Goal: Task Accomplishment & Management: Manage account settings

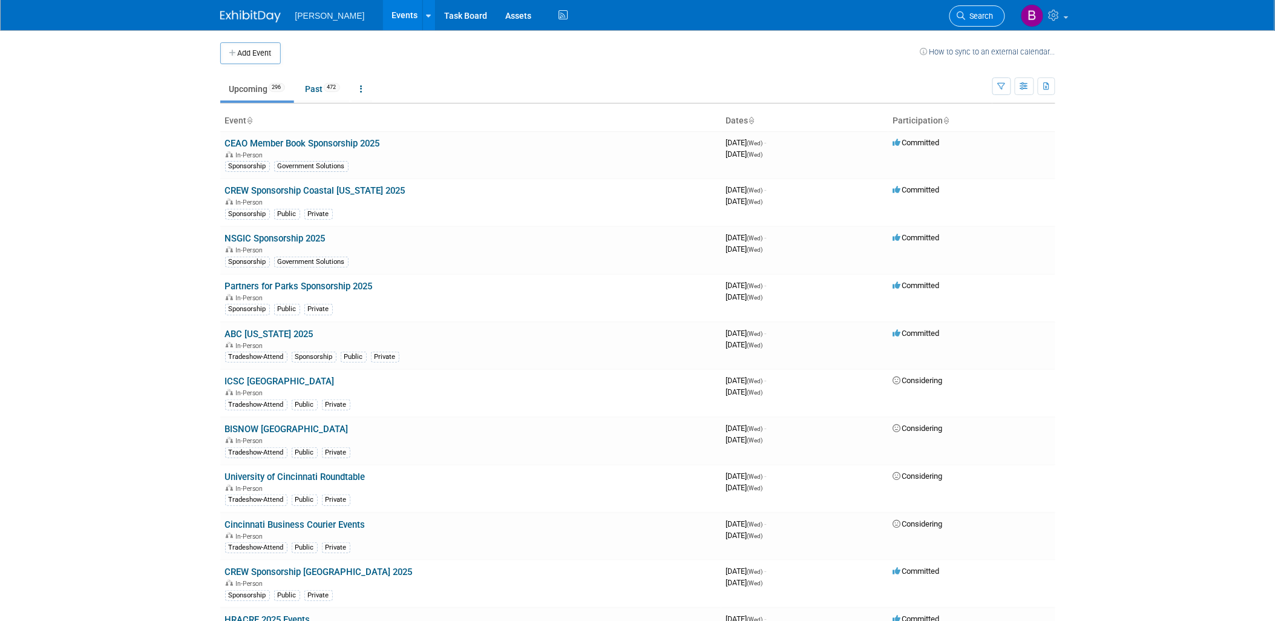
click at [974, 12] on span "Search" at bounding box center [980, 15] width 28 height 9
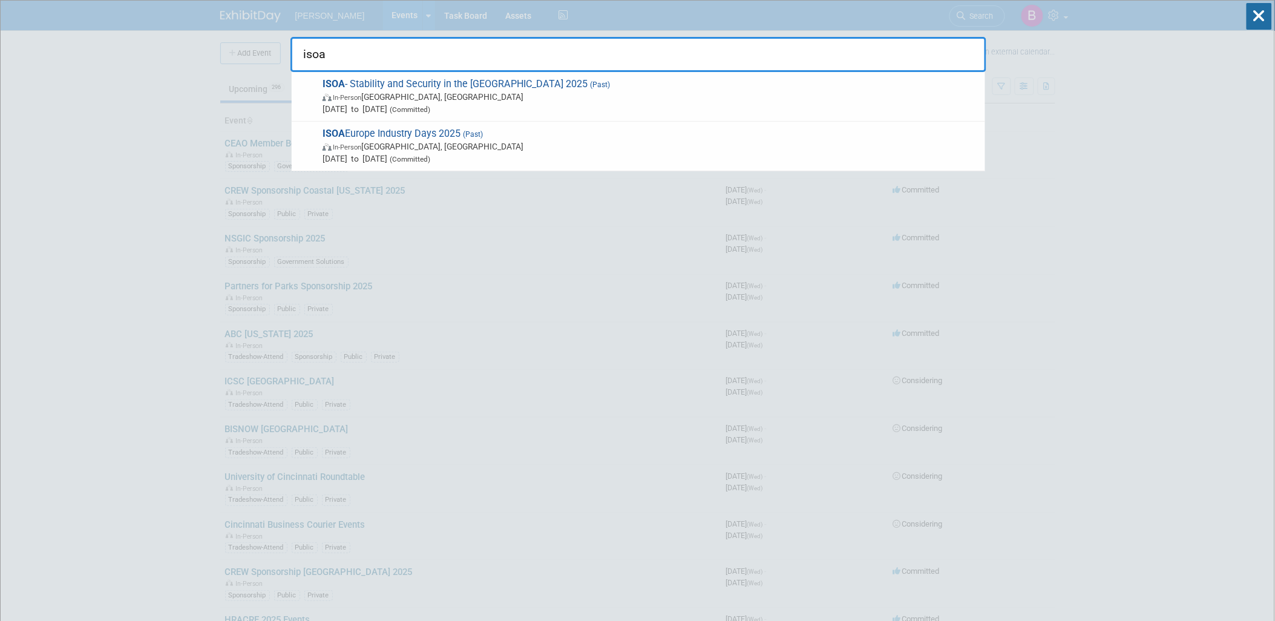
type input "isoa"
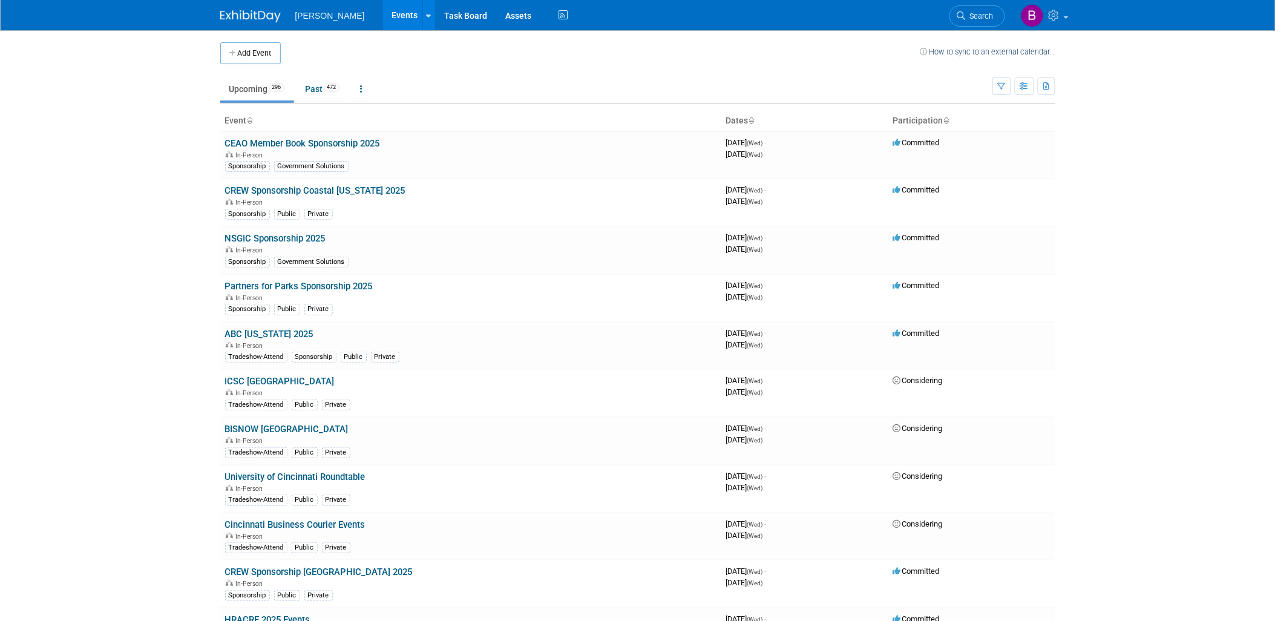
click at [243, 35] on div "Add Event How to sync to an external calendar..." at bounding box center [637, 47] width 835 height 34
click at [253, 58] on button "Add Event" at bounding box center [250, 53] width 61 height 22
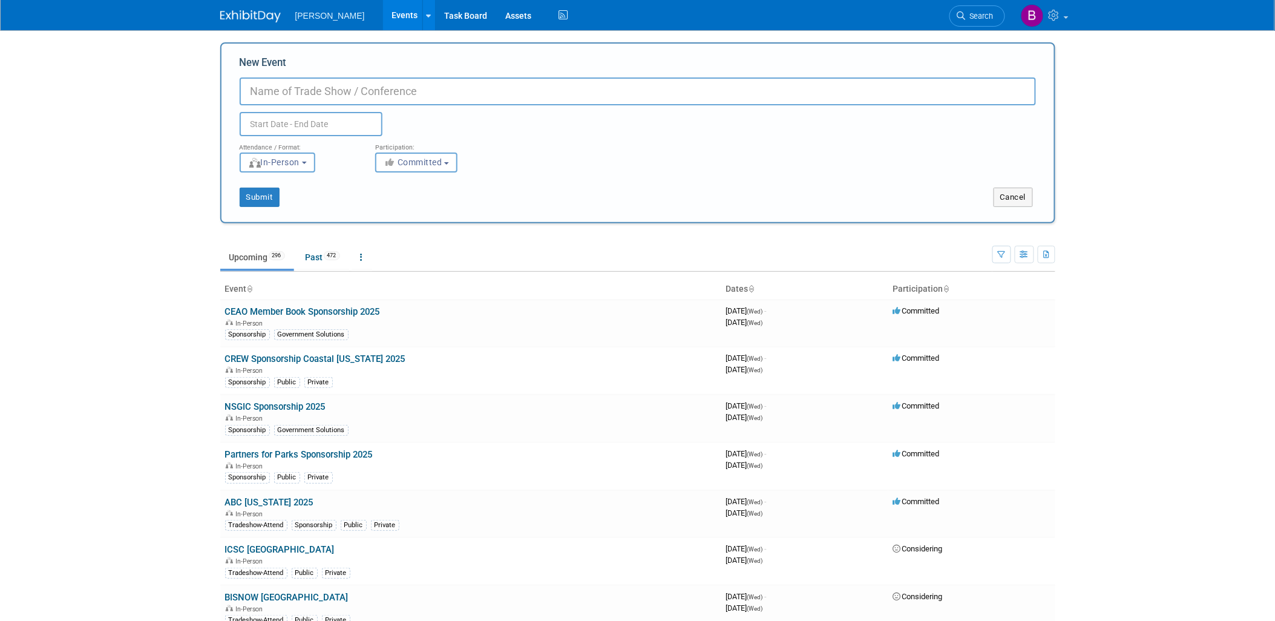
paste input "[URL][DOMAIN_NAME]"
type input "[URL][DOMAIN_NAME]"
paste input "ISOA Europe and NATO Conference 2025"
type input "ISOA Europe and NATO Conference 2025"
click at [312, 124] on input "text" at bounding box center [311, 124] width 143 height 24
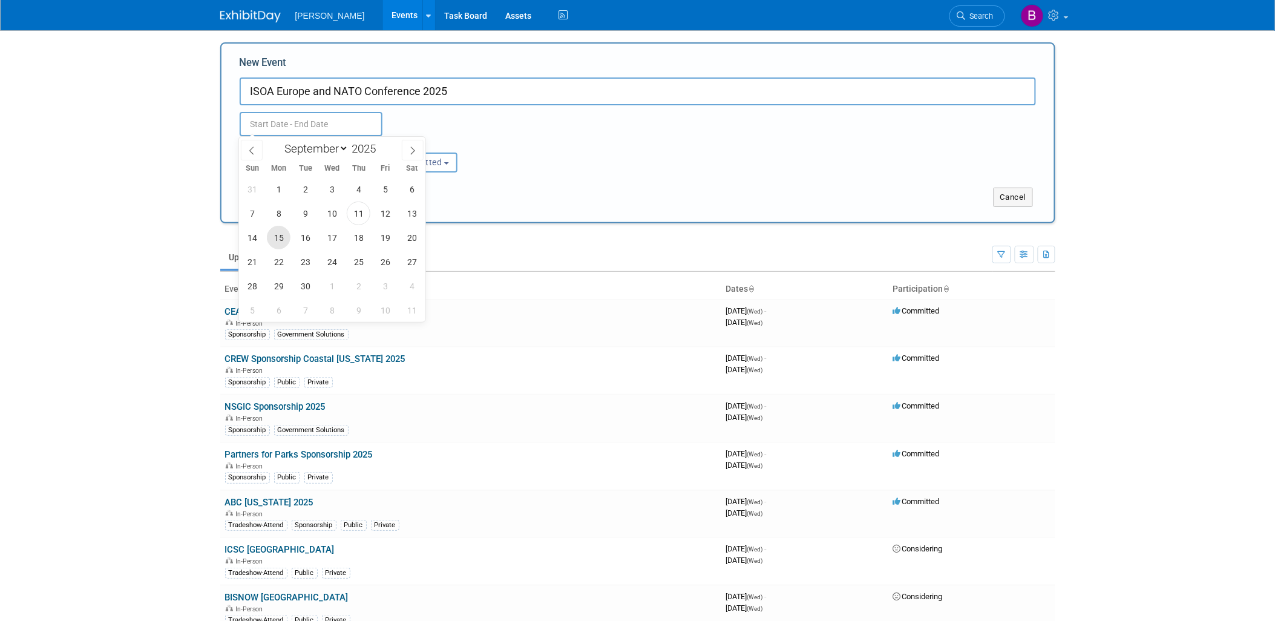
click at [282, 243] on span "15" at bounding box center [279, 238] width 24 height 24
click at [337, 235] on span "17" at bounding box center [332, 238] width 24 height 24
type input "Sep 15, 2025 to Sep 17, 2025"
click at [554, 198] on div "Submit" at bounding box center [394, 197] width 347 height 19
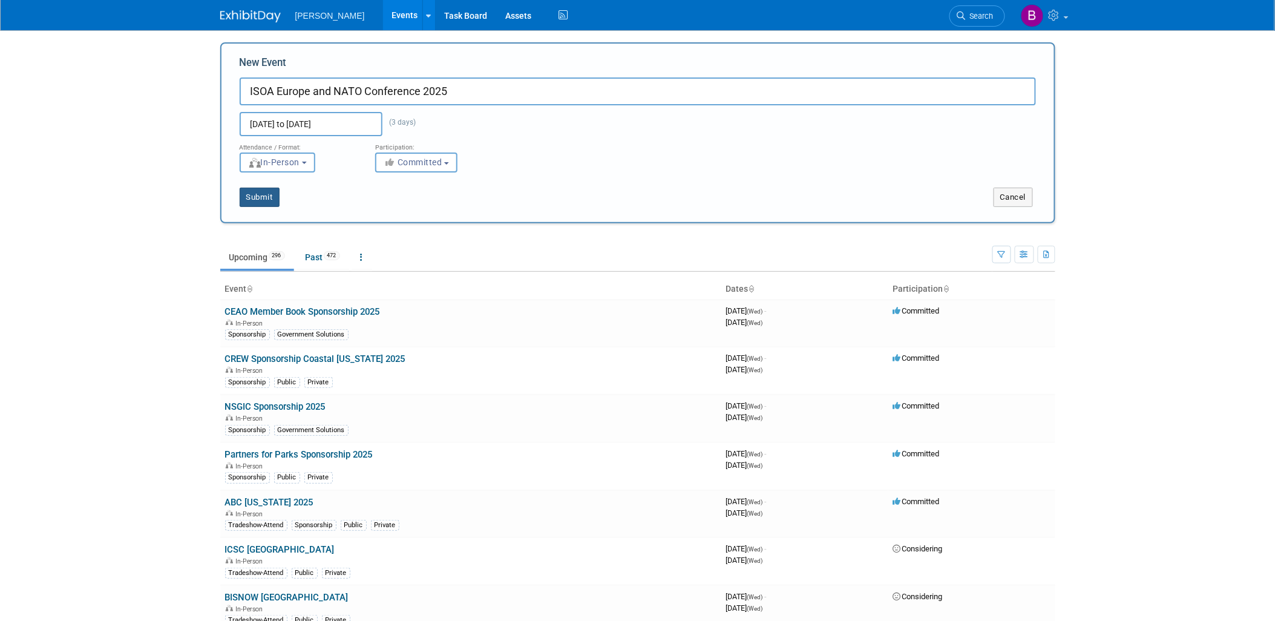
click at [249, 190] on button "Submit" at bounding box center [260, 197] width 40 height 19
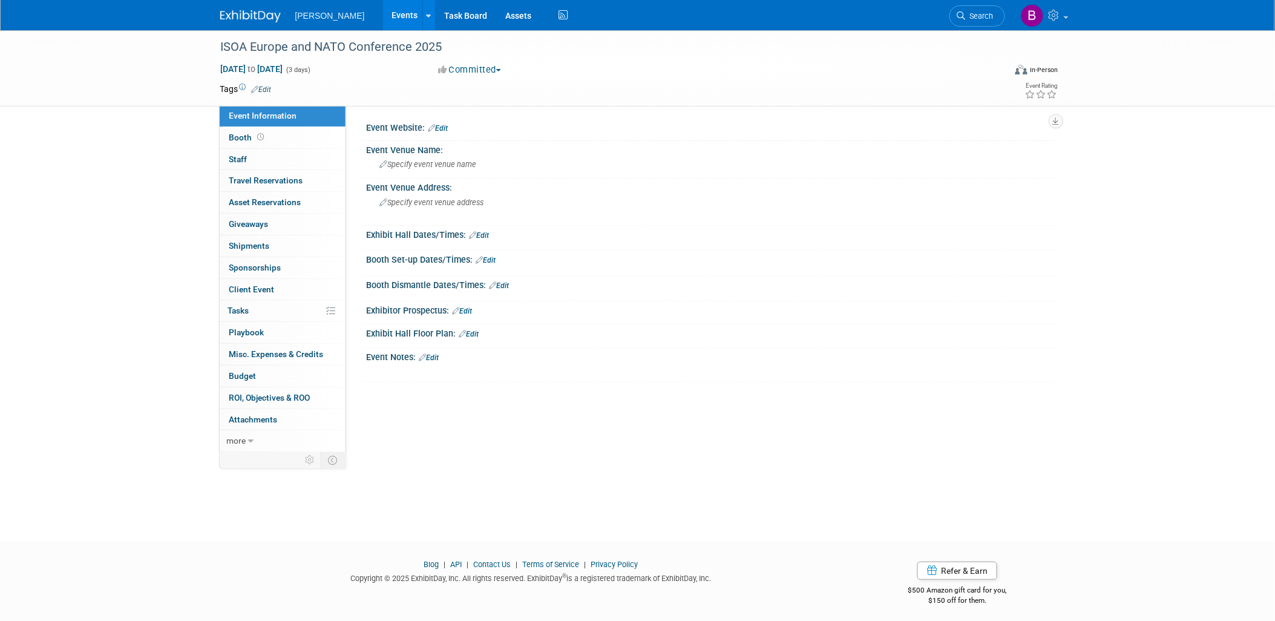
click at [267, 85] on link "Edit" at bounding box center [262, 89] width 20 height 8
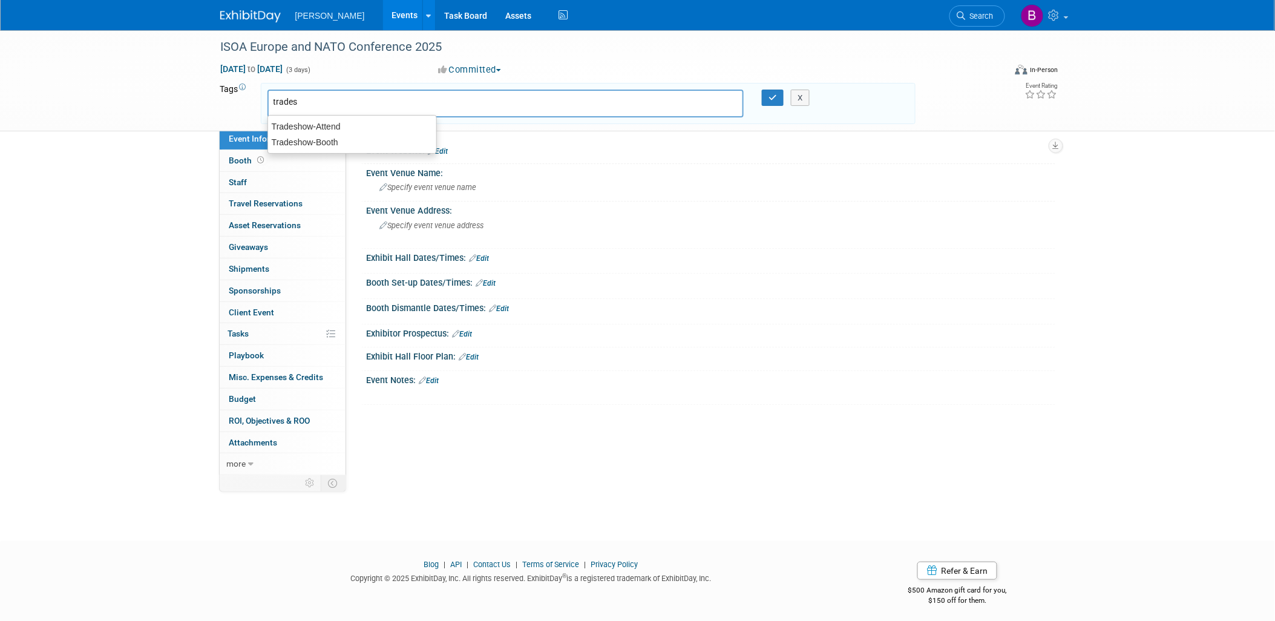
type input "Tradeshow-Attend"
type input "g"
type input "National Security"
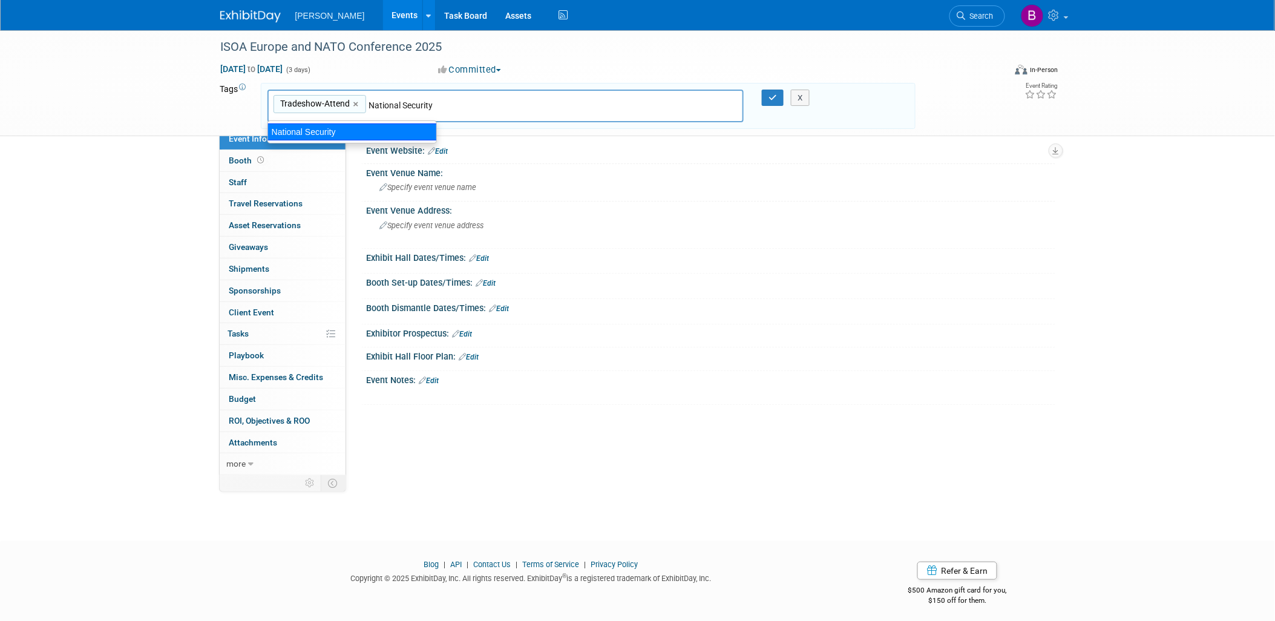
type input "Tradeshow-Attend, National Security"
type input "fede"
click at [329, 126] on div "Federal" at bounding box center [351, 131] width 169 height 17
type input "Tradeshow-Attend, National Security, Federal"
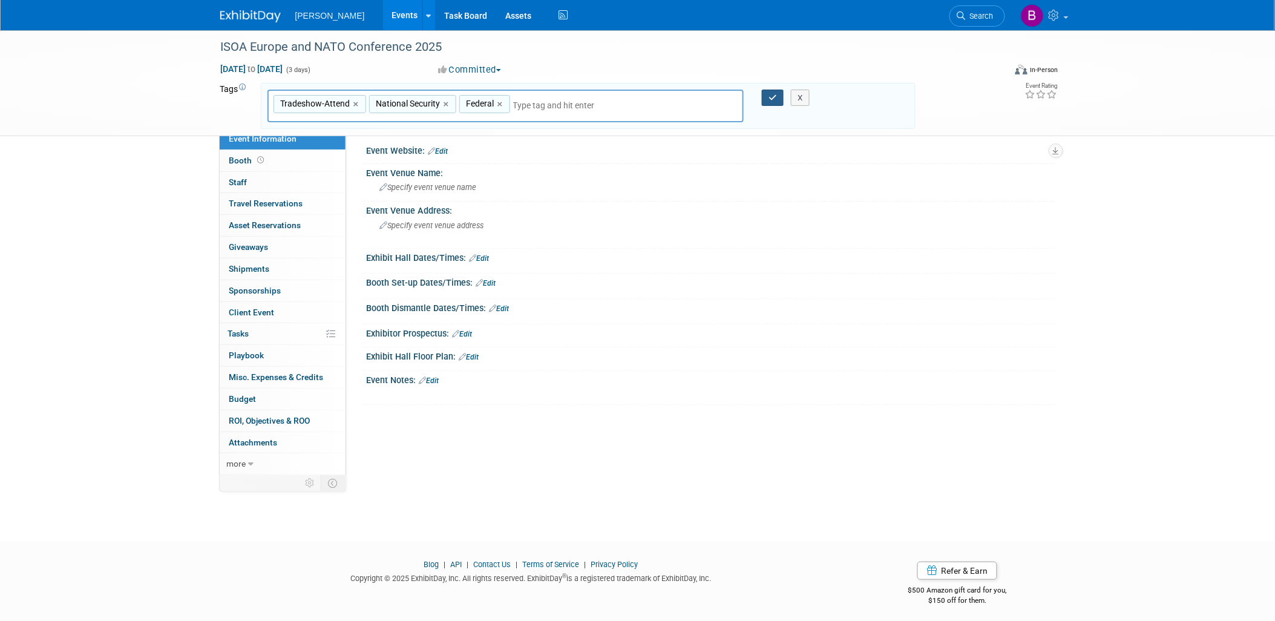
click at [765, 94] on button "button" at bounding box center [773, 98] width 22 height 17
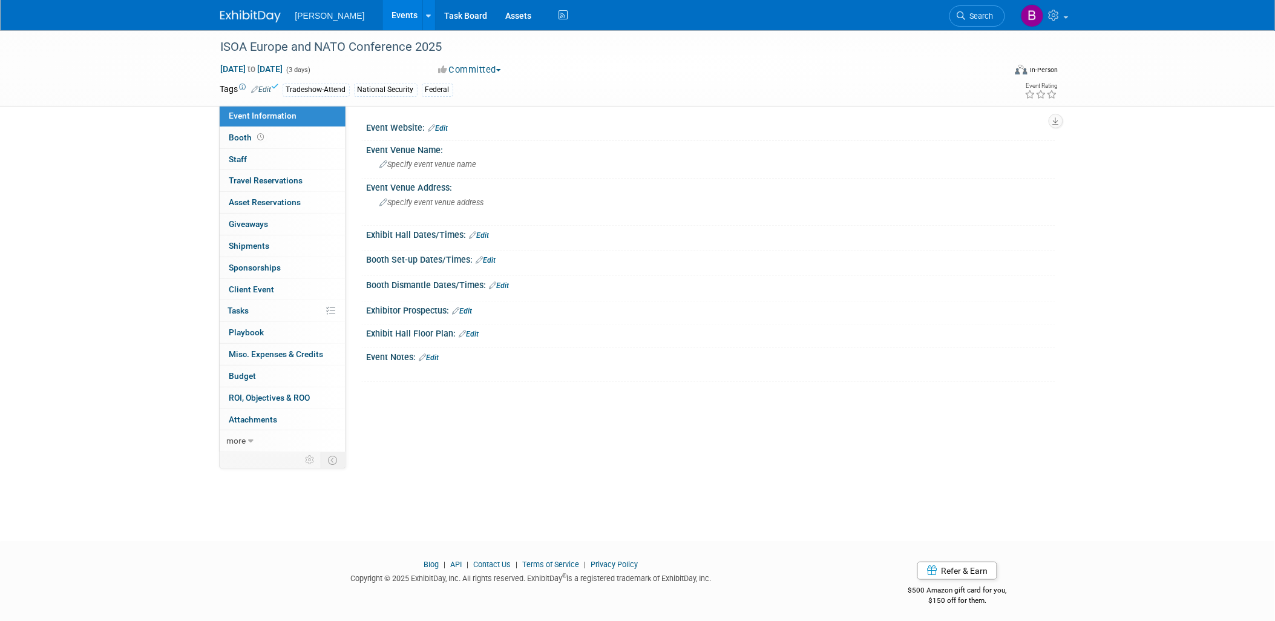
click at [447, 122] on div "Event Website: Edit" at bounding box center [711, 127] width 689 height 16
click at [448, 124] on link "Edit" at bounding box center [438, 128] width 20 height 8
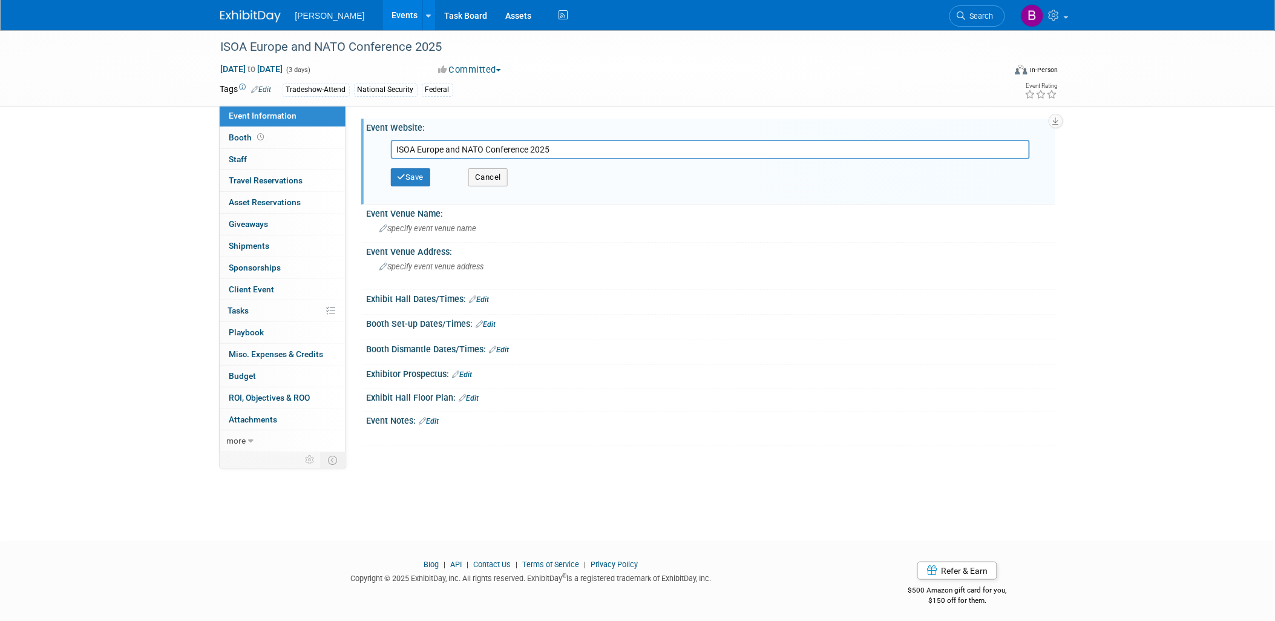
type input "ISOA Europe and NATO Conference 2025"
click at [433, 179] on div "Save Cancel" at bounding box center [714, 177] width 646 height 36
click at [416, 189] on div "Save Cancel" at bounding box center [714, 177] width 646 height 36
click at [450, 258] on div "Specify event venue address" at bounding box center [510, 271] width 269 height 28
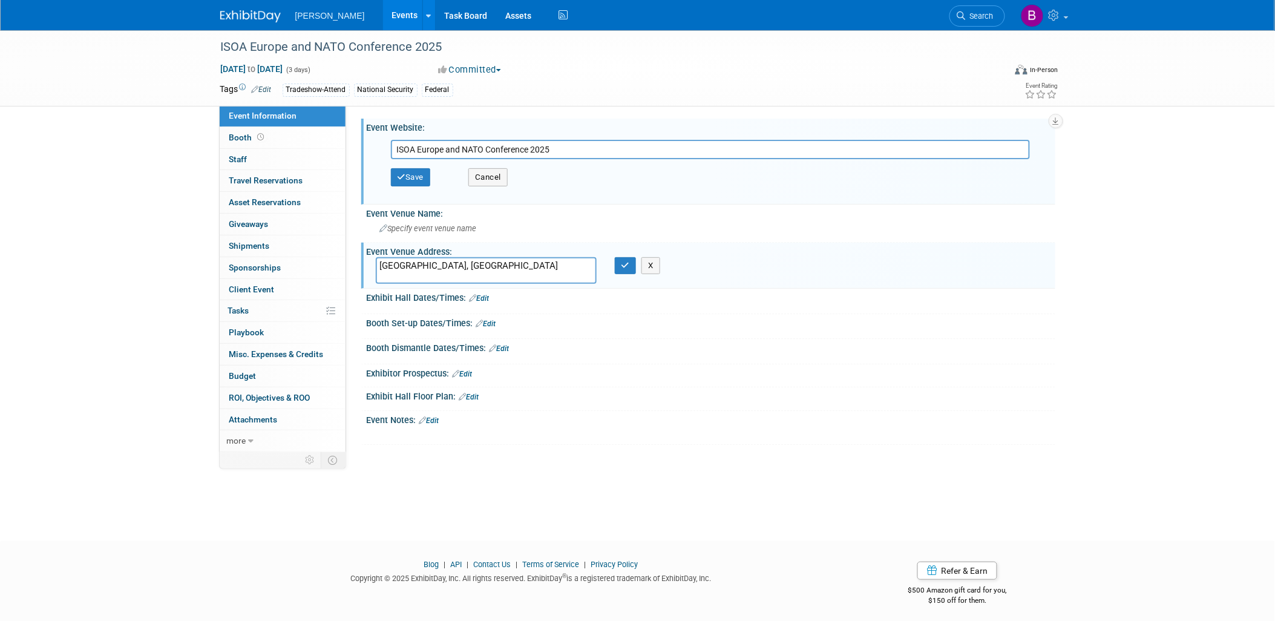
type textarea "Bucharest, Romania"
drag, startPoint x: 638, startPoint y: 270, endPoint x: 593, endPoint y: 238, distance: 55.6
click at [637, 269] on div "X" at bounding box center [630, 265] width 30 height 17
click at [412, 190] on div "Save Cancel" at bounding box center [714, 177] width 646 height 36
click at [410, 182] on button "Save" at bounding box center [411, 177] width 40 height 18
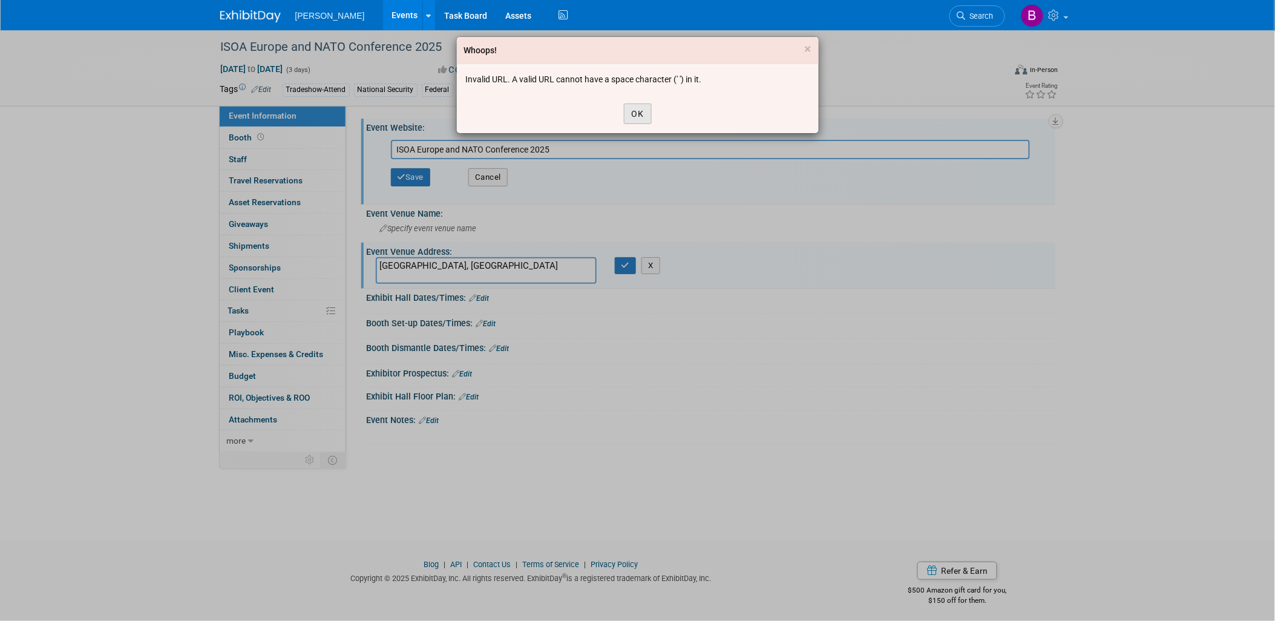
click at [643, 111] on button "OK" at bounding box center [638, 113] width 28 height 21
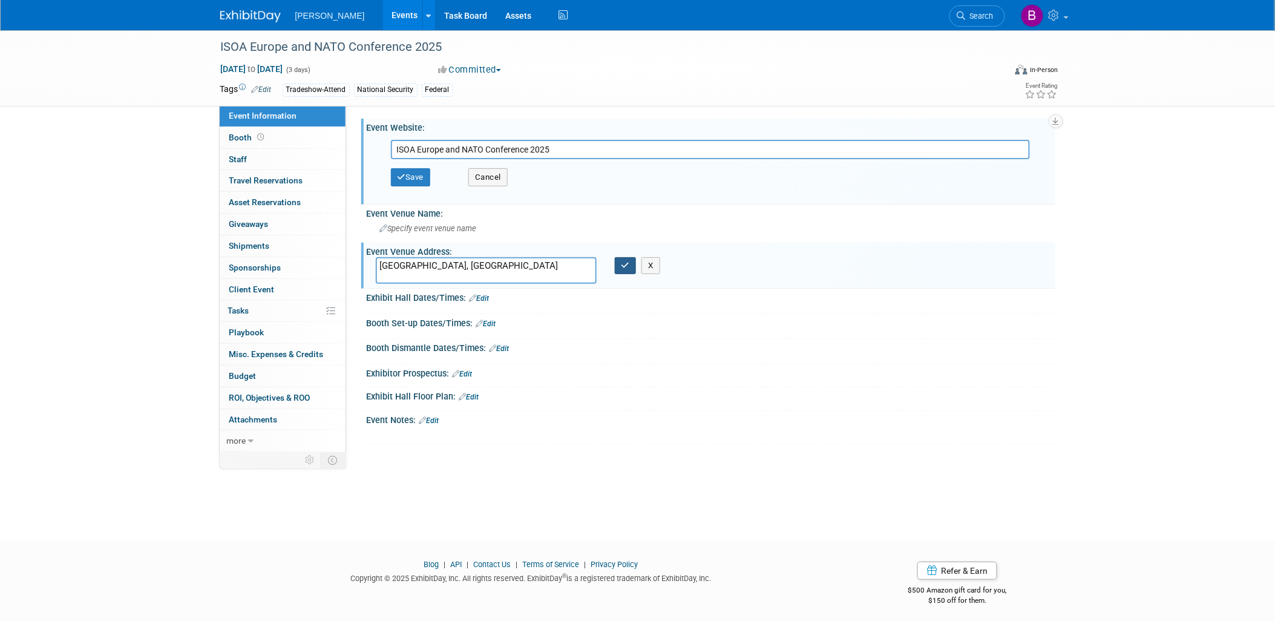
click at [629, 263] on icon "button" at bounding box center [625, 265] width 8 height 8
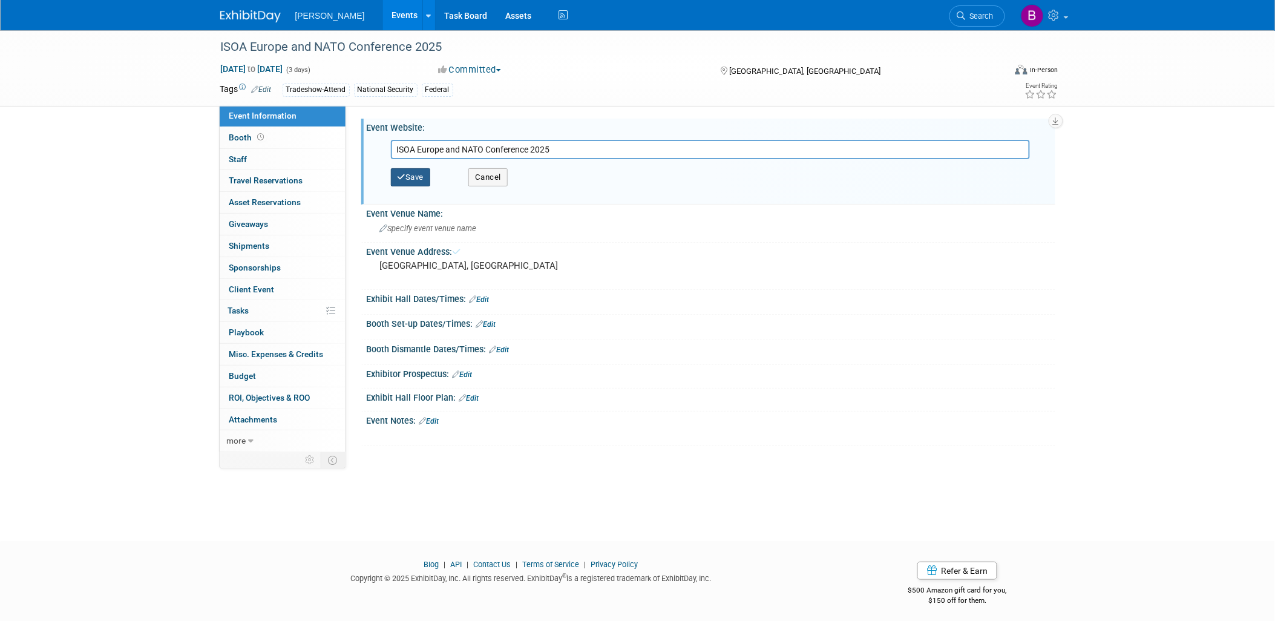
click at [397, 170] on button "Save" at bounding box center [411, 177] width 40 height 18
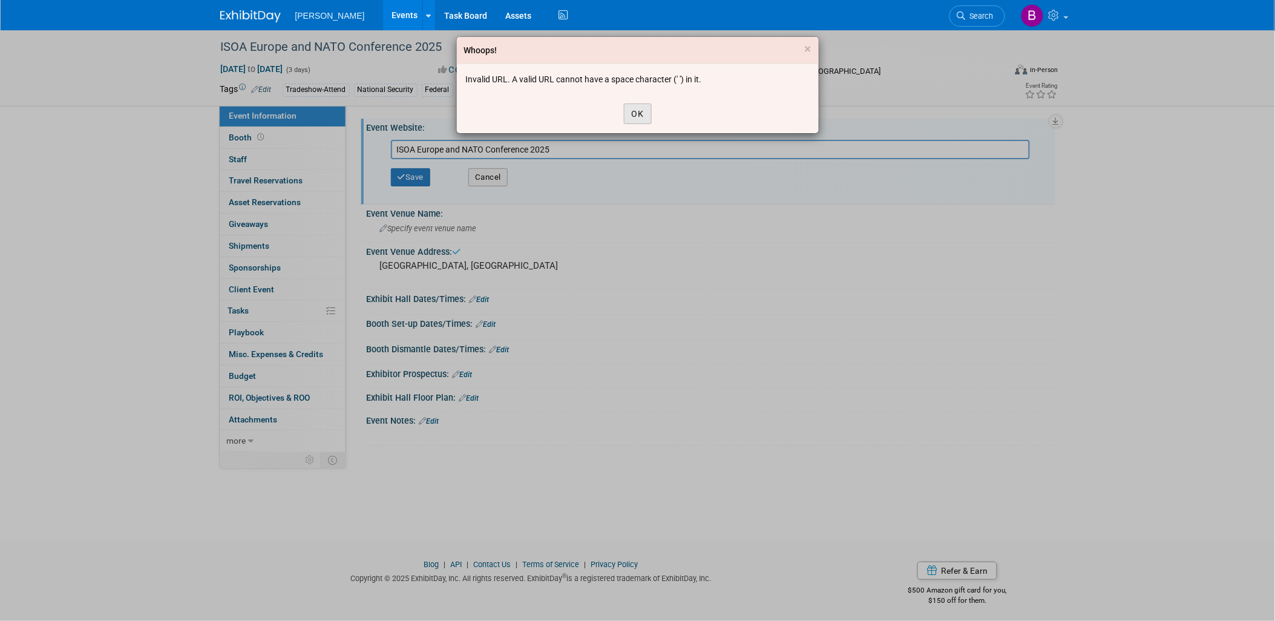
click at [650, 107] on button "OK" at bounding box center [638, 113] width 28 height 21
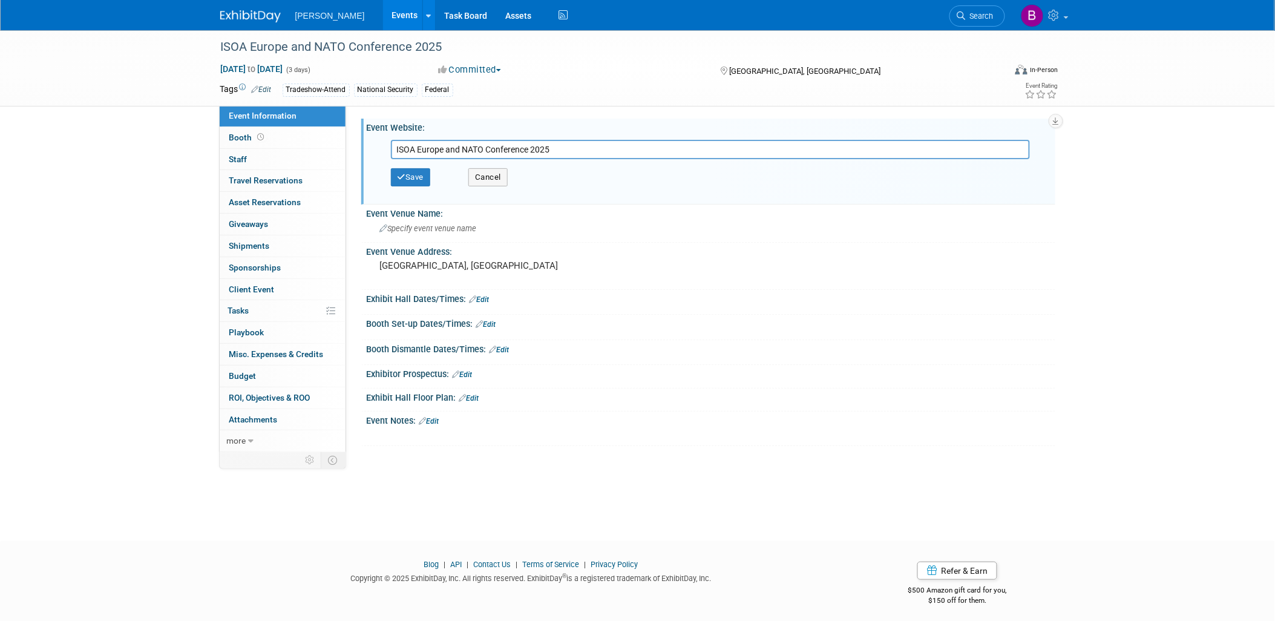
drag, startPoint x: 601, startPoint y: 153, endPoint x: 102, endPoint y: 103, distance: 502.3
click at [100, 125] on div "ISOA Europe and NATO Conference 2025 Sep 15, 2025 to Sep 17, 2025 (3 days) Sep …" at bounding box center [637, 274] width 1275 height 489
paste input "[URL][DOMAIN_NAME]"
type input "[URL][DOMAIN_NAME]"
click at [408, 188] on div "Save Cancel" at bounding box center [714, 177] width 646 height 36
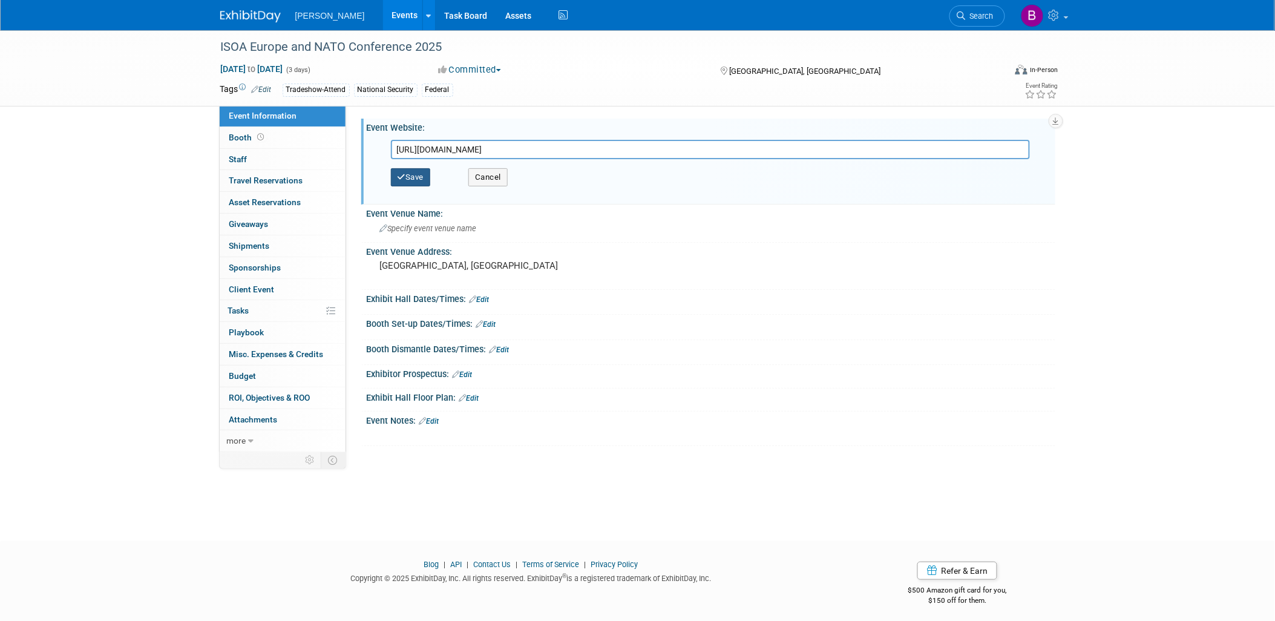
click at [407, 182] on button "Save" at bounding box center [411, 177] width 40 height 18
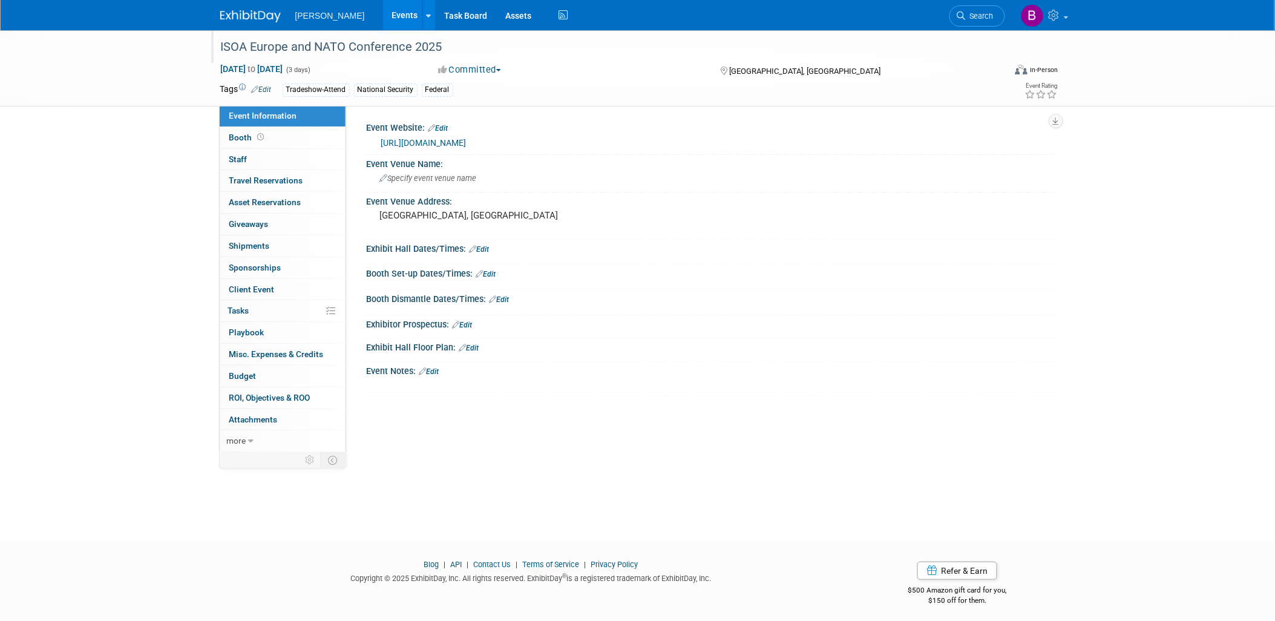
click at [390, 46] on div "ISOA Europe and NATO Conference 2025" at bounding box center [602, 47] width 770 height 22
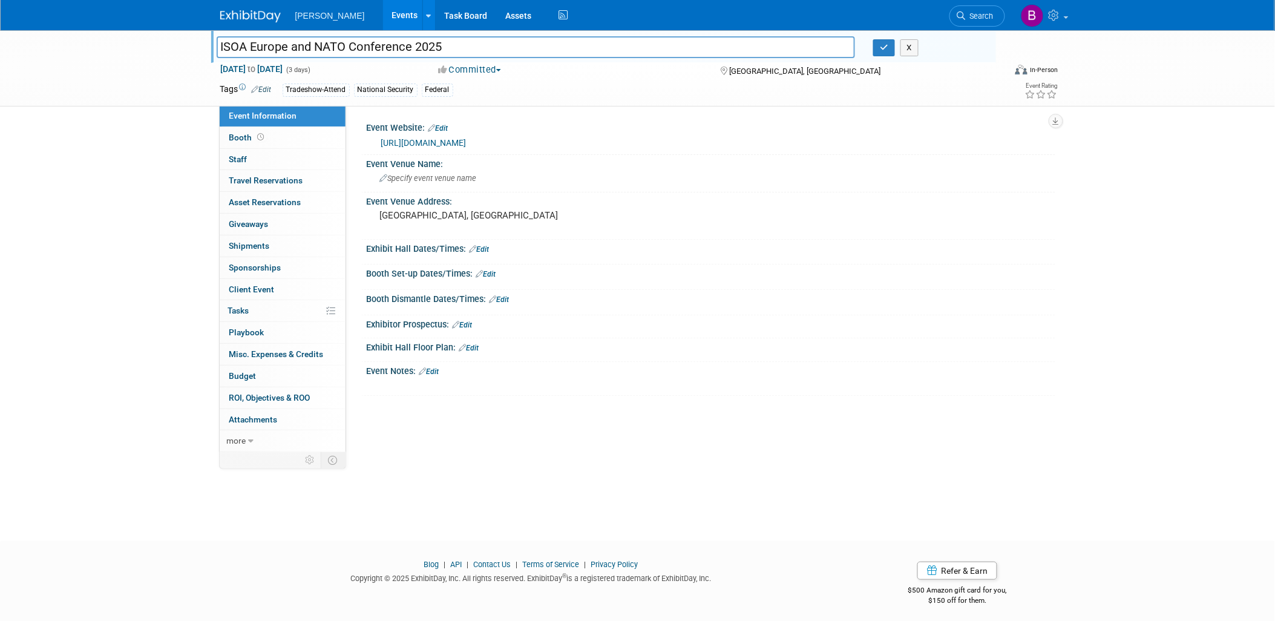
click at [577, 517] on div "ISOA Europe and NATO Conference 2025 ISOA Europe and NATO Conference 2025 X Sep…" at bounding box center [637, 274] width 1275 height 489
drag, startPoint x: 244, startPoint y: 141, endPoint x: 316, endPoint y: 138, distance: 72.1
click at [246, 141] on span "Booth" at bounding box center [248, 138] width 38 height 10
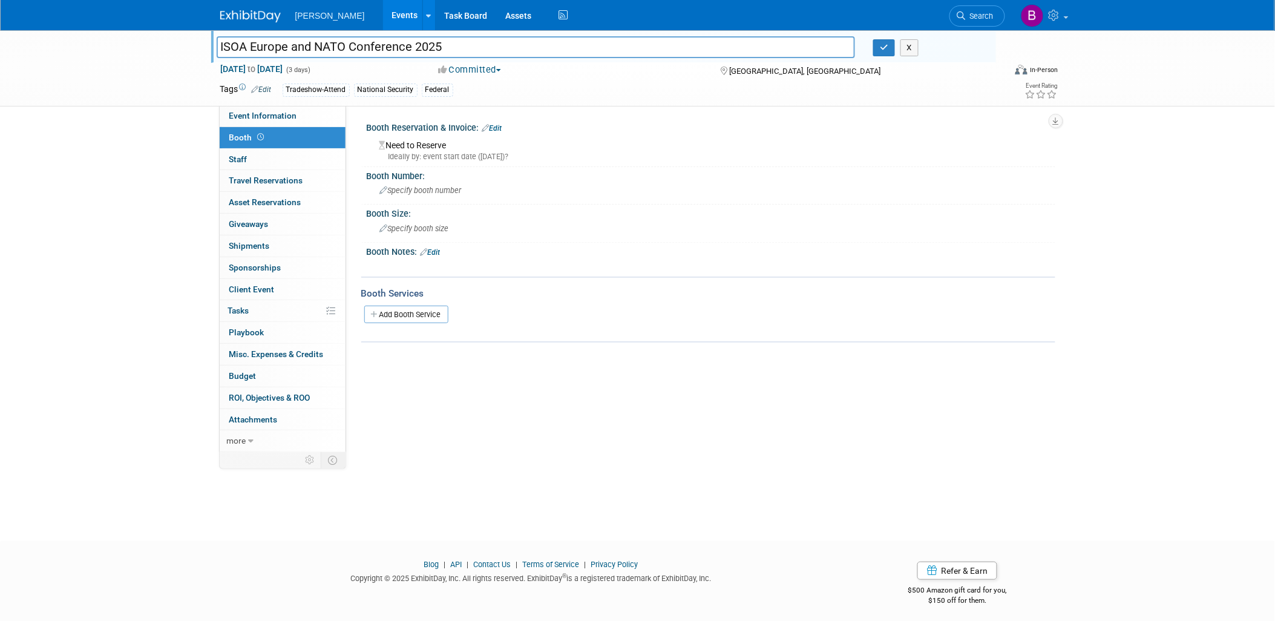
click at [497, 124] on link "Edit" at bounding box center [492, 128] width 20 height 8
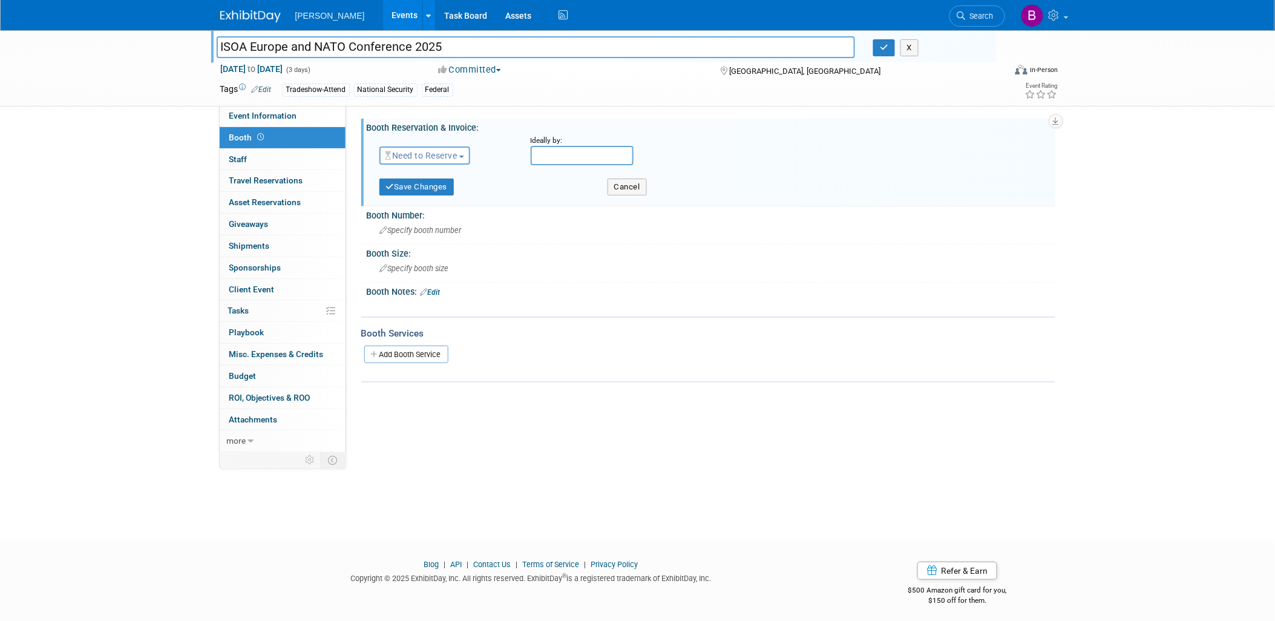
click at [430, 163] on button "Need to Reserve" at bounding box center [424, 155] width 91 height 18
click at [433, 214] on link "No Reservation Required" at bounding box center [444, 209] width 129 height 17
click at [398, 185] on button "Save Changes" at bounding box center [416, 186] width 75 height 17
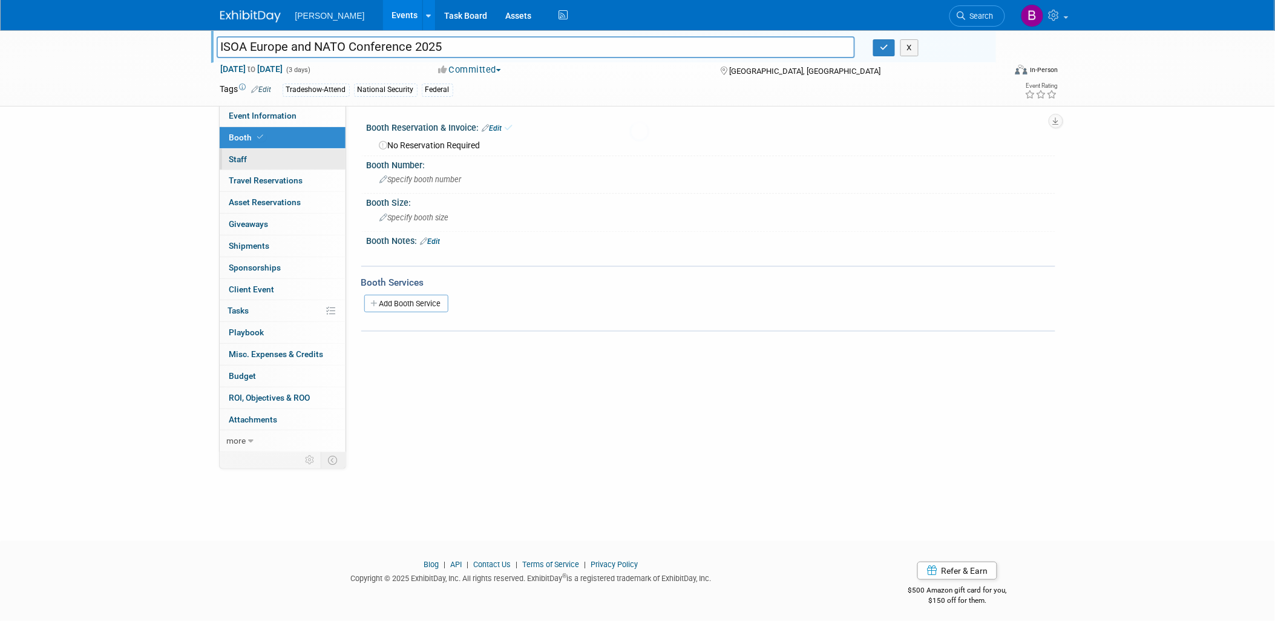
click at [227, 164] on link "0 Staff 0" at bounding box center [283, 159] width 126 height 21
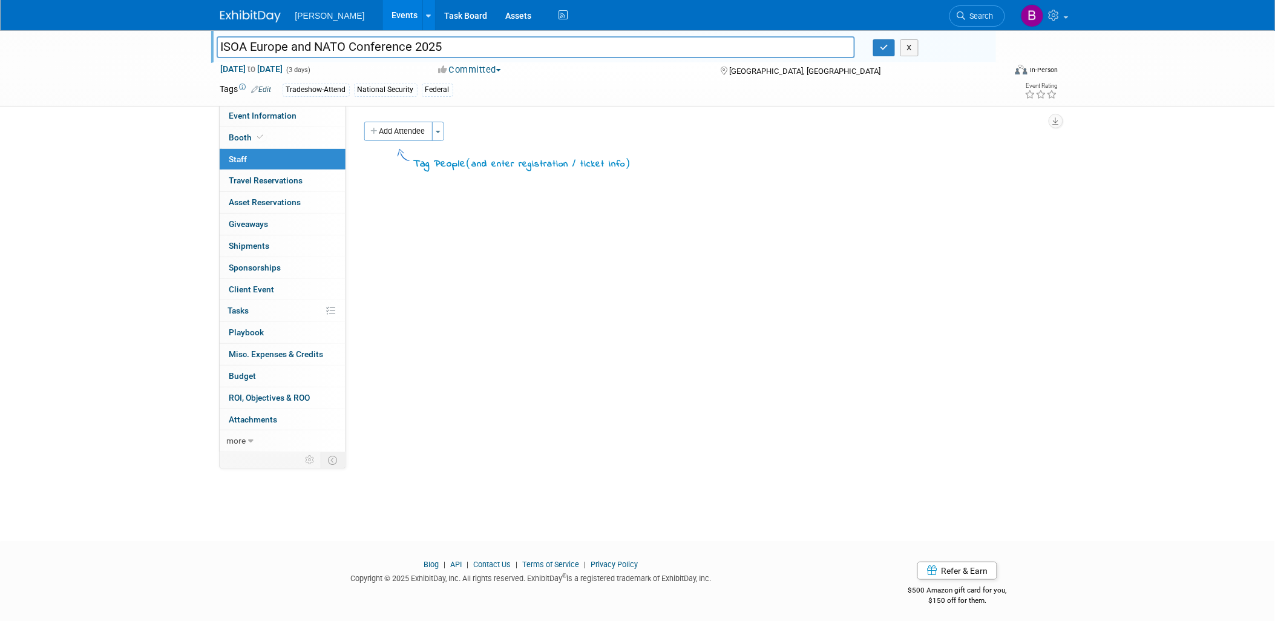
click at [410, 136] on button "Add Attendee" at bounding box center [398, 131] width 68 height 19
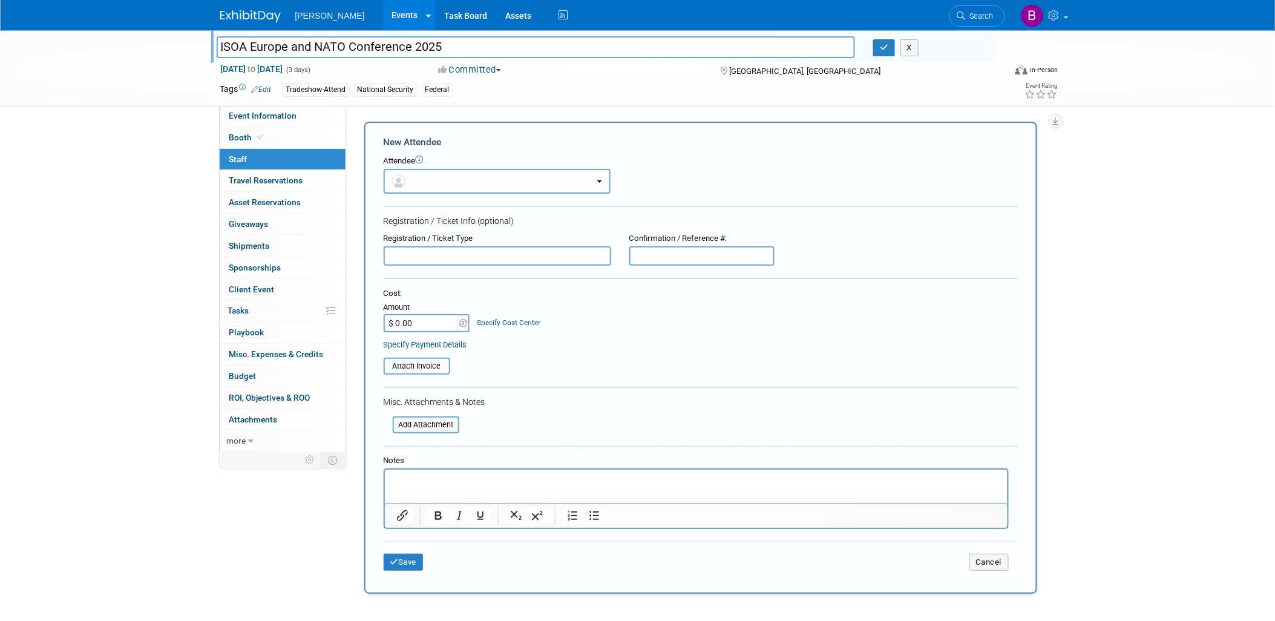
click at [430, 183] on button "button" at bounding box center [497, 181] width 227 height 25
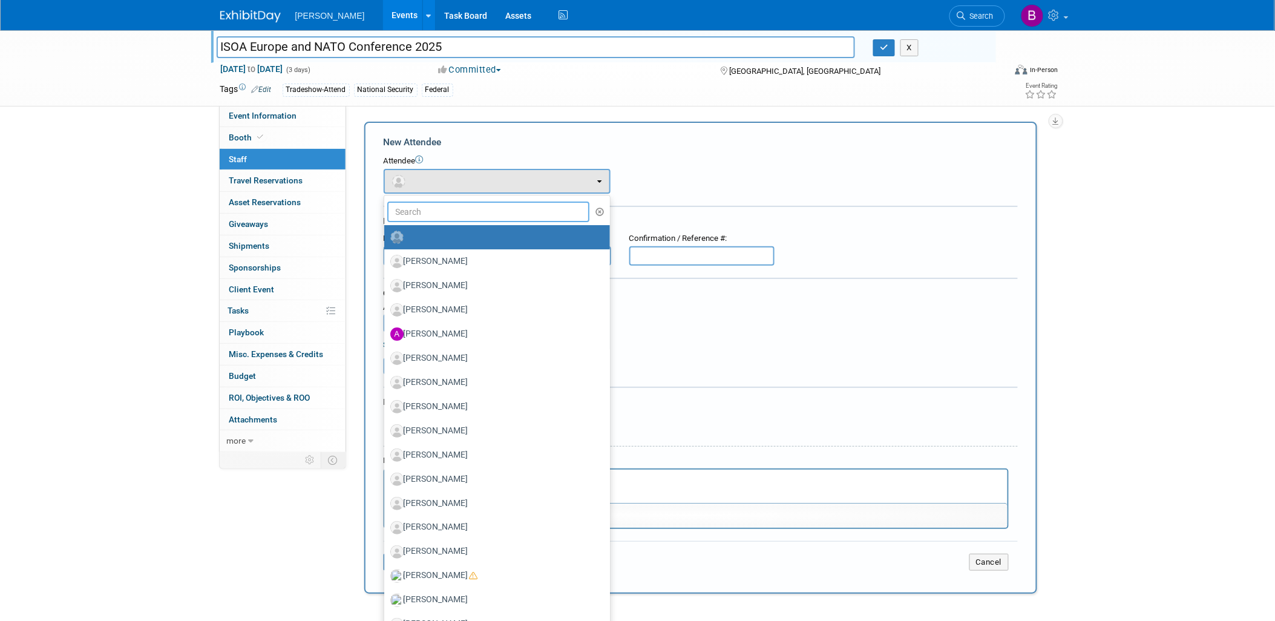
click at [432, 212] on input "text" at bounding box center [488, 211] width 203 height 21
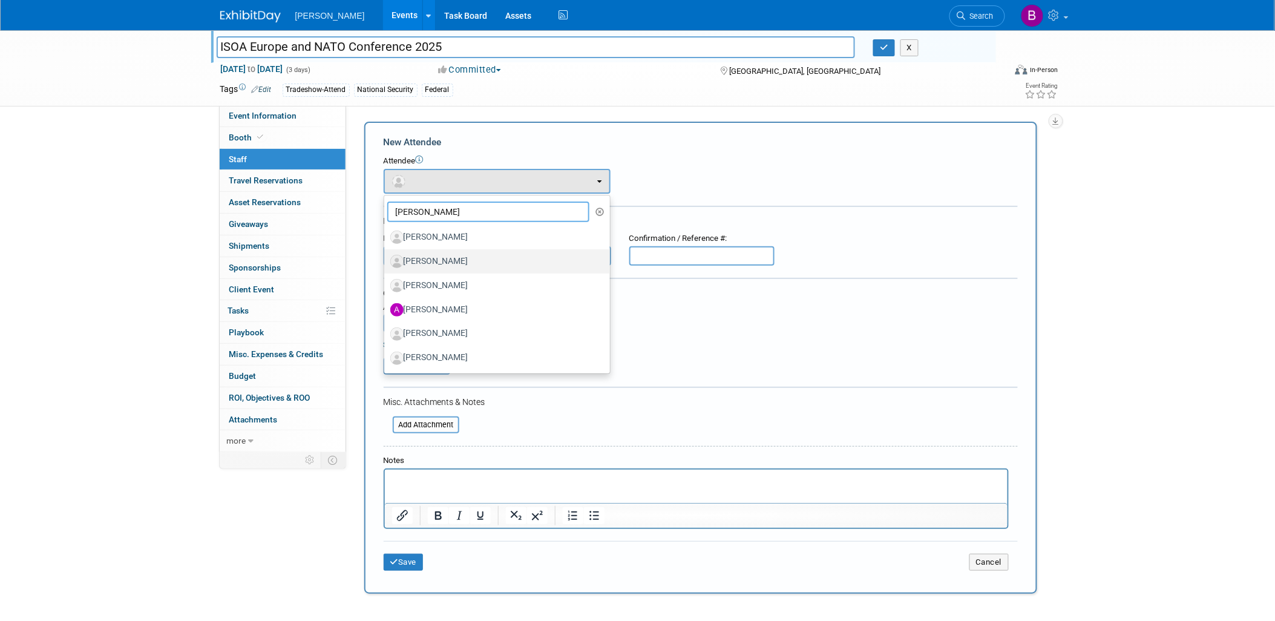
type input "aaron"
click at [466, 264] on label "Aaron Justice" at bounding box center [494, 261] width 208 height 19
click at [386, 264] on input "Aaron Justice" at bounding box center [382, 260] width 8 height 8
select select "21d1e228-c769-4c69-a7d8-cb5fdfca07f2"
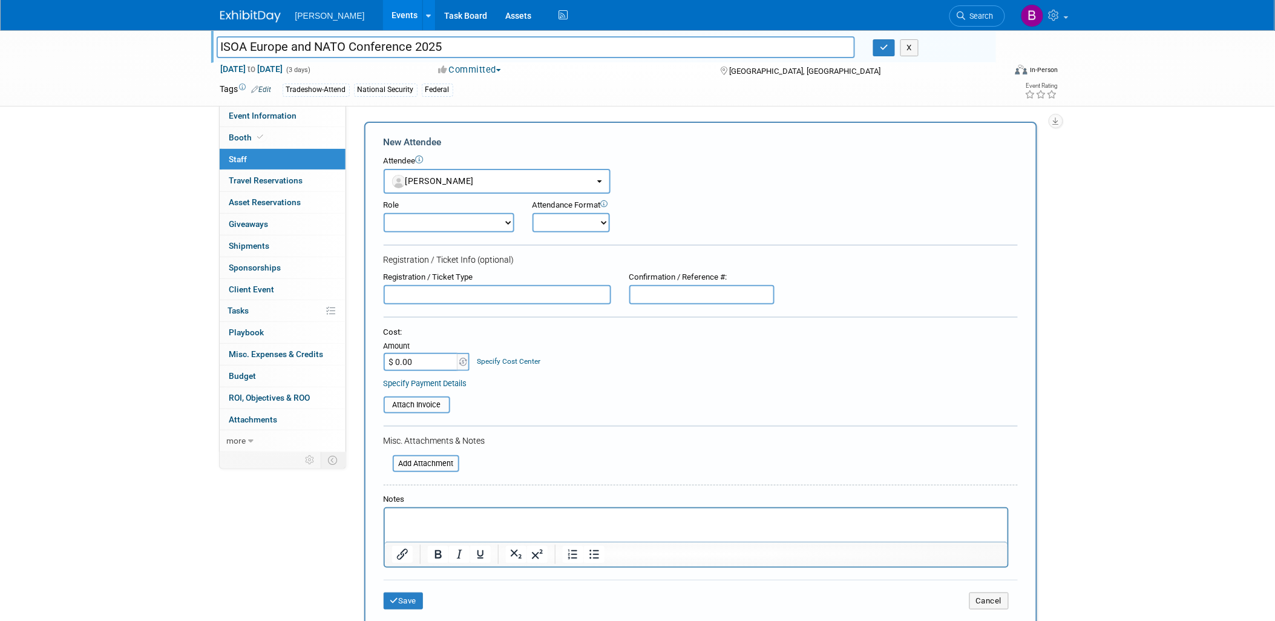
click at [419, 604] on div "Save Cancel" at bounding box center [701, 599] width 634 height 39
click at [409, 592] on button "Save" at bounding box center [404, 600] width 40 height 17
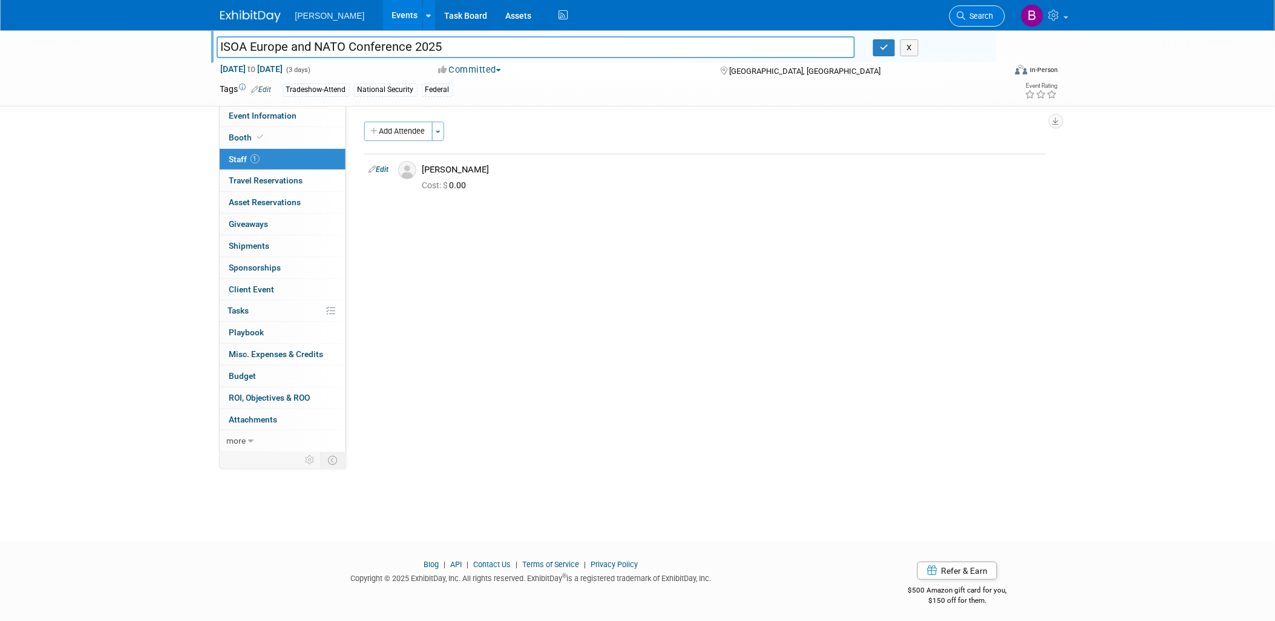
click at [984, 24] on link "Search" at bounding box center [977, 15] width 56 height 21
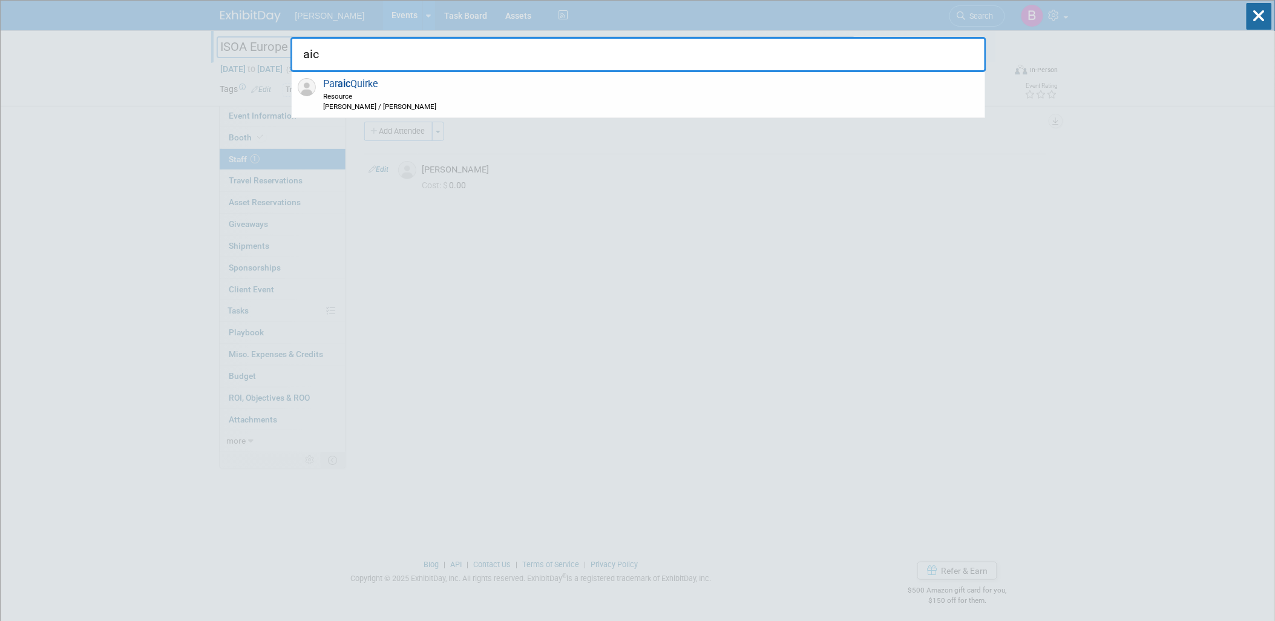
type input "aic"
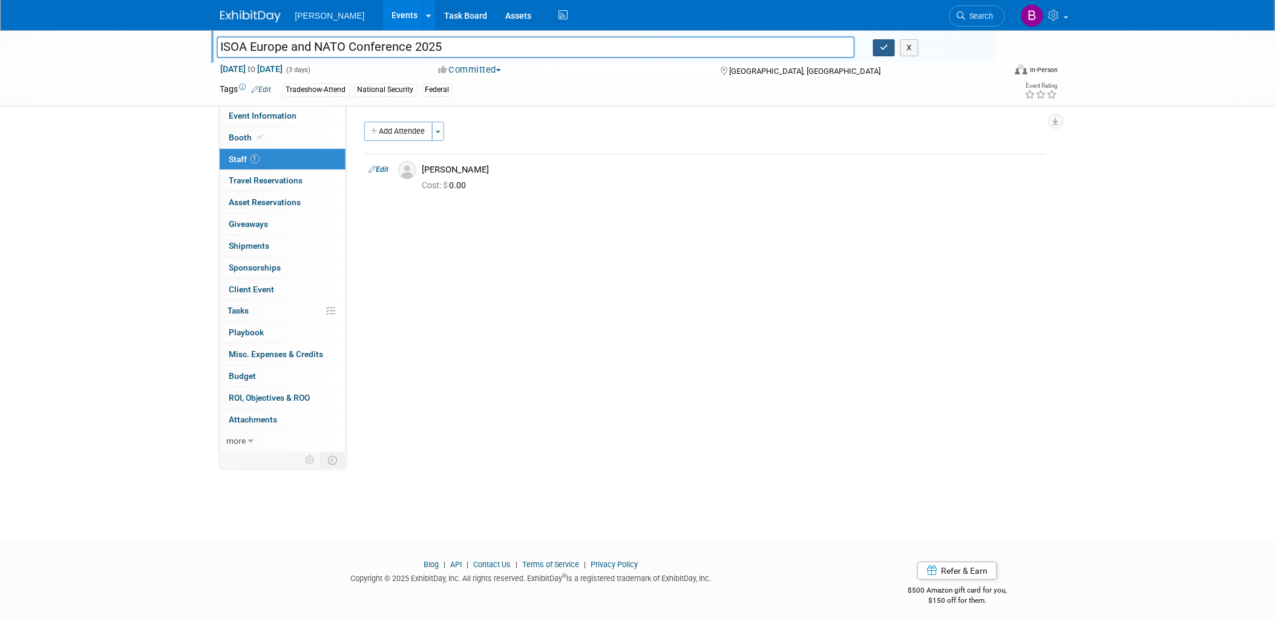
click at [884, 45] on icon "button" at bounding box center [884, 48] width 8 height 8
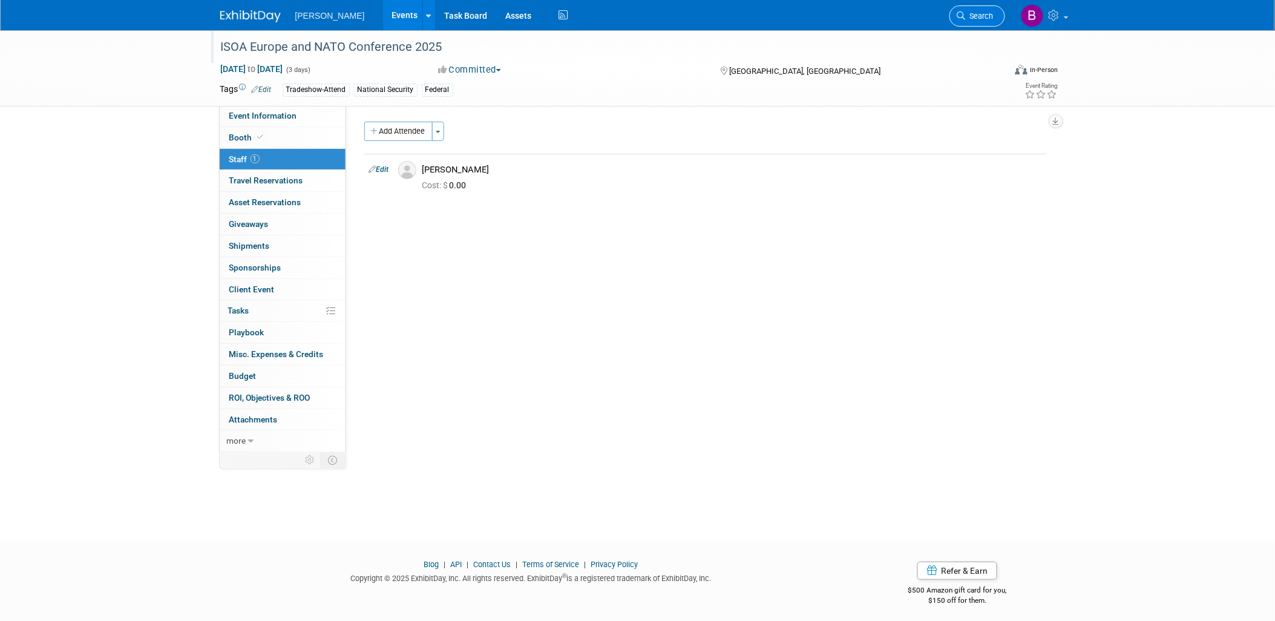
click at [1002, 10] on link "Search" at bounding box center [977, 15] width 56 height 21
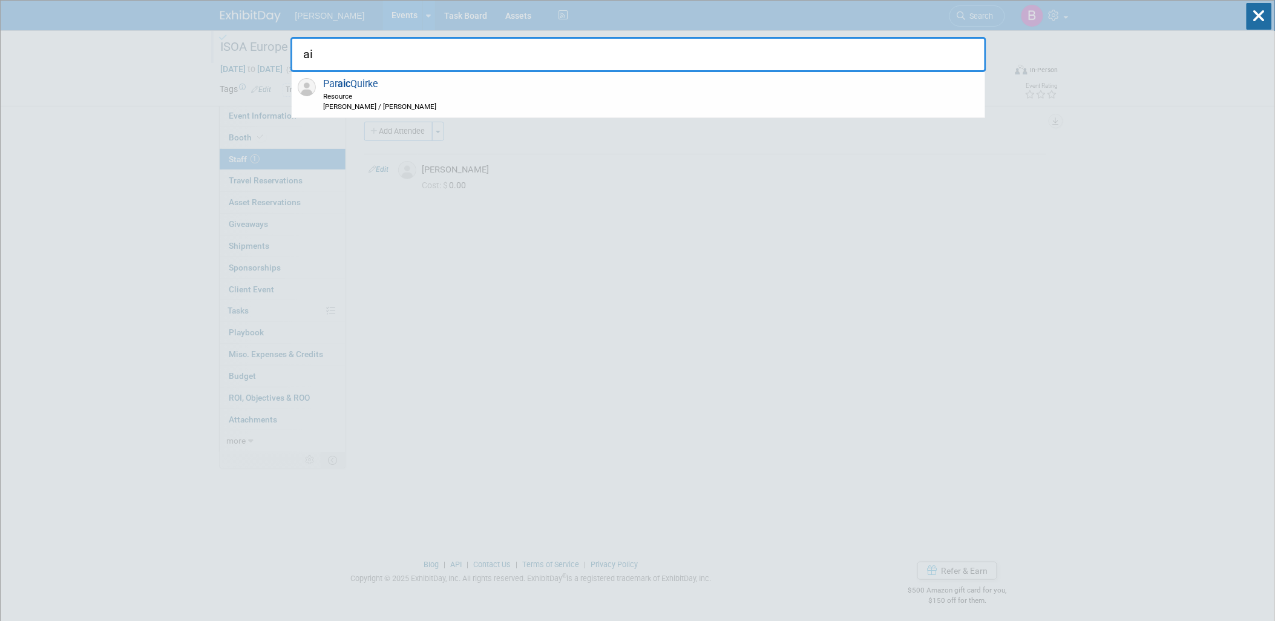
type input "a"
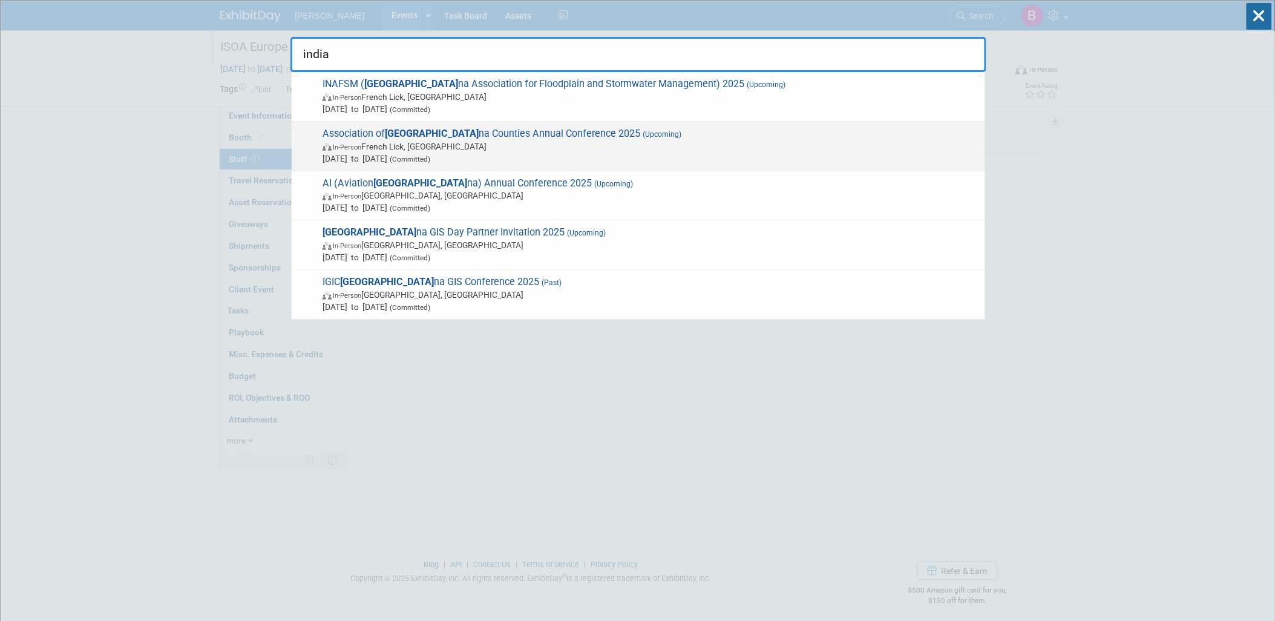
type input "india"
click at [558, 142] on span "In-Person French Lick, IN" at bounding box center [651, 146] width 657 height 12
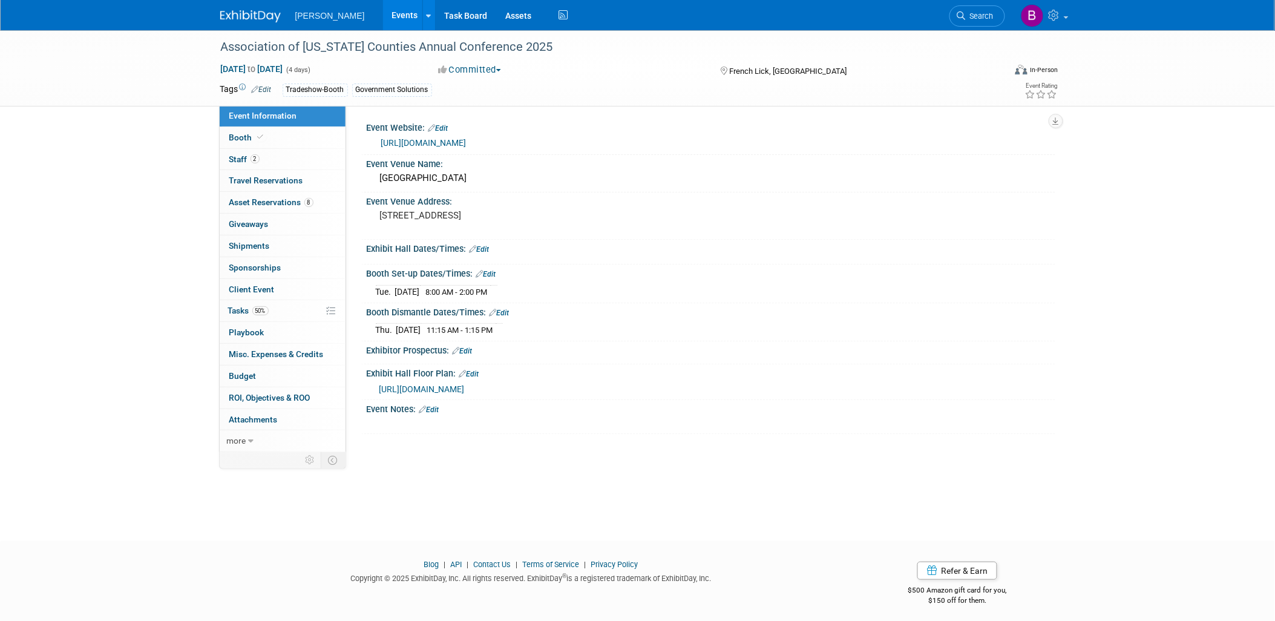
click at [467, 140] on link "https://www.indianacounties.org/annual-conference.html" at bounding box center [423, 143] width 85 height 10
click at [258, 161] on span "2" at bounding box center [255, 158] width 9 height 9
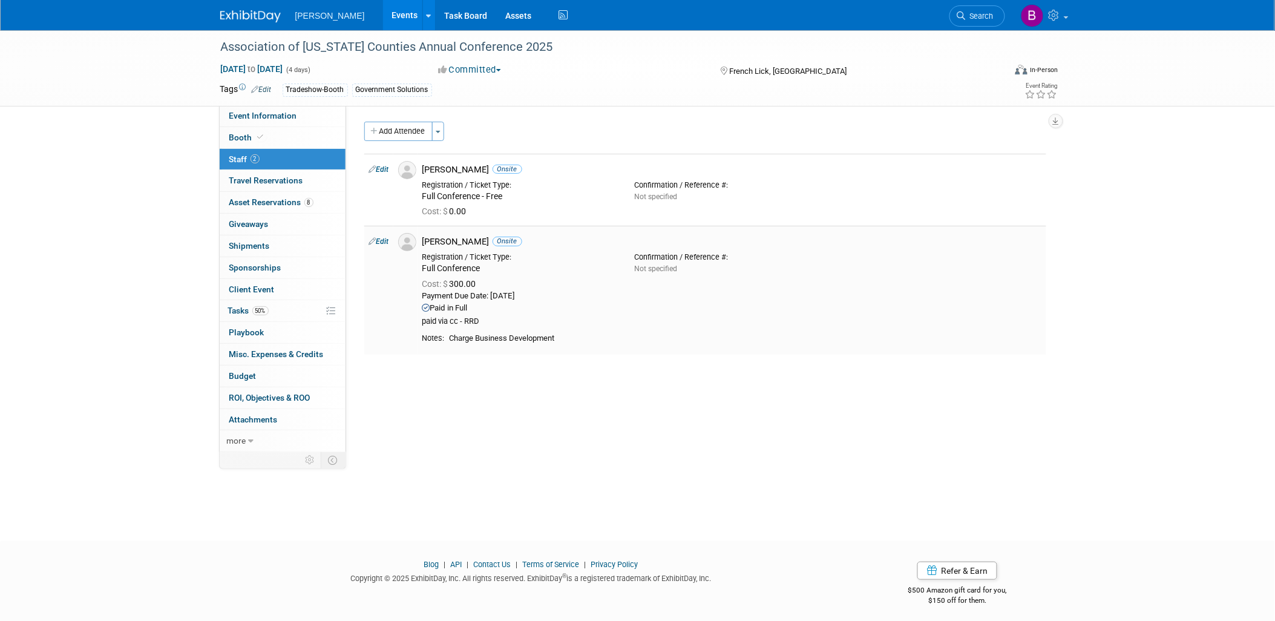
click at [384, 241] on link "Edit" at bounding box center [379, 241] width 20 height 8
select select "0645a9d8-feeb-41f7-8327-bfd0e6688f3a"
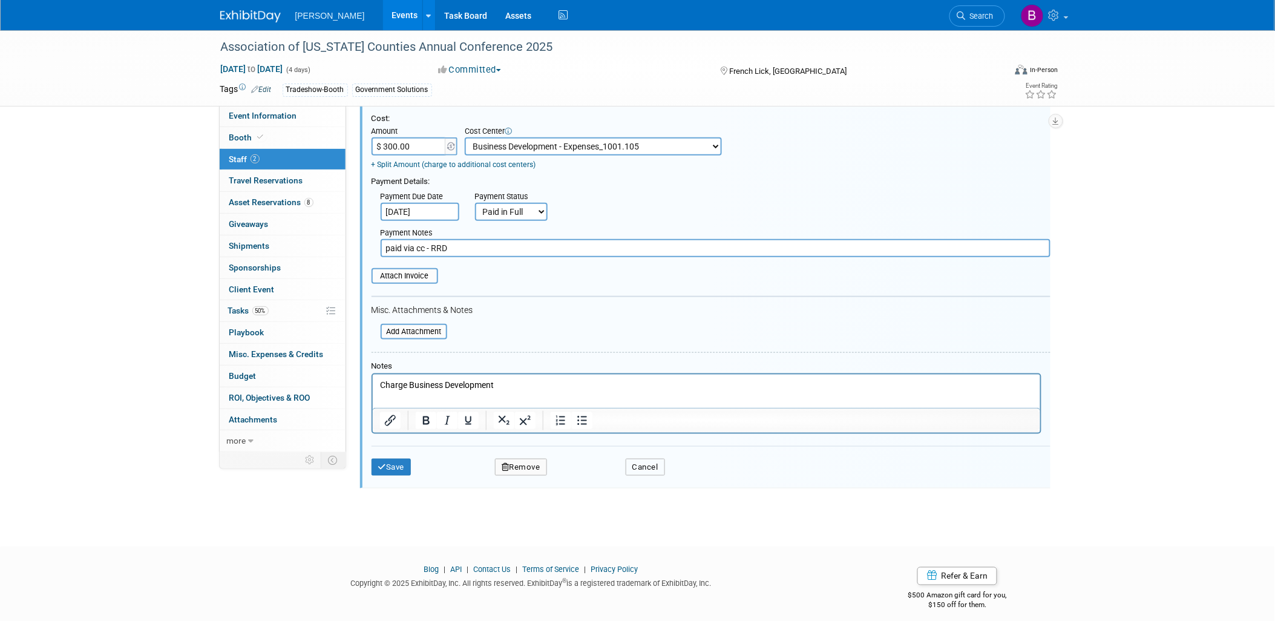
click at [655, 460] on button "Cancel" at bounding box center [645, 467] width 39 height 17
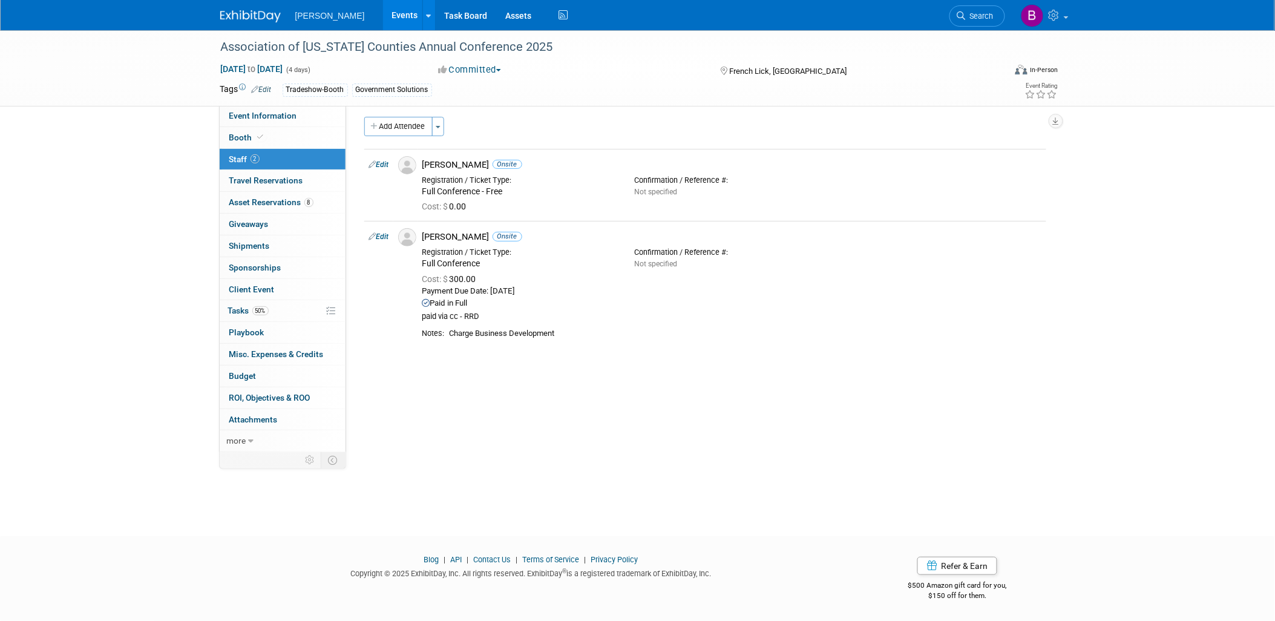
scroll to position [4, 0]
click at [293, 140] on link "Booth" at bounding box center [283, 137] width 126 height 21
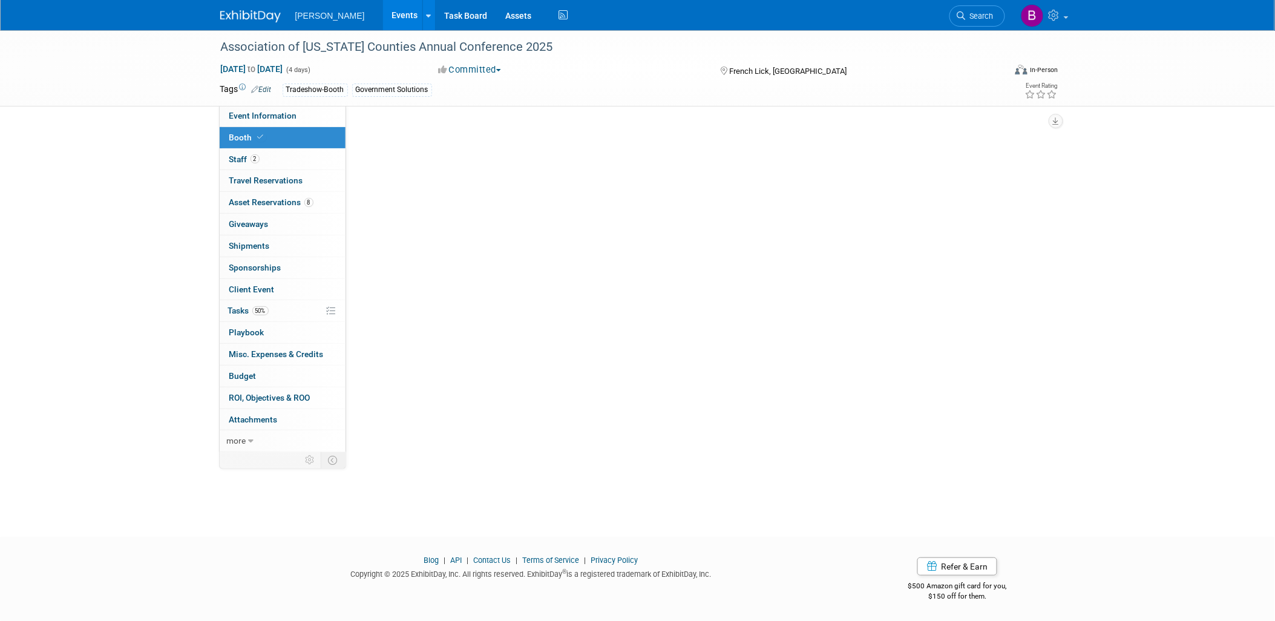
scroll to position [0, 0]
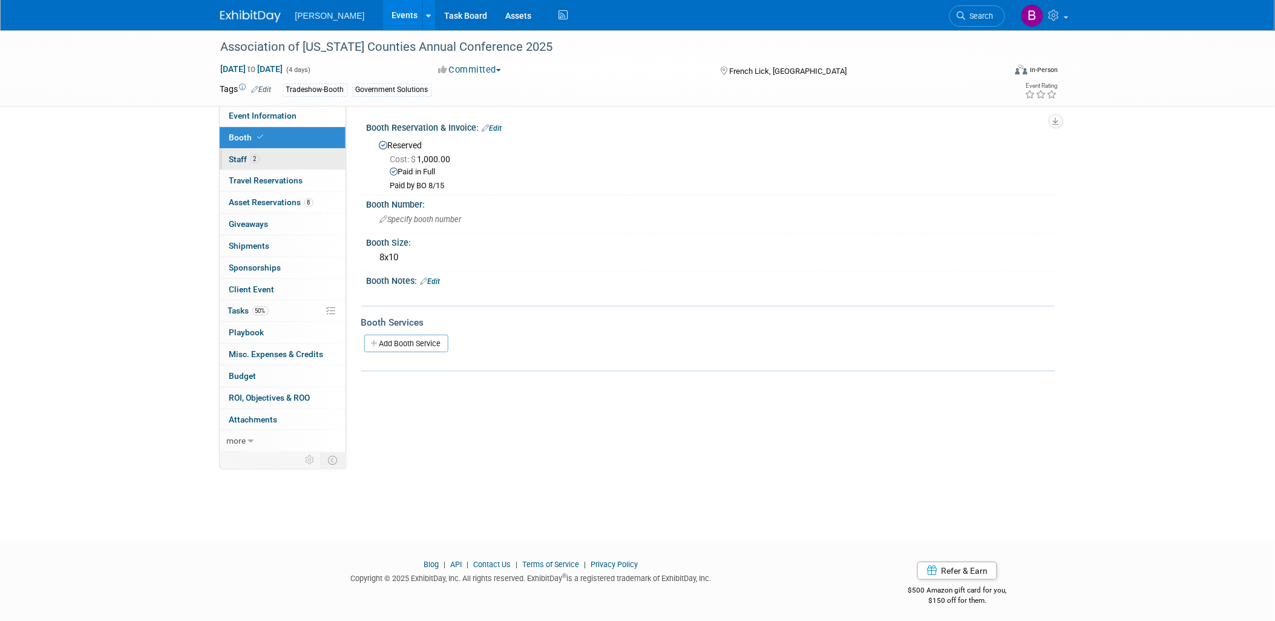
click at [282, 168] on link "2 Staff 2" at bounding box center [283, 159] width 126 height 21
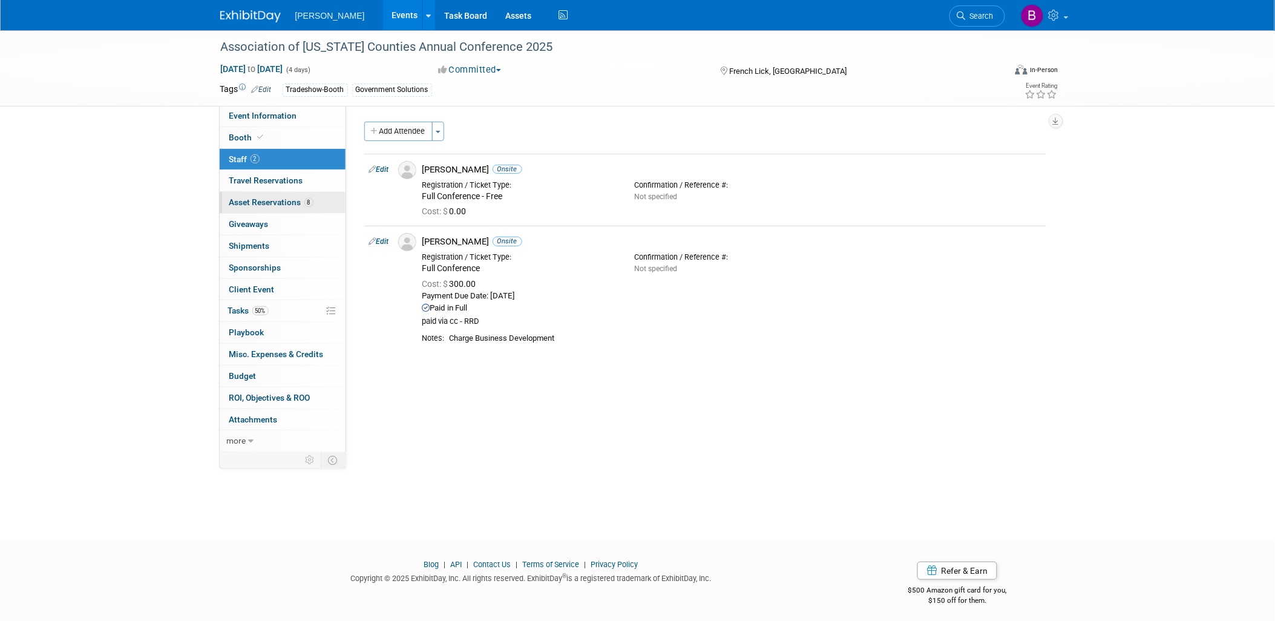
click at [282, 200] on span "Asset Reservations 8" at bounding box center [271, 202] width 84 height 10
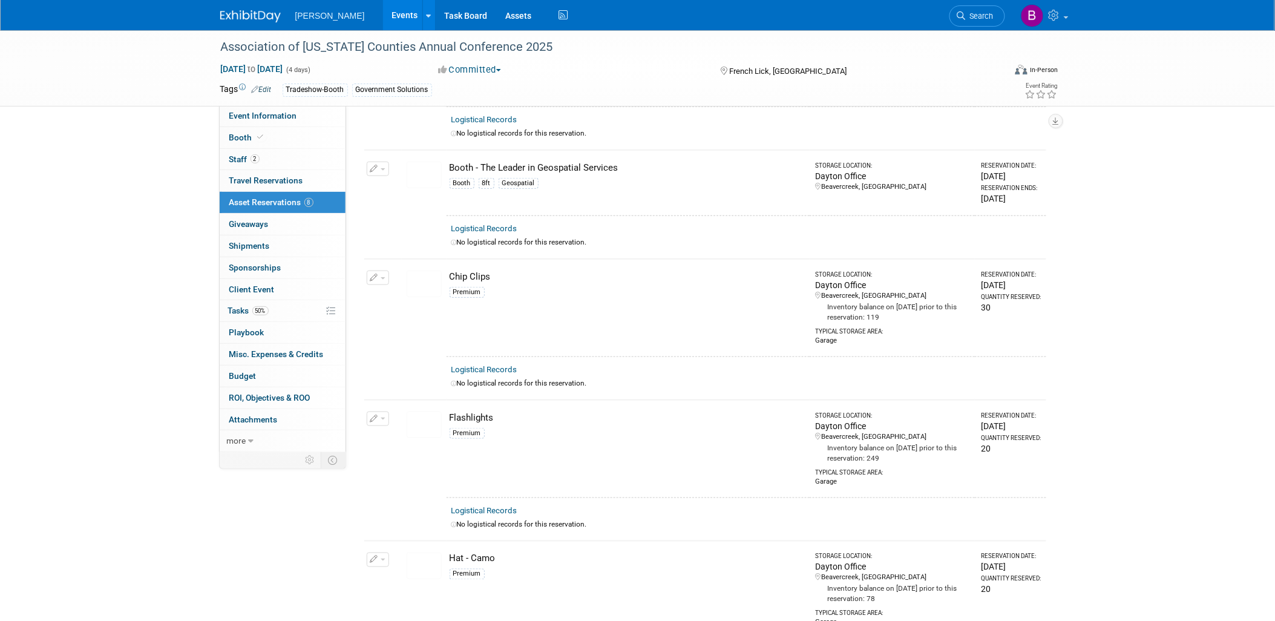
scroll to position [125, 0]
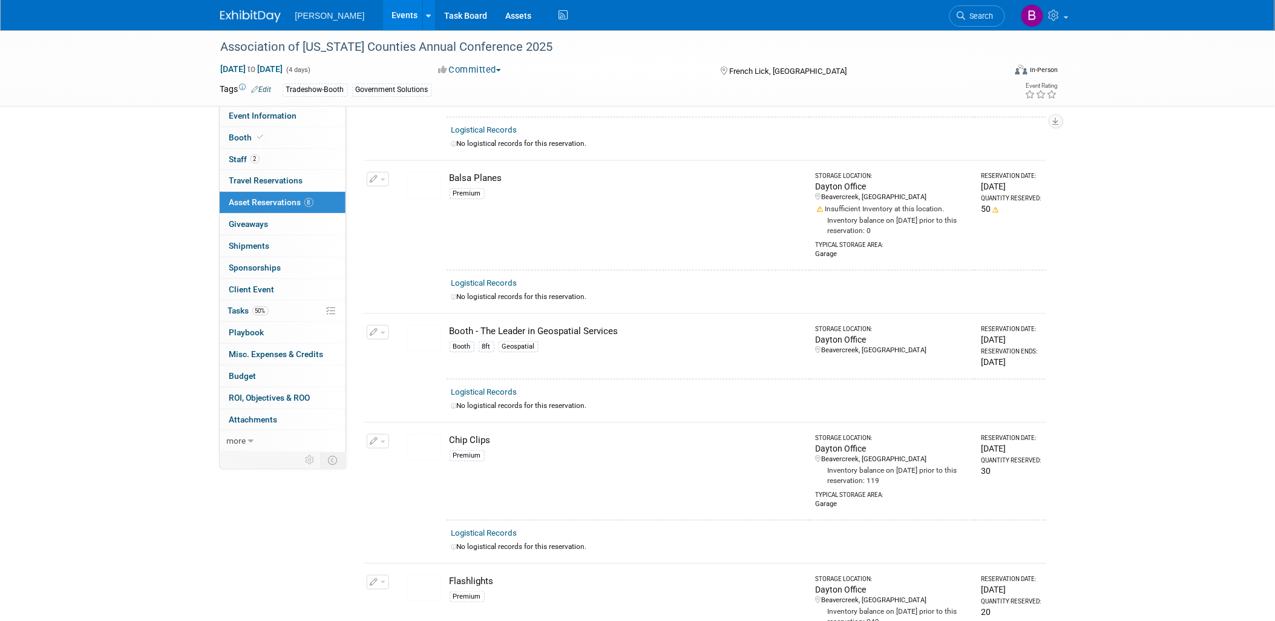
drag, startPoint x: 532, startPoint y: 341, endPoint x: 430, endPoint y: 335, distance: 102.4
drag, startPoint x: 430, startPoint y: 335, endPoint x: 401, endPoint y: 333, distance: 29.1
drag, startPoint x: 401, startPoint y: 333, endPoint x: 412, endPoint y: 326, distance: 13.4
click at [249, 146] on link "Booth" at bounding box center [283, 137] width 126 height 21
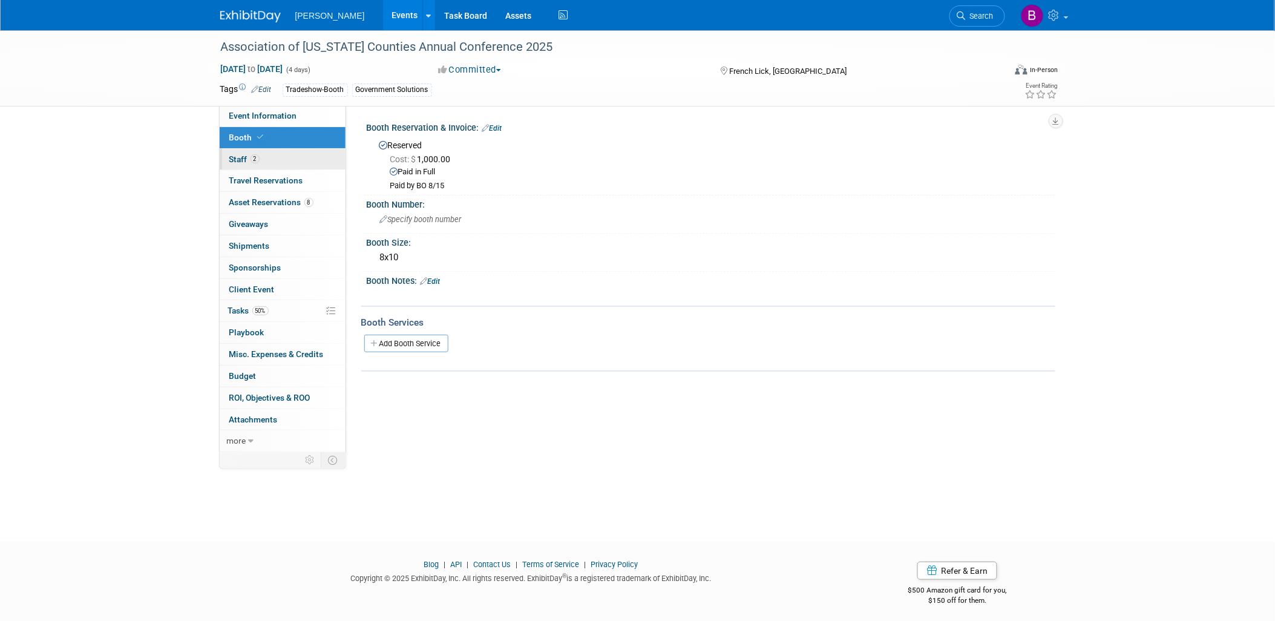
click at [232, 149] on link "2 Staff 2" at bounding box center [283, 159] width 126 height 21
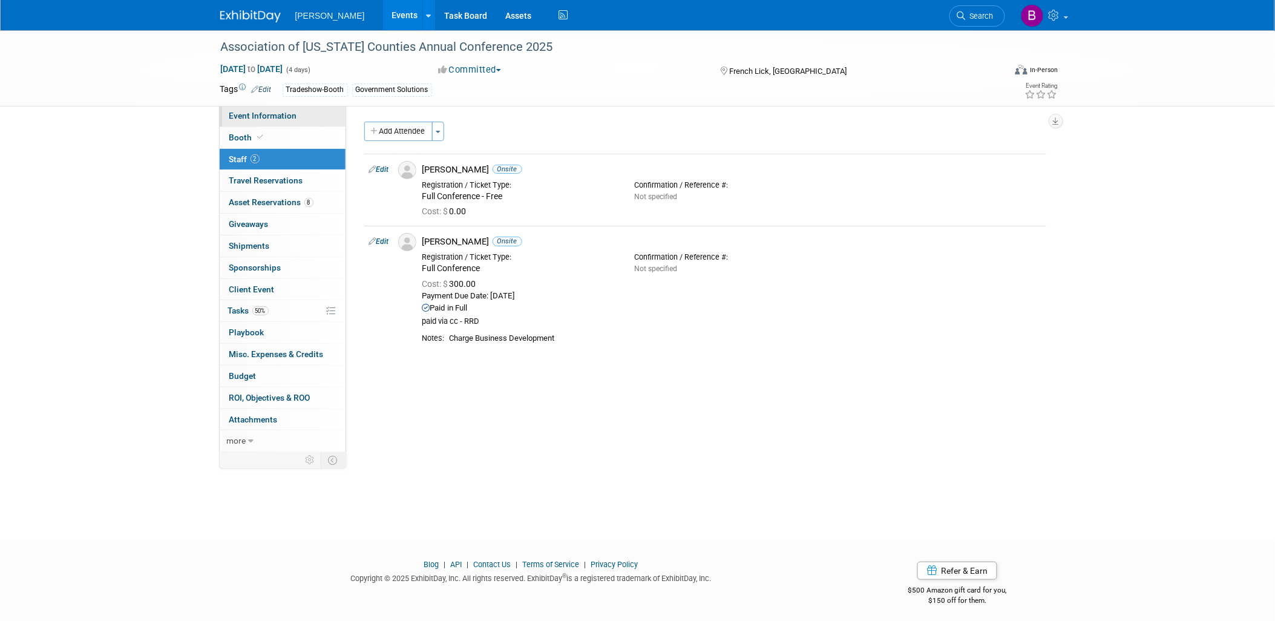
click at [240, 113] on span "Event Information" at bounding box center [263, 116] width 68 height 10
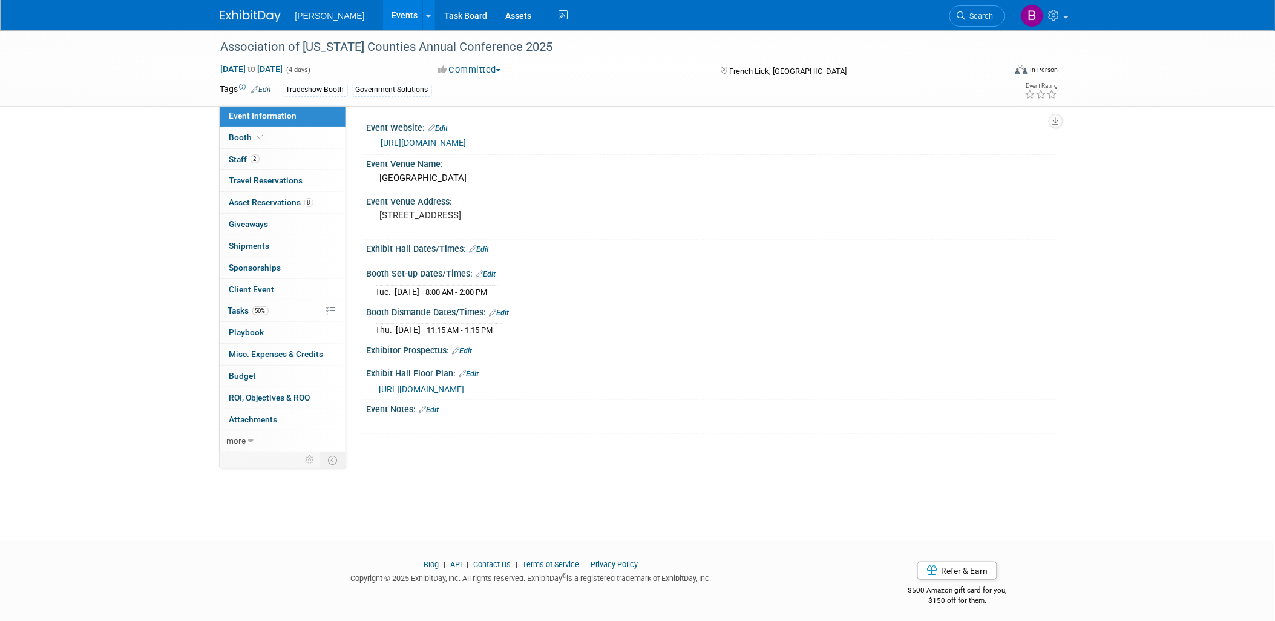
drag, startPoint x: 376, startPoint y: 323, endPoint x: 543, endPoint y: 317, distance: 167.1
click at [543, 317] on div "Thu. Oct 2, 2025 11:15 AM - 1:15 PM Save Changes Cancel" at bounding box center [711, 327] width 689 height 21
click at [500, 504] on div "Association of Indiana Counties Annual Conference 2025 Sep 29, 2025 to Oct 2, 2…" at bounding box center [637, 274] width 1275 height 489
click at [1050, 25] on link at bounding box center [1043, 15] width 59 height 30
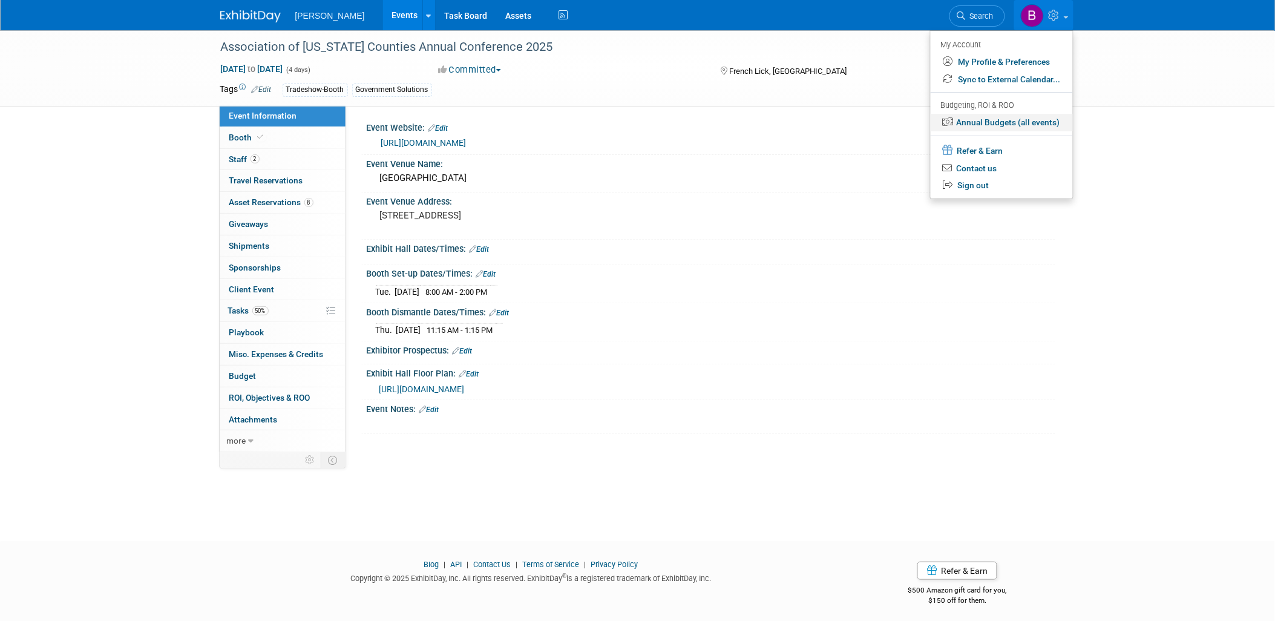
click at [1040, 129] on link "Annual Budgets (all events)" at bounding box center [1002, 123] width 142 height 18
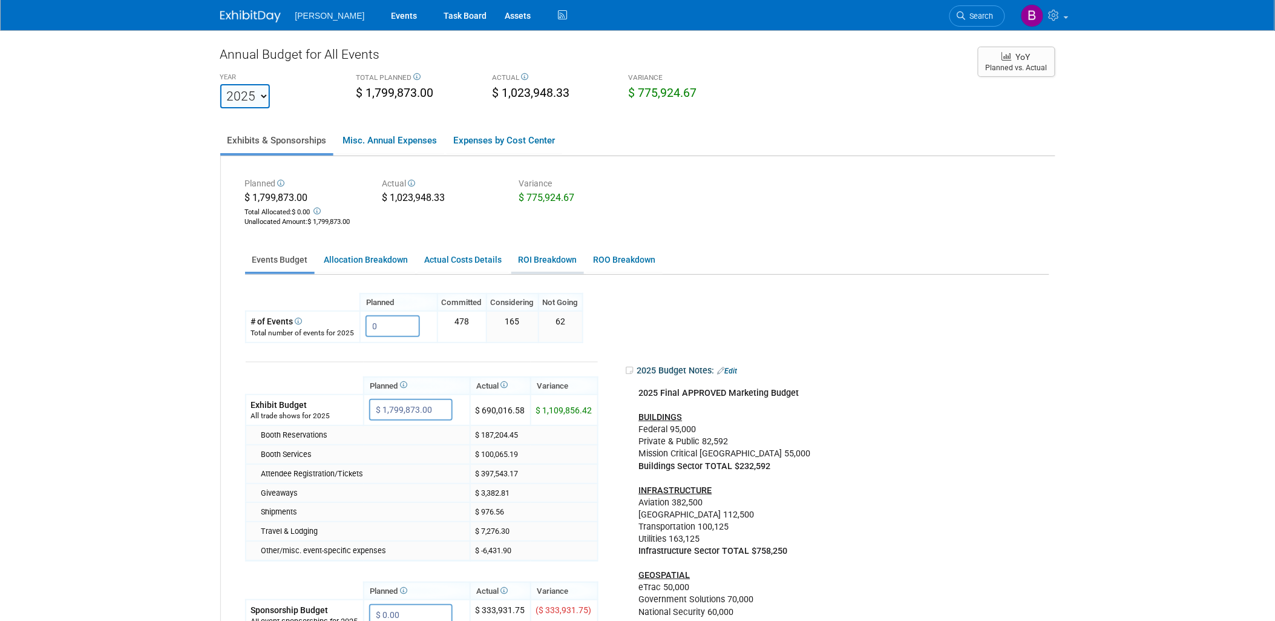
click at [566, 255] on link "ROI Breakdown" at bounding box center [547, 260] width 73 height 24
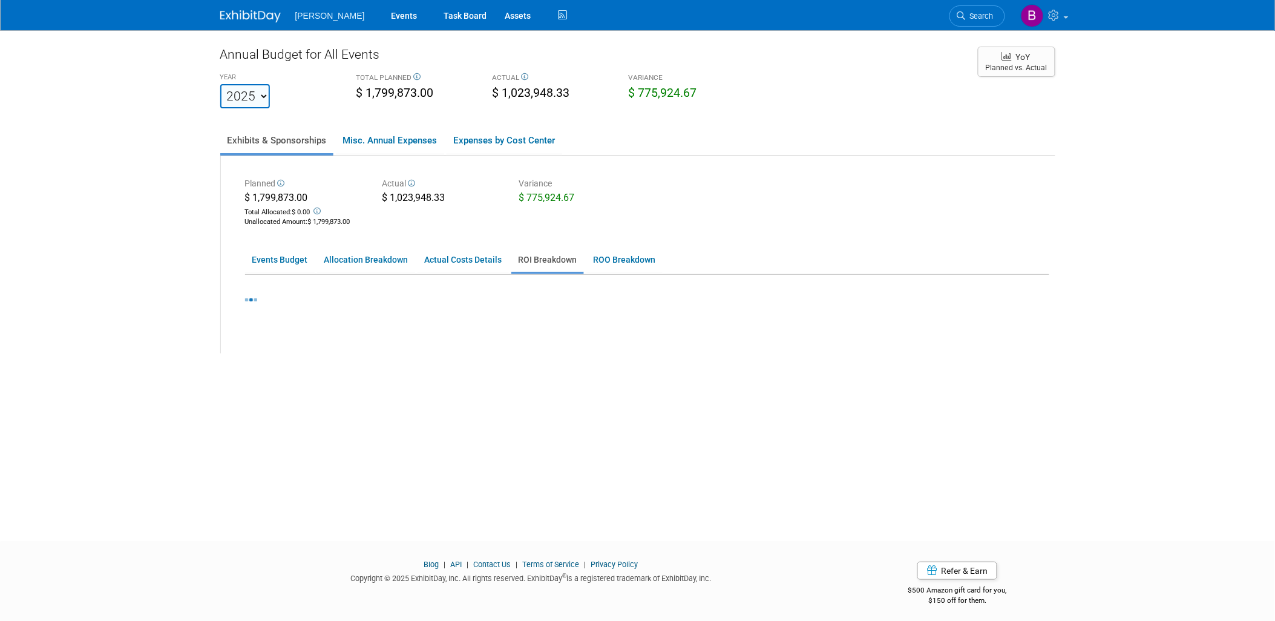
scroll to position [4, 0]
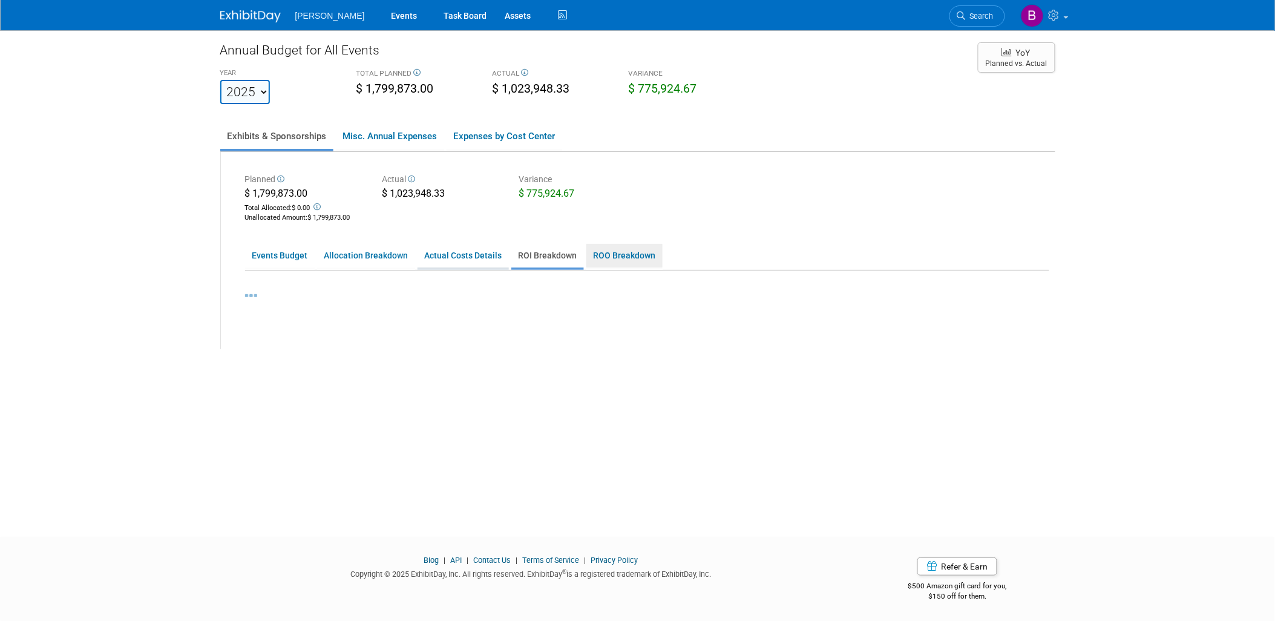
click at [636, 249] on link "ROO Breakdown" at bounding box center [624, 256] width 76 height 24
click at [630, 251] on link "ROO Breakdown" at bounding box center [624, 256] width 76 height 24
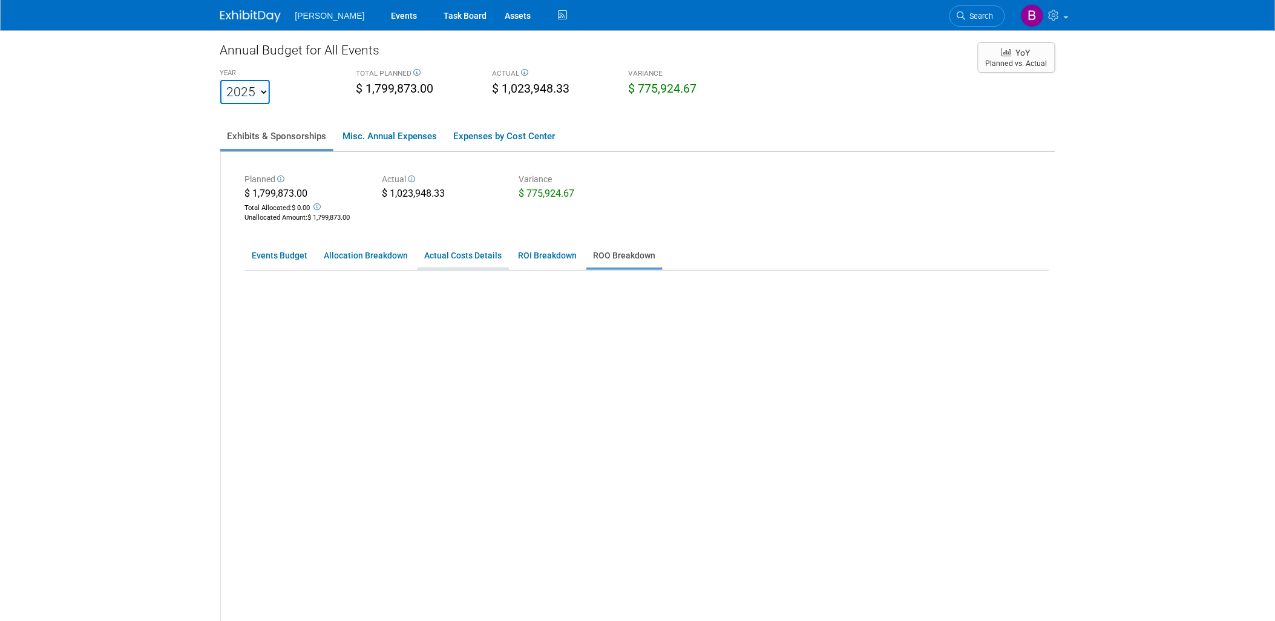
click at [473, 263] on link "Actual Costs Details" at bounding box center [463, 256] width 91 height 24
click at [563, 261] on link "ROI Breakdown" at bounding box center [547, 256] width 73 height 24
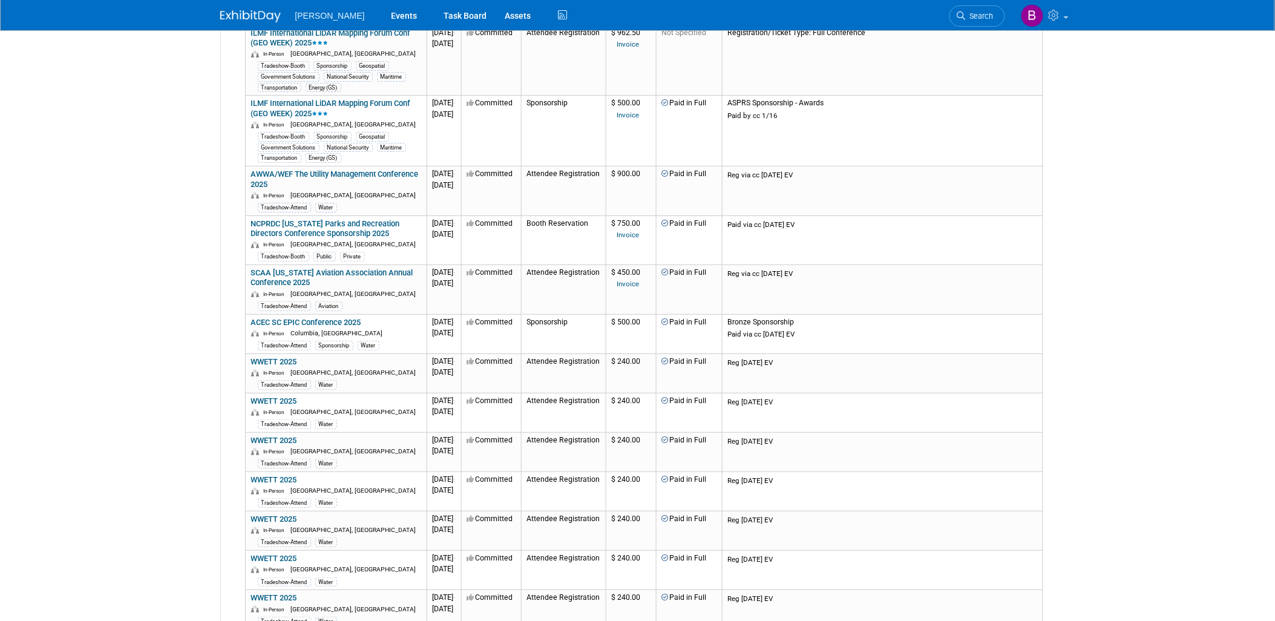
scroll to position [0, 0]
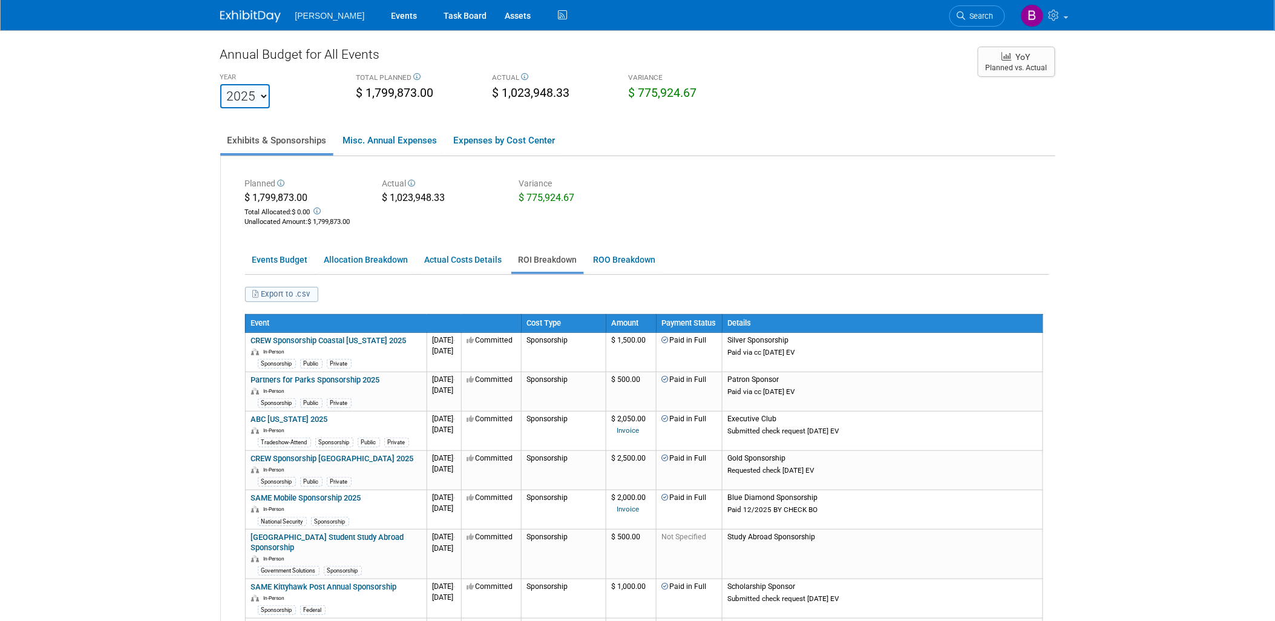
click at [268, 291] on button "Export to .csv" at bounding box center [282, 294] width 74 height 15
click at [624, 263] on link "ROO Breakdown" at bounding box center [624, 260] width 76 height 24
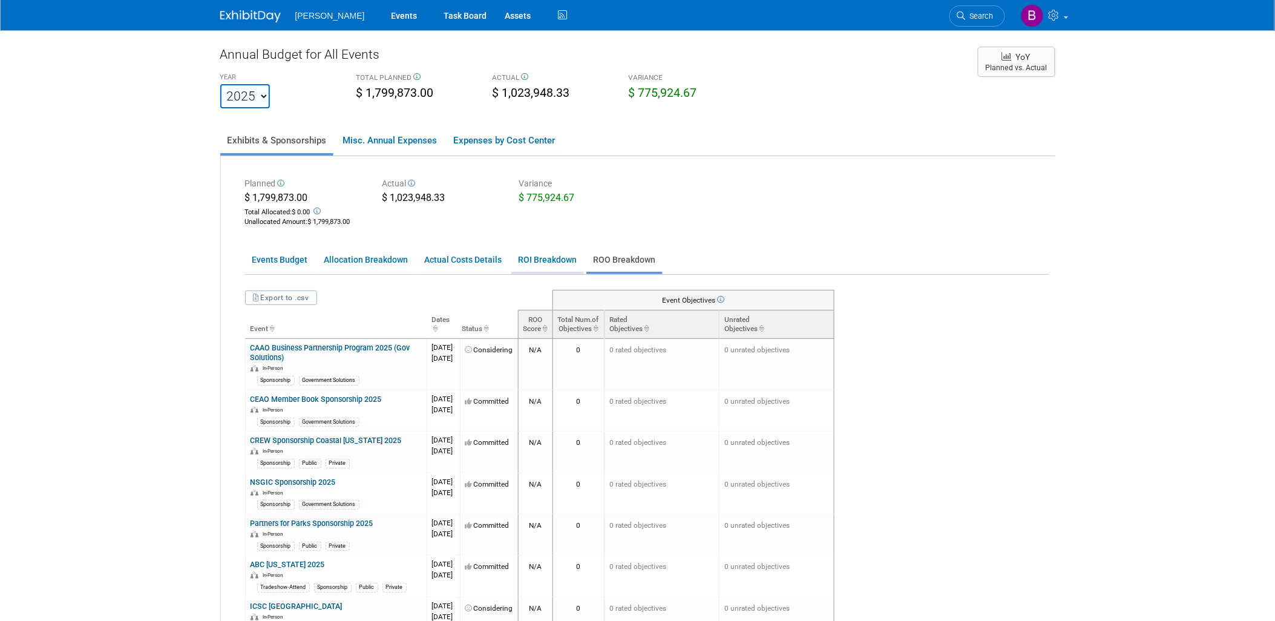
click at [564, 260] on link "ROI Breakdown" at bounding box center [547, 260] width 73 height 24
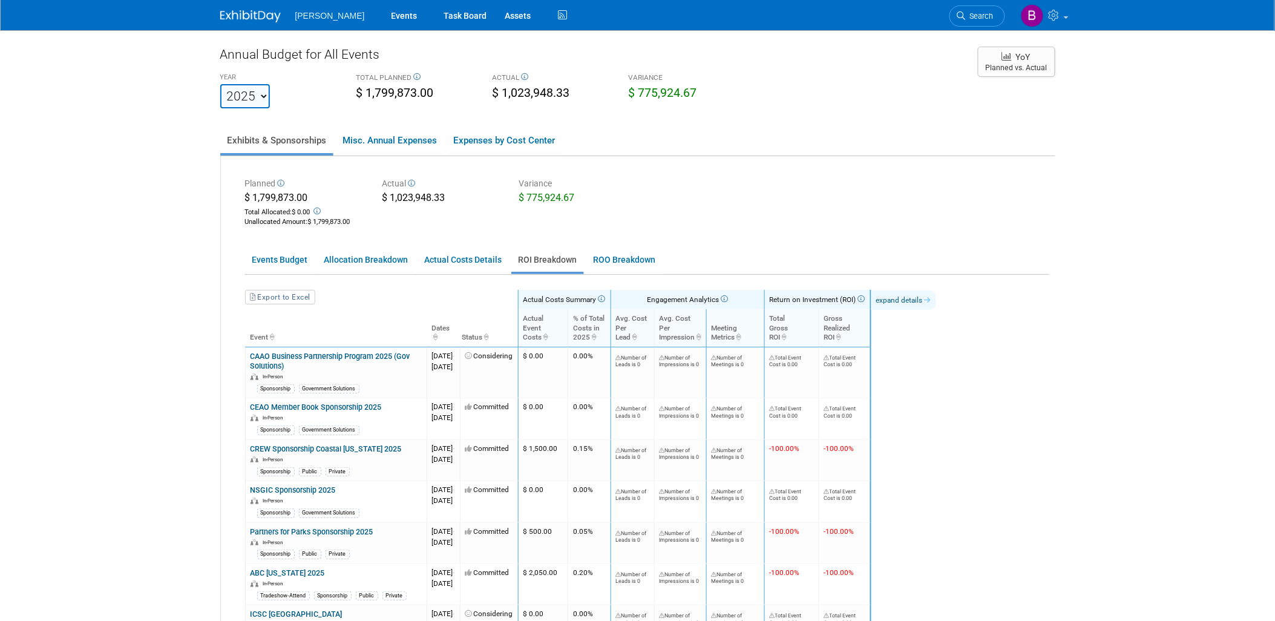
click at [936, 294] on link "expand details" at bounding box center [903, 299] width 65 height 19
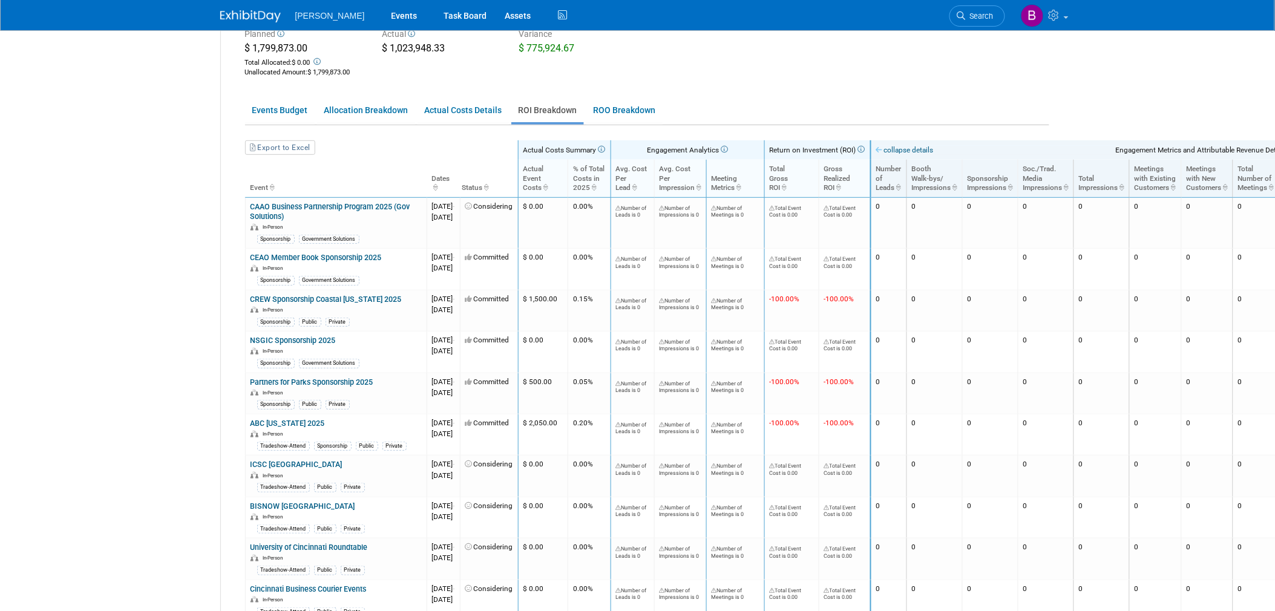
scroll to position [68, 0]
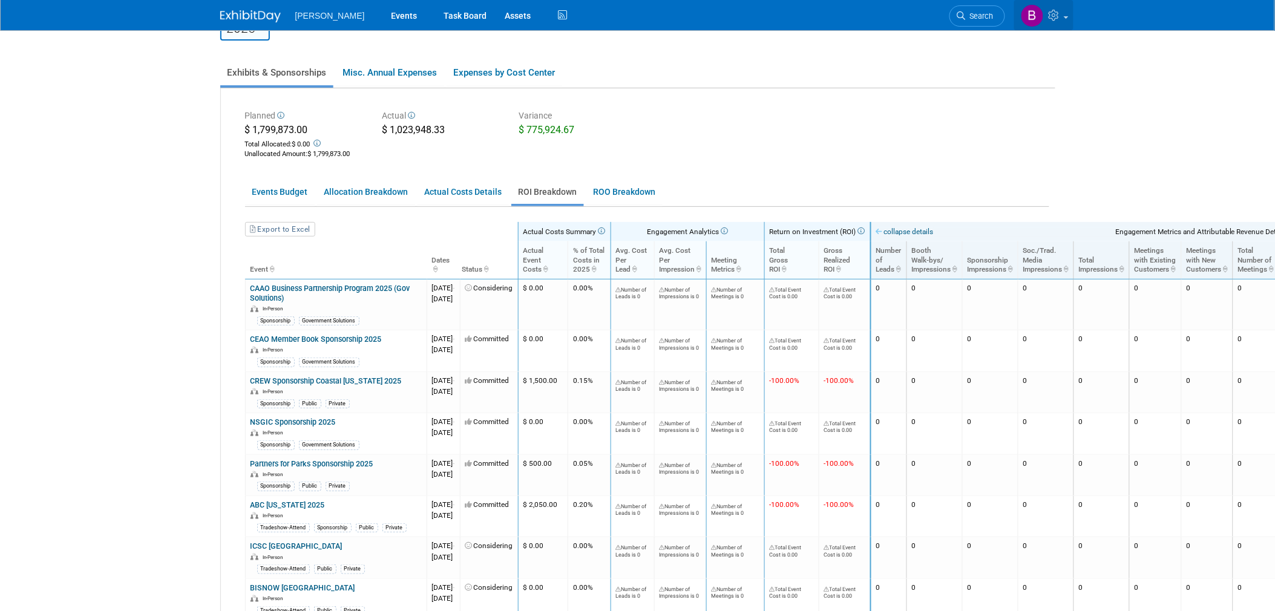
click at [1067, 17] on span at bounding box center [1066, 17] width 5 height 2
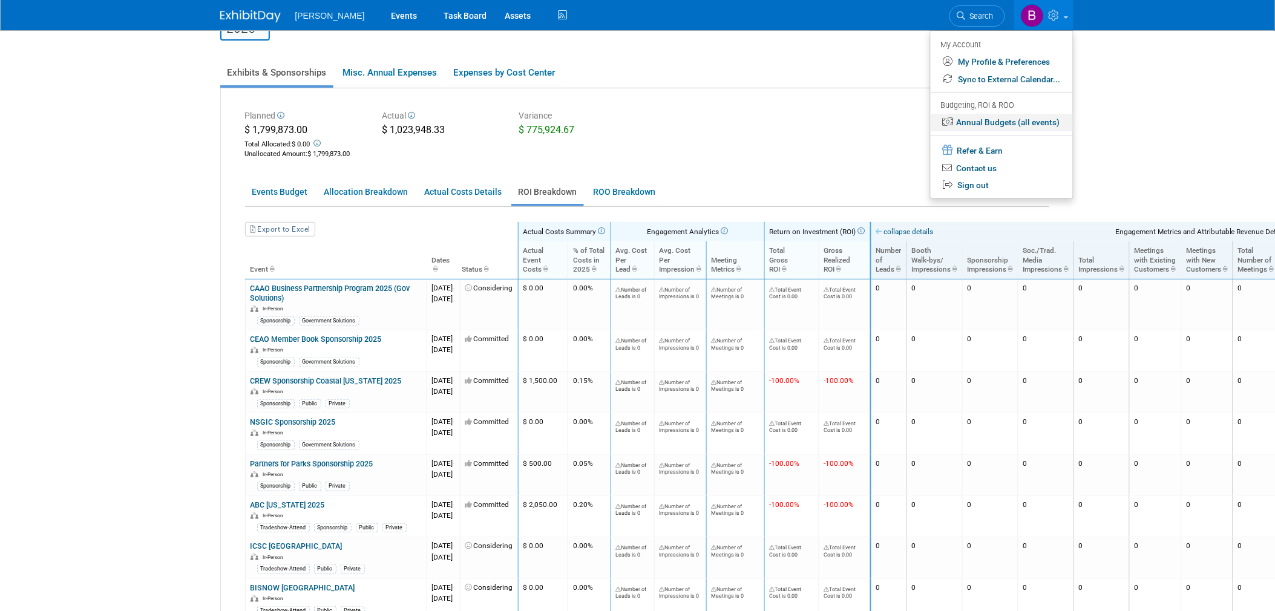
click at [975, 123] on link "Annual Budgets (all events)" at bounding box center [1002, 123] width 142 height 18
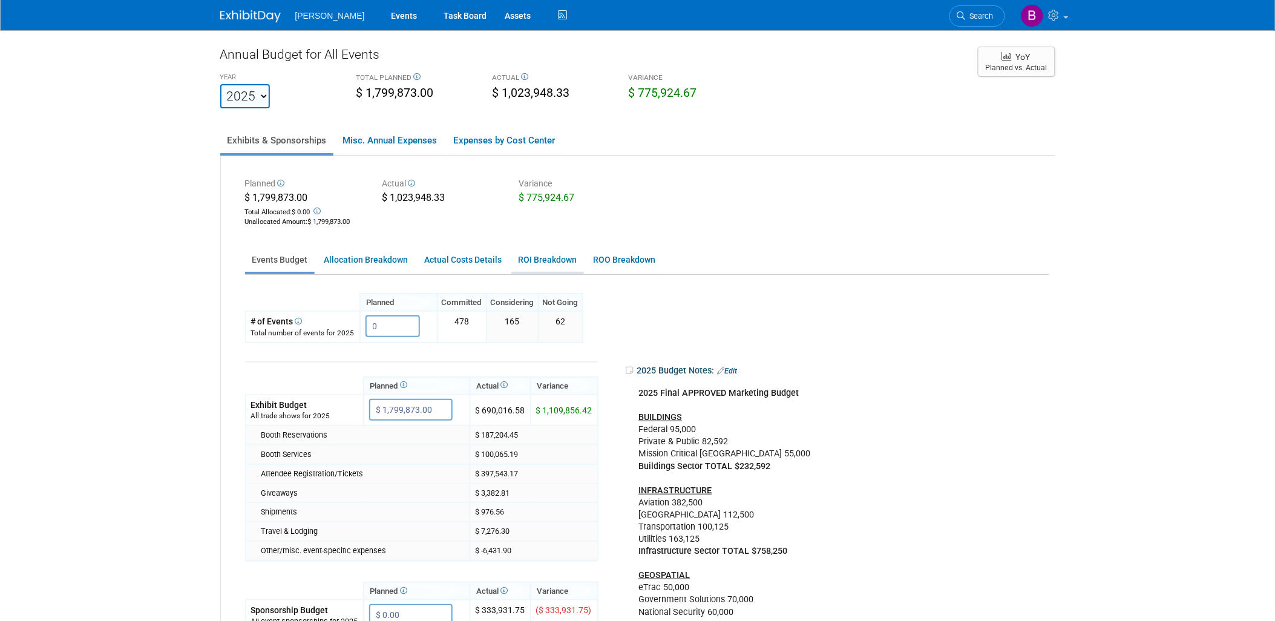
click at [552, 255] on link "ROI Breakdown" at bounding box center [547, 260] width 73 height 24
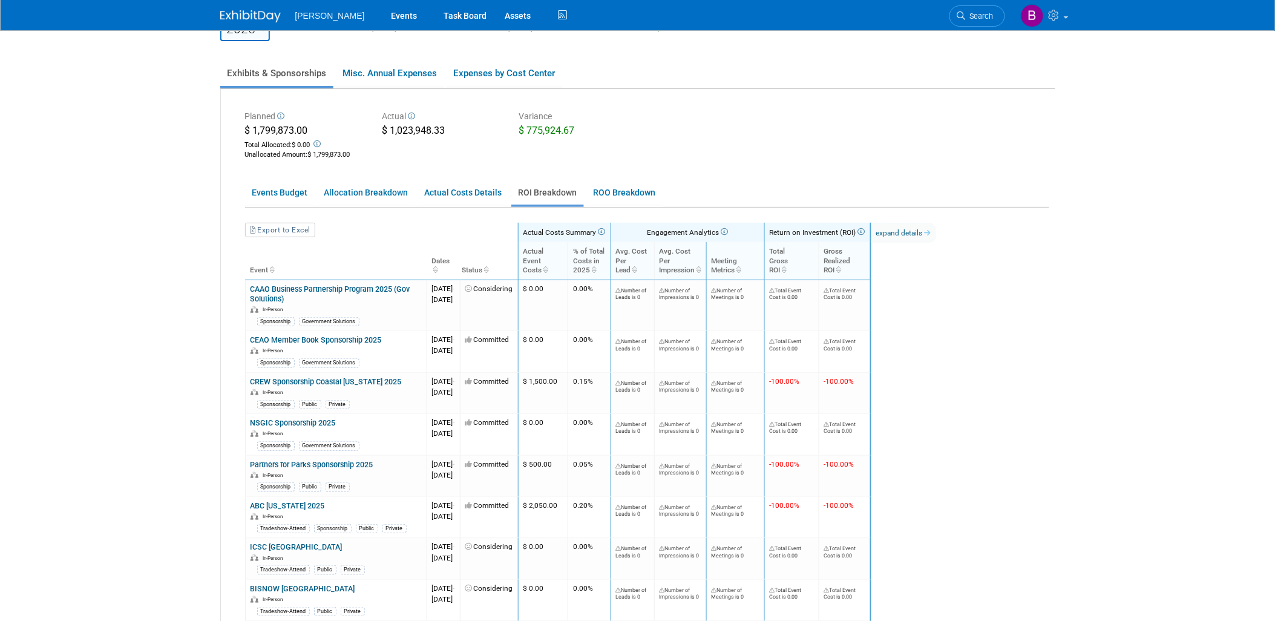
scroll to position [134, 0]
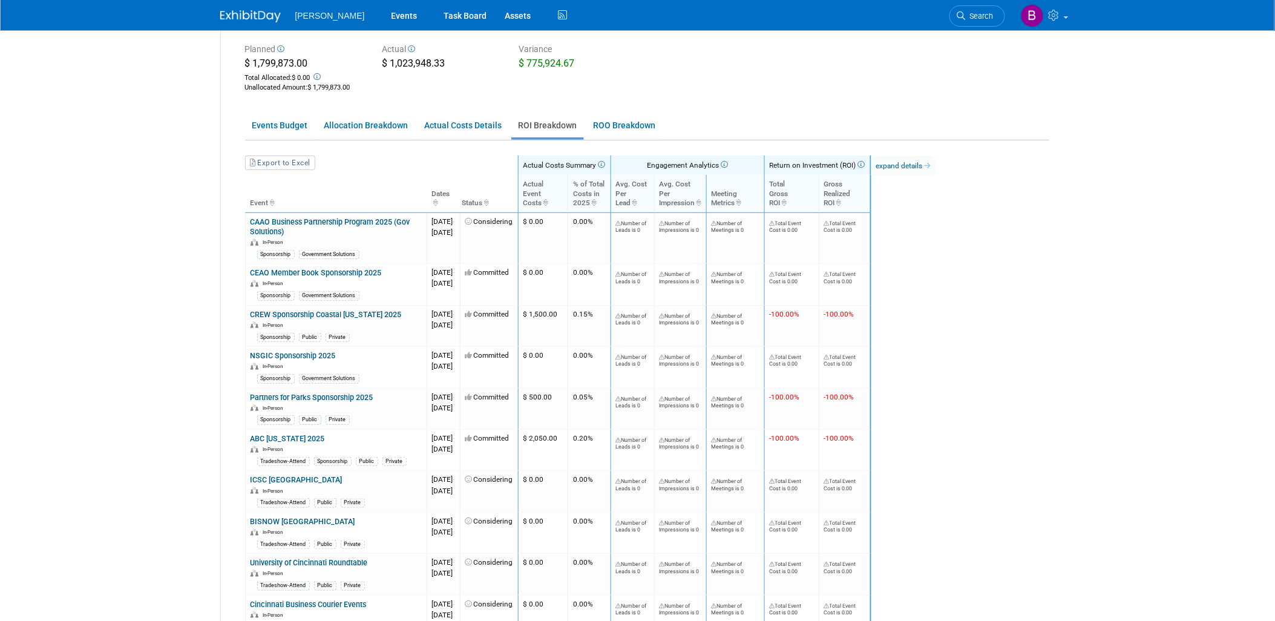
click at [518, 203] on th "Status" at bounding box center [489, 194] width 58 height 38
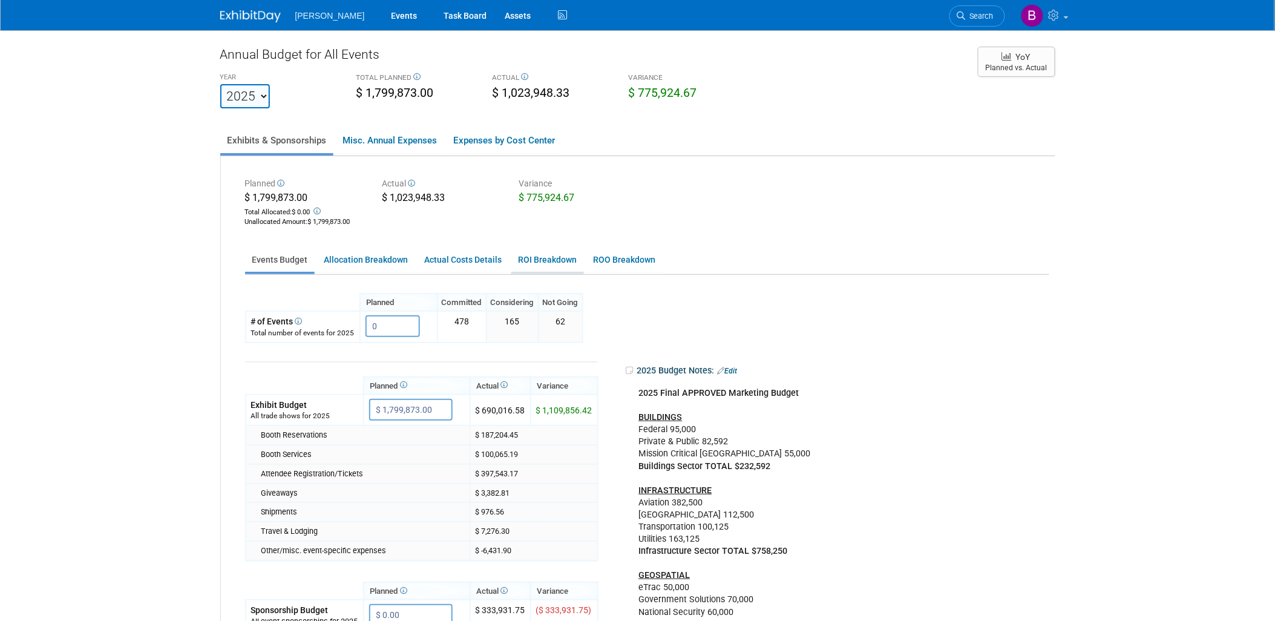
click at [549, 264] on link "ROI Breakdown" at bounding box center [547, 260] width 73 height 24
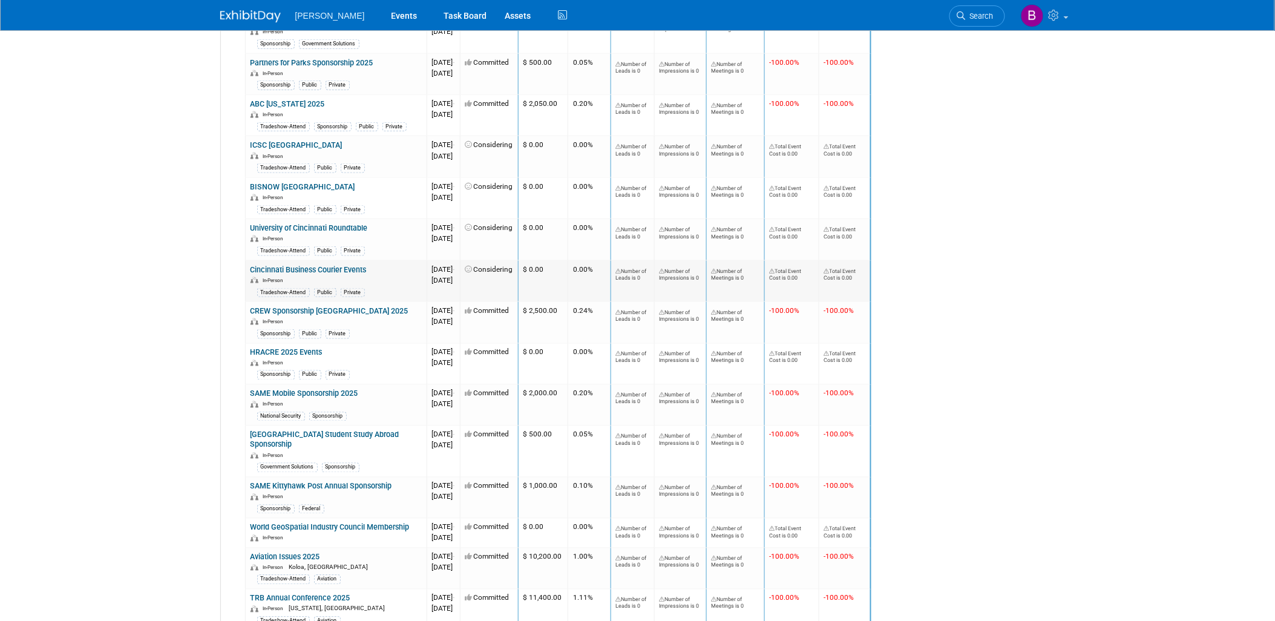
scroll to position [1013, 0]
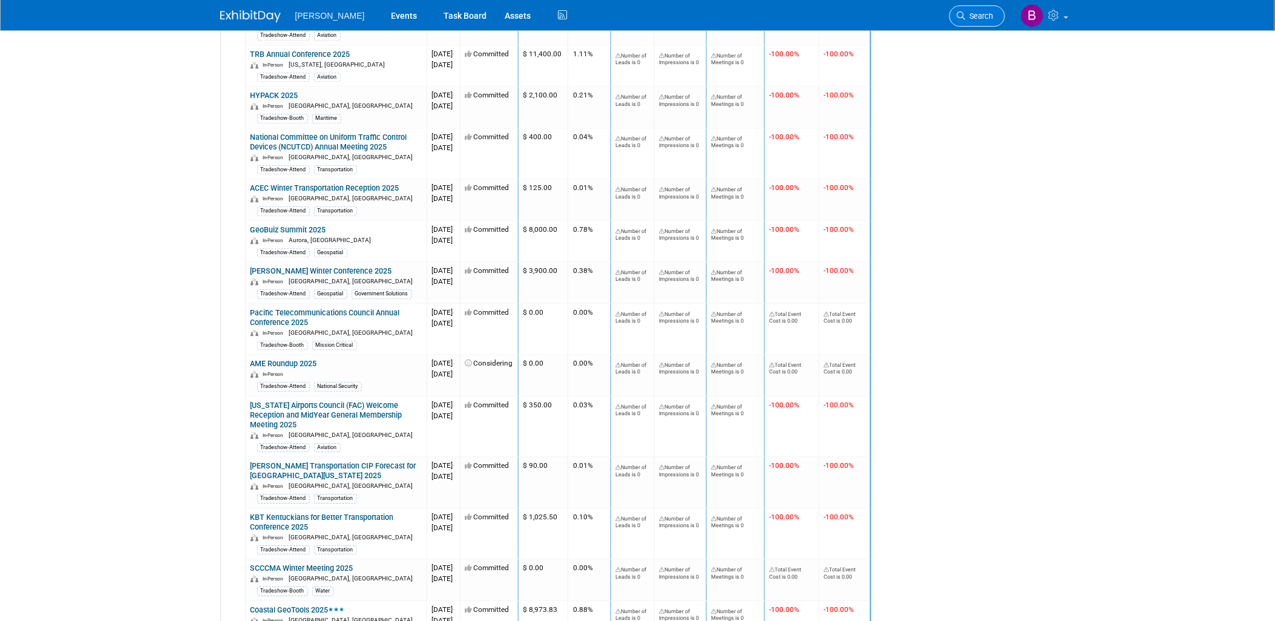
drag, startPoint x: 968, startPoint y: 2, endPoint x: 970, endPoint y: 10, distance: 8.1
click at [968, 2] on li "Search" at bounding box center [977, 15] width 56 height 30
click at [972, 9] on link "Search" at bounding box center [977, 15] width 56 height 21
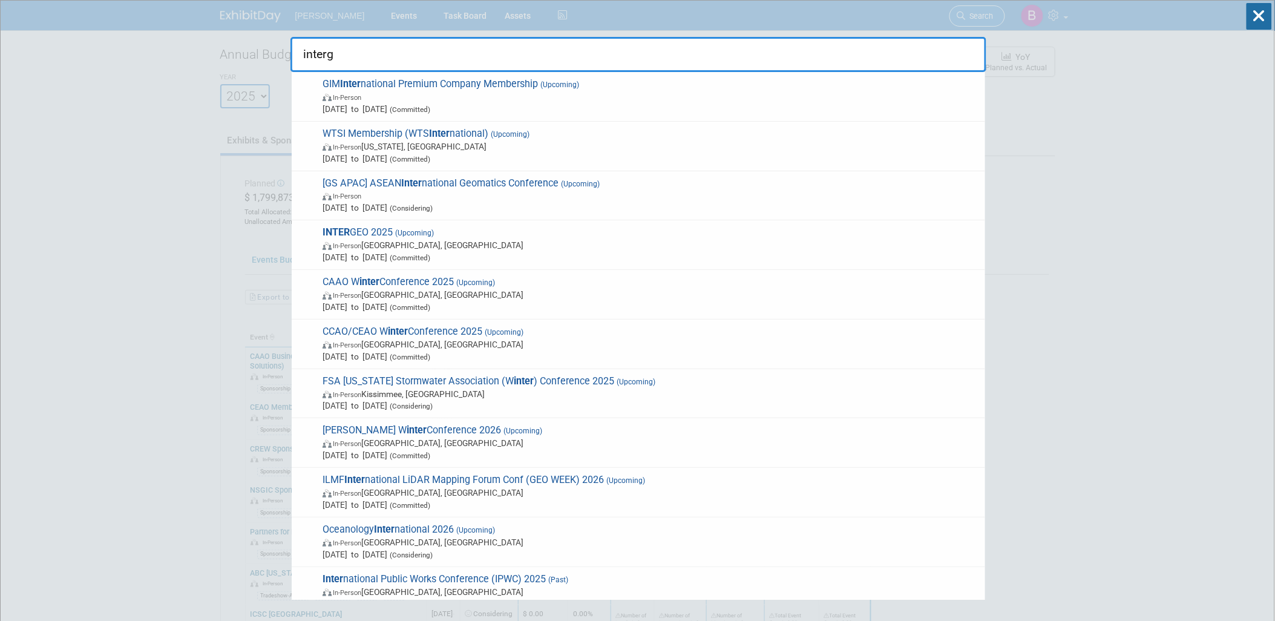
type input "interge"
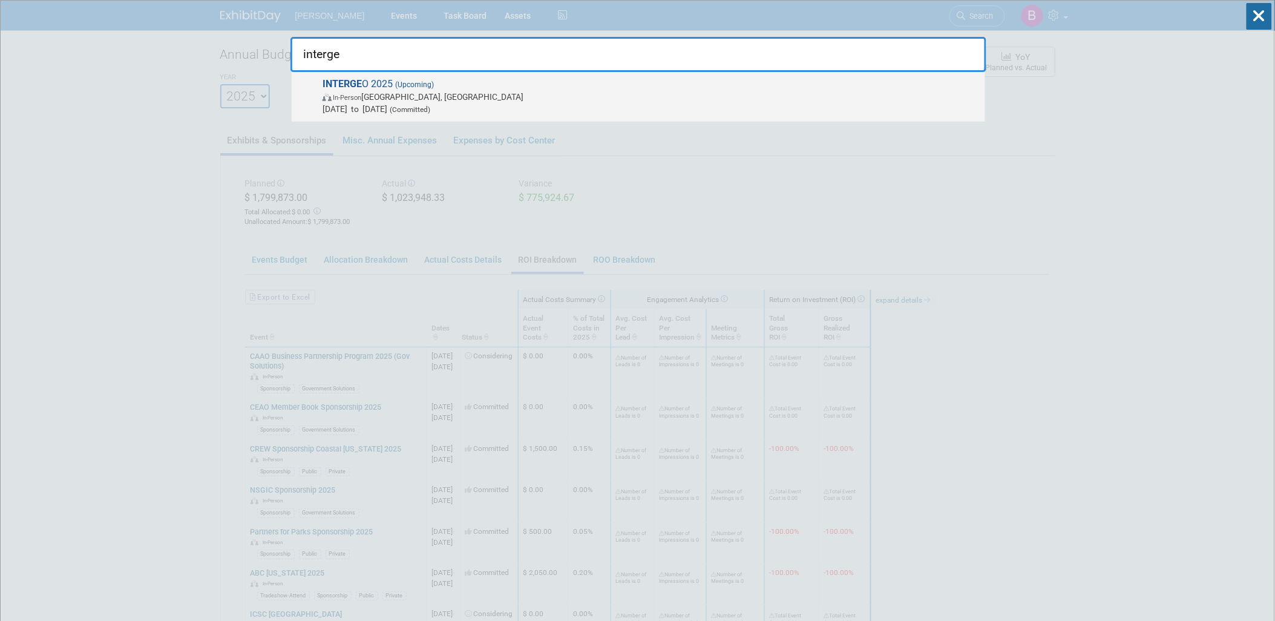
click at [381, 82] on span "INTERGE O 2025 (Upcoming) In-Person Frankfurt am Main, Germany Oct 7, 2025 to O…" at bounding box center [649, 96] width 660 height 37
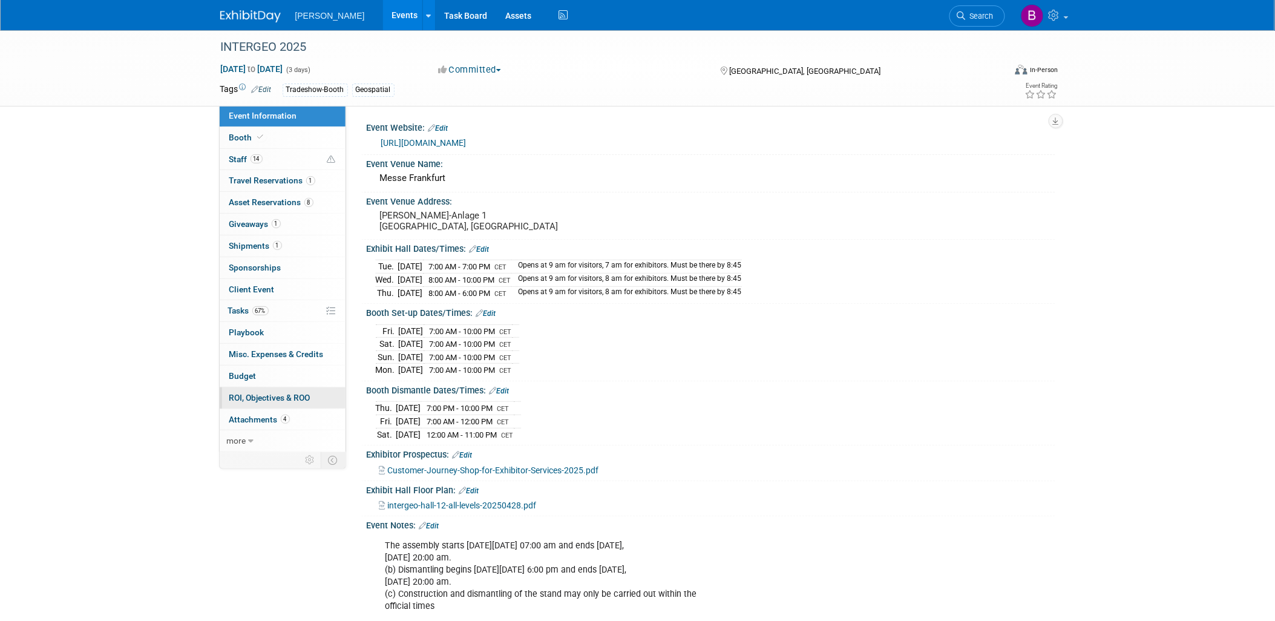
click at [232, 393] on span "ROI, Objectives & ROO 0" at bounding box center [269, 398] width 81 height 10
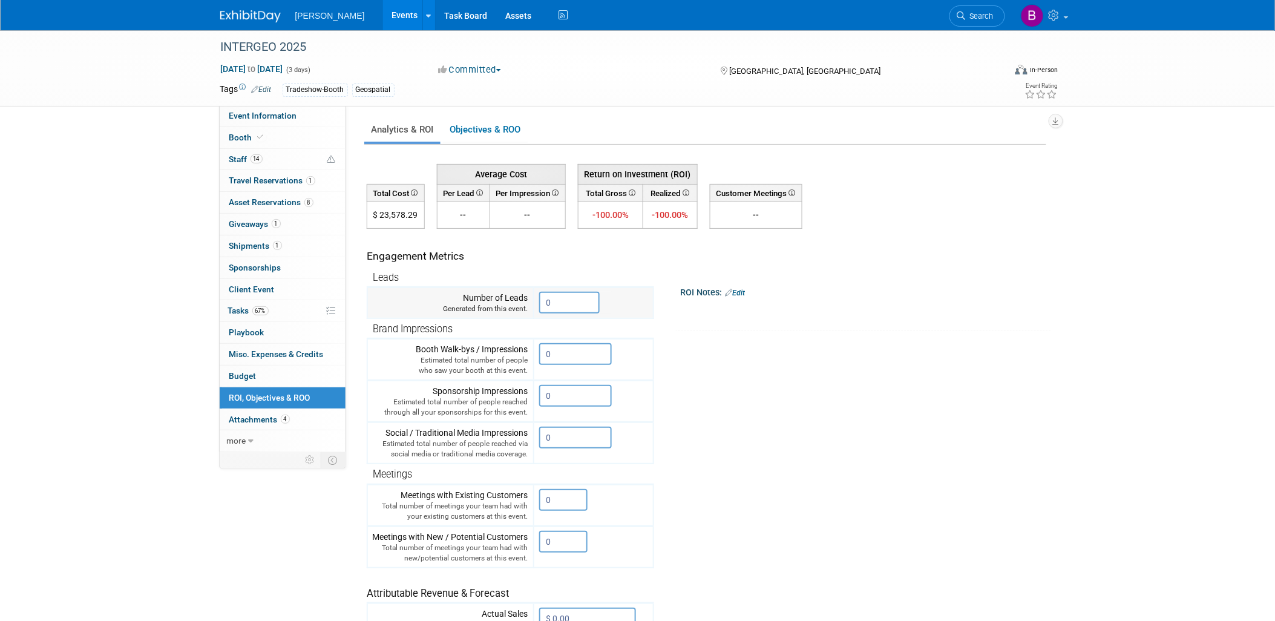
drag, startPoint x: 569, startPoint y: 294, endPoint x: 540, endPoint y: 292, distance: 29.1
click at [540, 292] on input "0" at bounding box center [569, 303] width 61 height 22
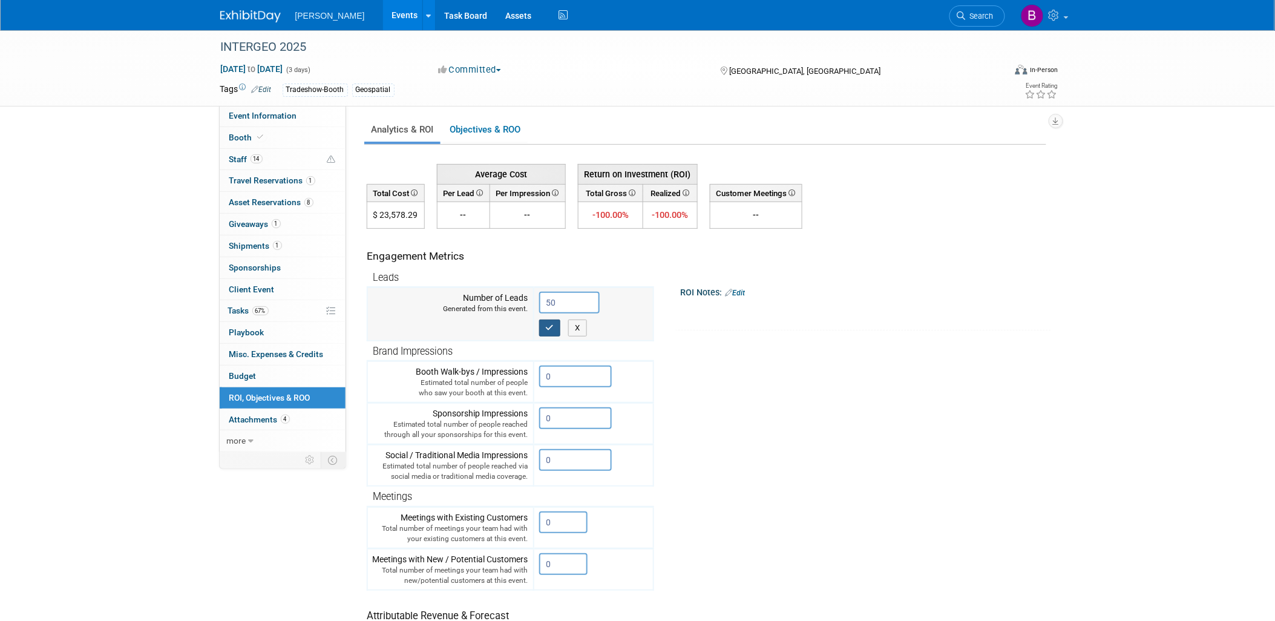
type input "50"
click at [555, 327] on button "button" at bounding box center [550, 327] width 22 height 17
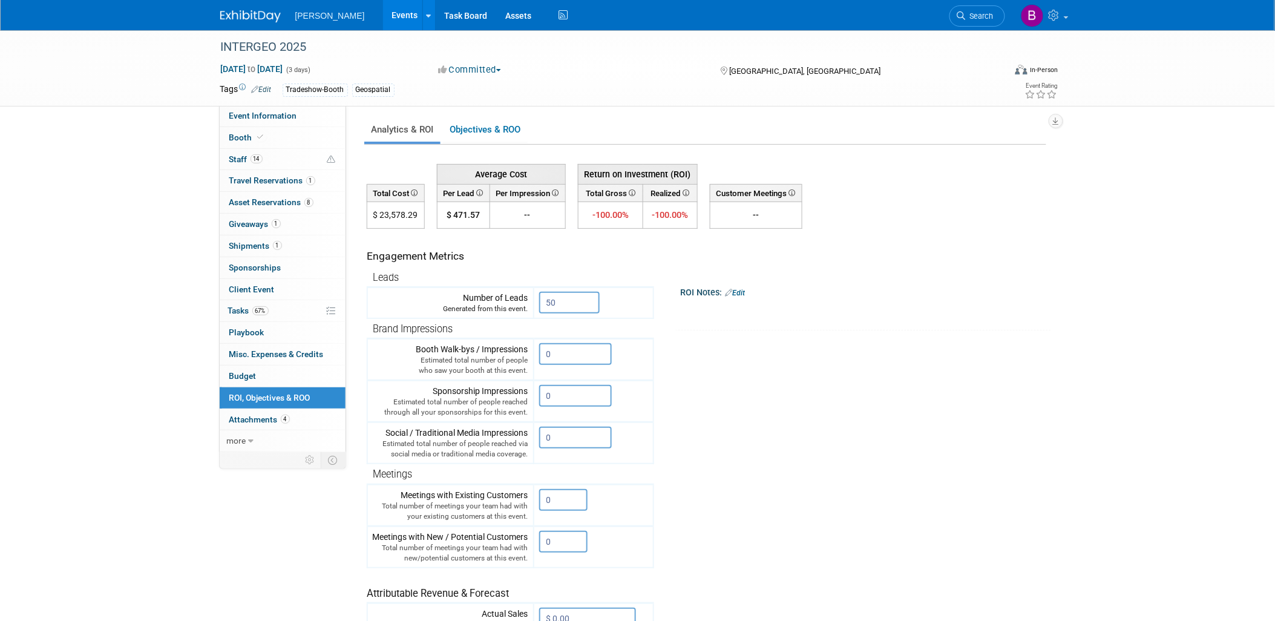
drag, startPoint x: 473, startPoint y: 220, endPoint x: 491, endPoint y: 221, distance: 17.6
click at [491, 221] on tr "$ 23,578.29 $ 471.57 -- -100.00% -100.00% 0.00 % Existing Customers 0.00 %" at bounding box center [584, 215] width 435 height 27
click at [681, 361] on tr "Engagement Metrics Leads Generated from this event. 50 X Brand Impressions 0" at bounding box center [707, 447] width 680 height 437
click at [571, 353] on input "0" at bounding box center [575, 354] width 73 height 22
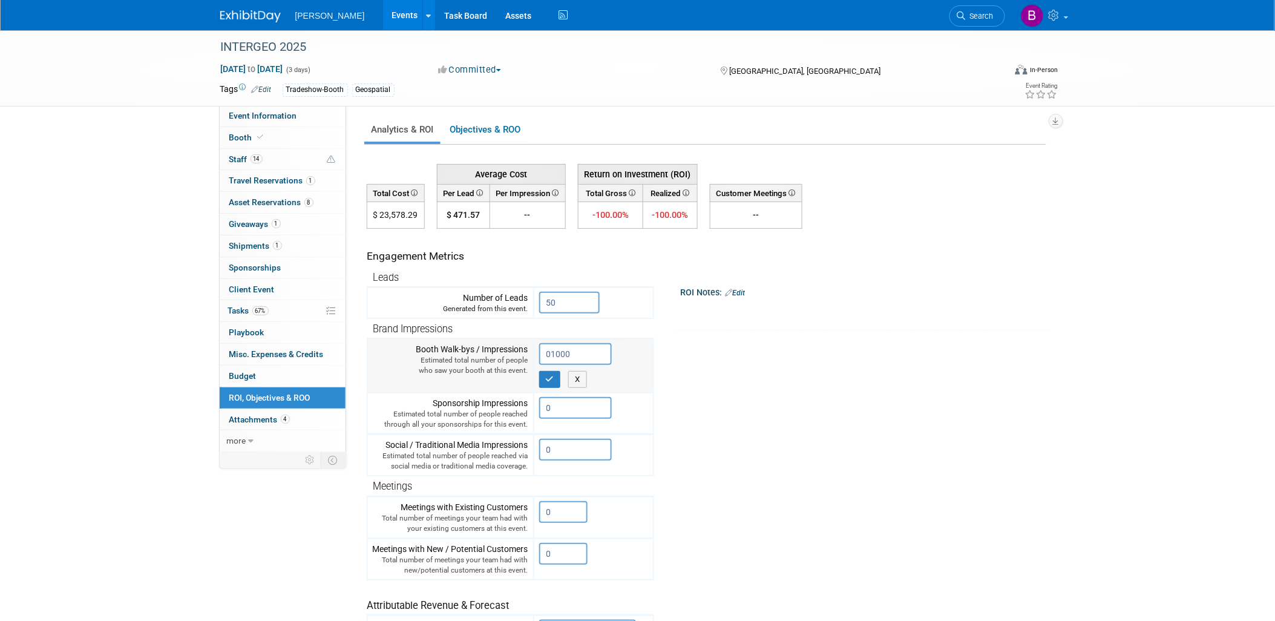
click at [552, 351] on input "01000" at bounding box center [575, 354] width 73 height 22
type input "1000"
click at [557, 379] on button "button" at bounding box center [550, 379] width 22 height 17
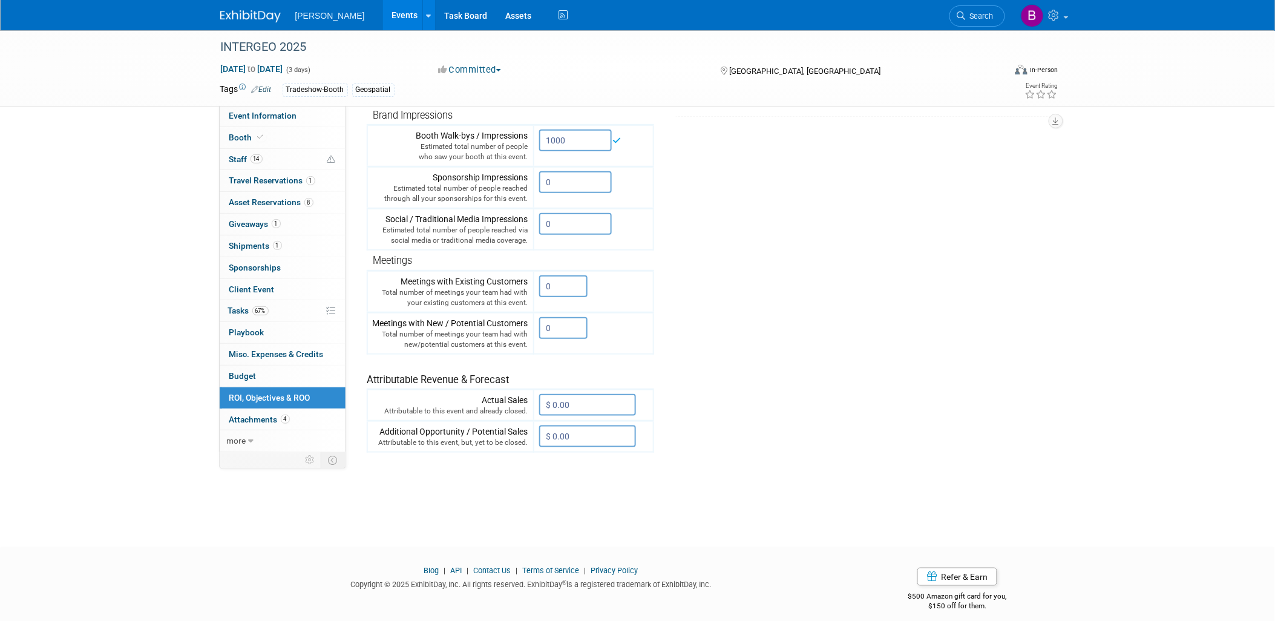
scroll to position [218, 0]
click at [566, 277] on input "0" at bounding box center [563, 282] width 48 height 22
drag, startPoint x: 566, startPoint y: 277, endPoint x: 519, endPoint y: 281, distance: 47.4
click at [519, 281] on tr "Meetings with Existing Customers Total number of meetings your team had with yo…" at bounding box center [510, 287] width 286 height 42
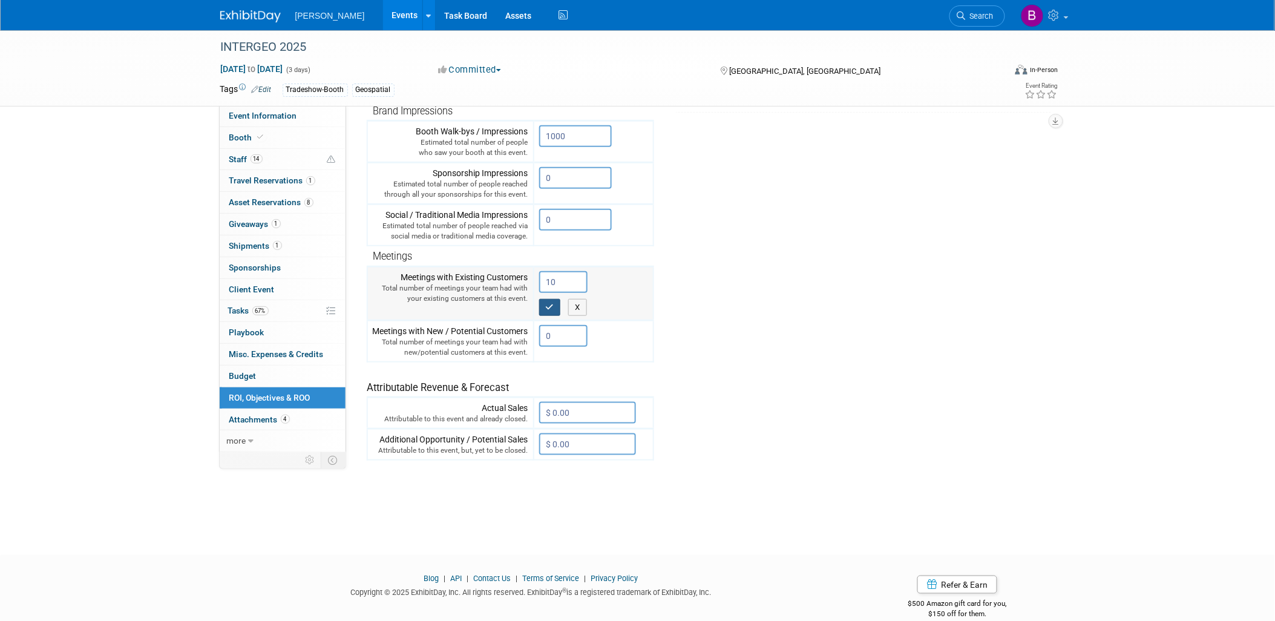
type input "10"
click at [546, 303] on icon "button" at bounding box center [550, 307] width 8 height 8
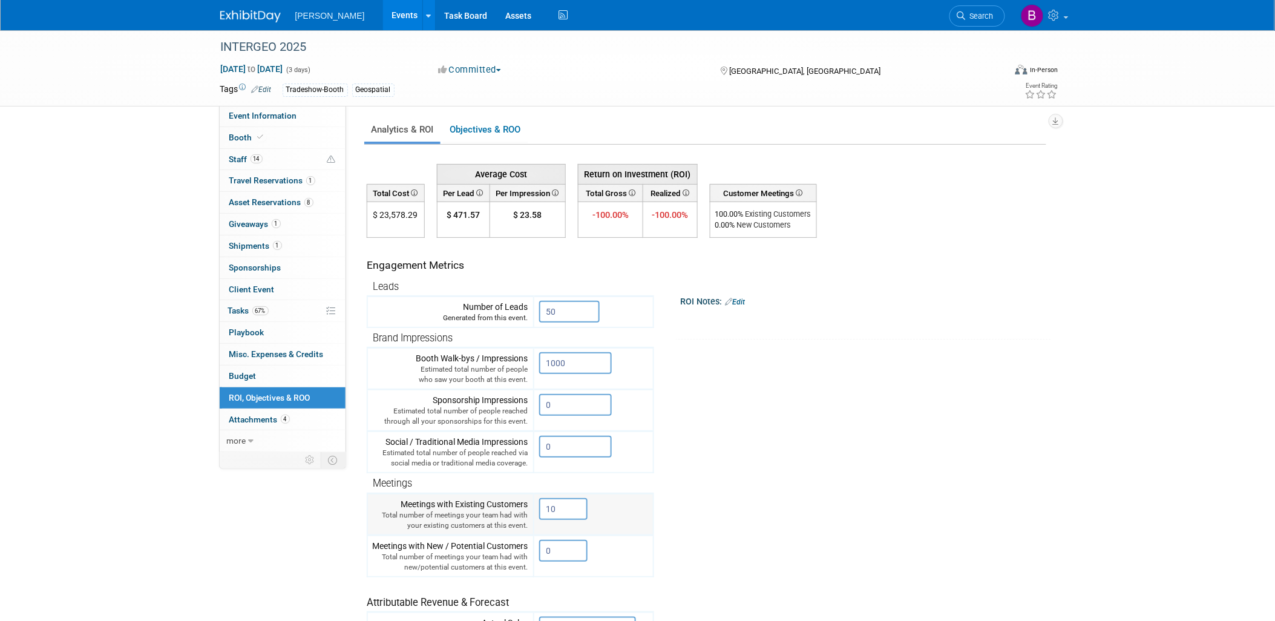
scroll to position [227, 0]
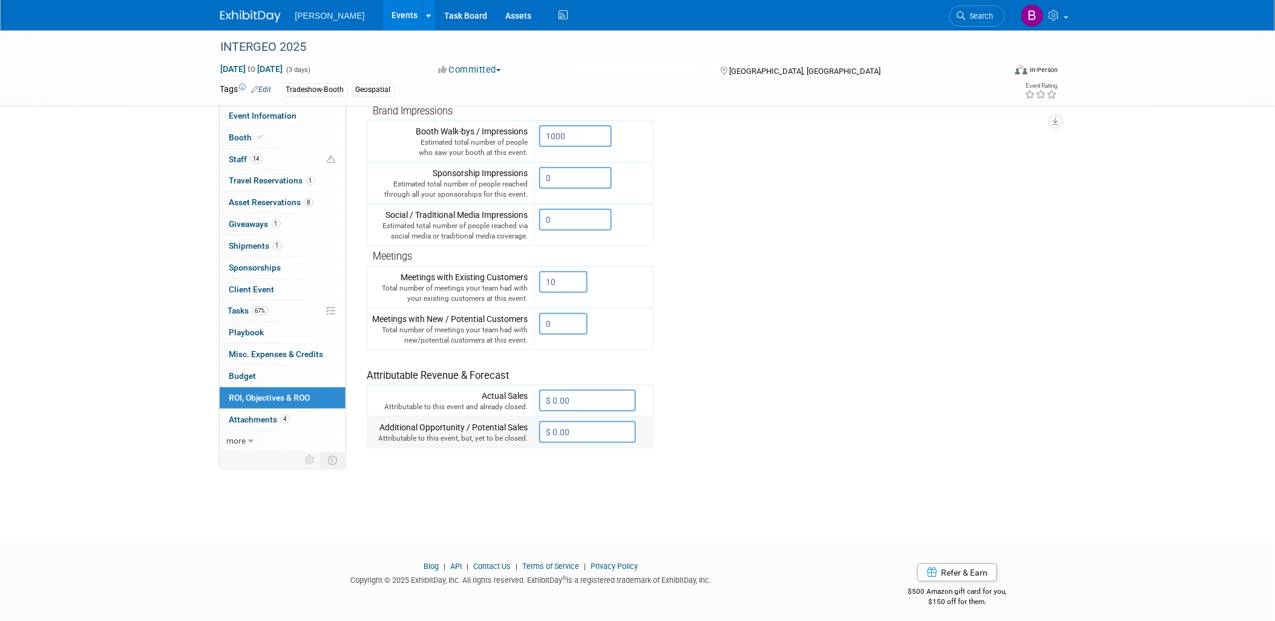
click at [578, 424] on input "$ 0.00" at bounding box center [587, 432] width 97 height 22
click at [566, 490] on div "Average Cost Return on Investment (ROI) $ 471.57" at bounding box center [707, 213] width 680 height 567
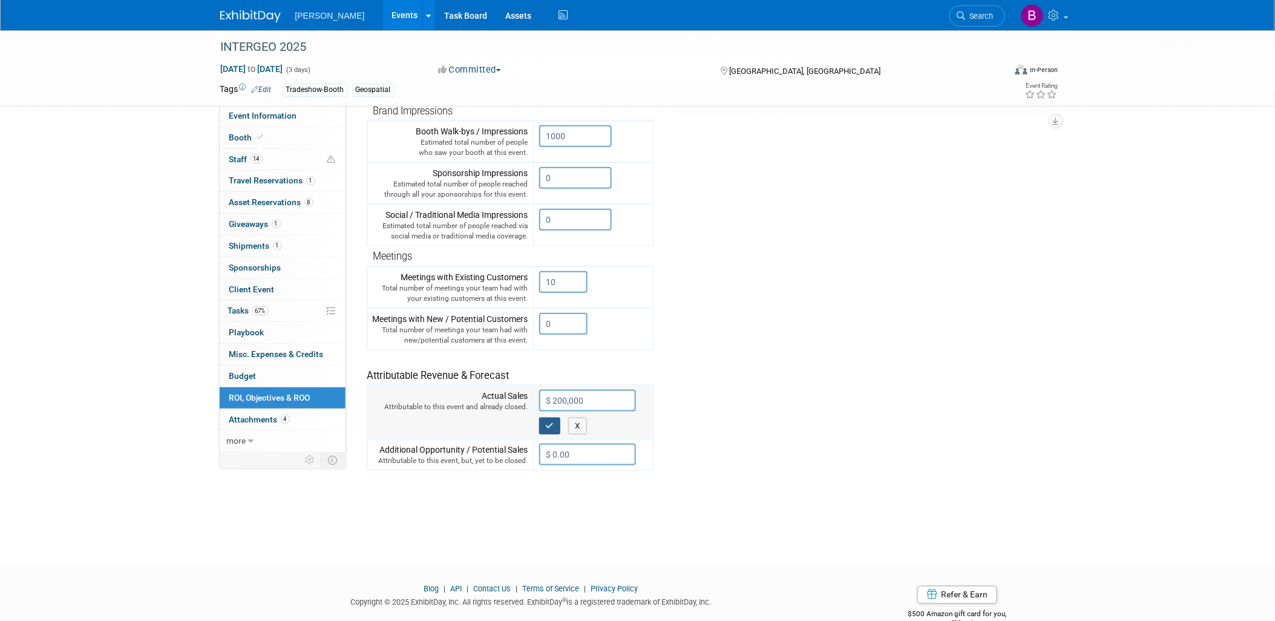
type input "$ 200,000.00"
click at [551, 424] on button "button" at bounding box center [550, 426] width 22 height 17
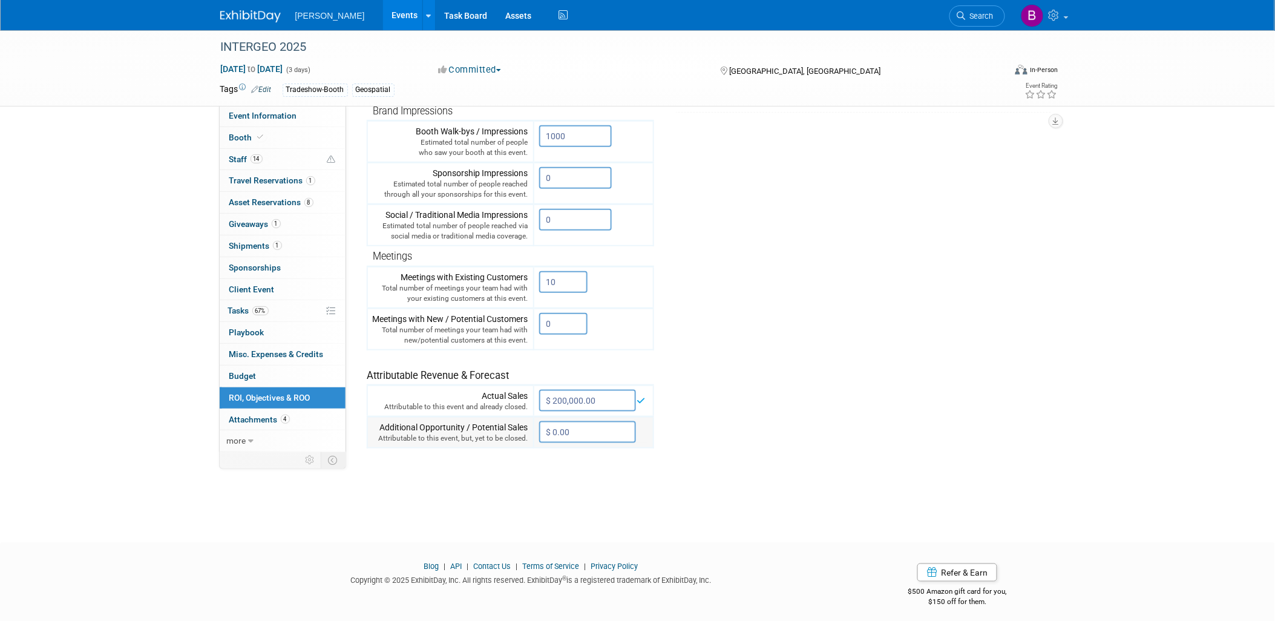
click at [560, 432] on input "$ 0.00" at bounding box center [587, 432] width 97 height 22
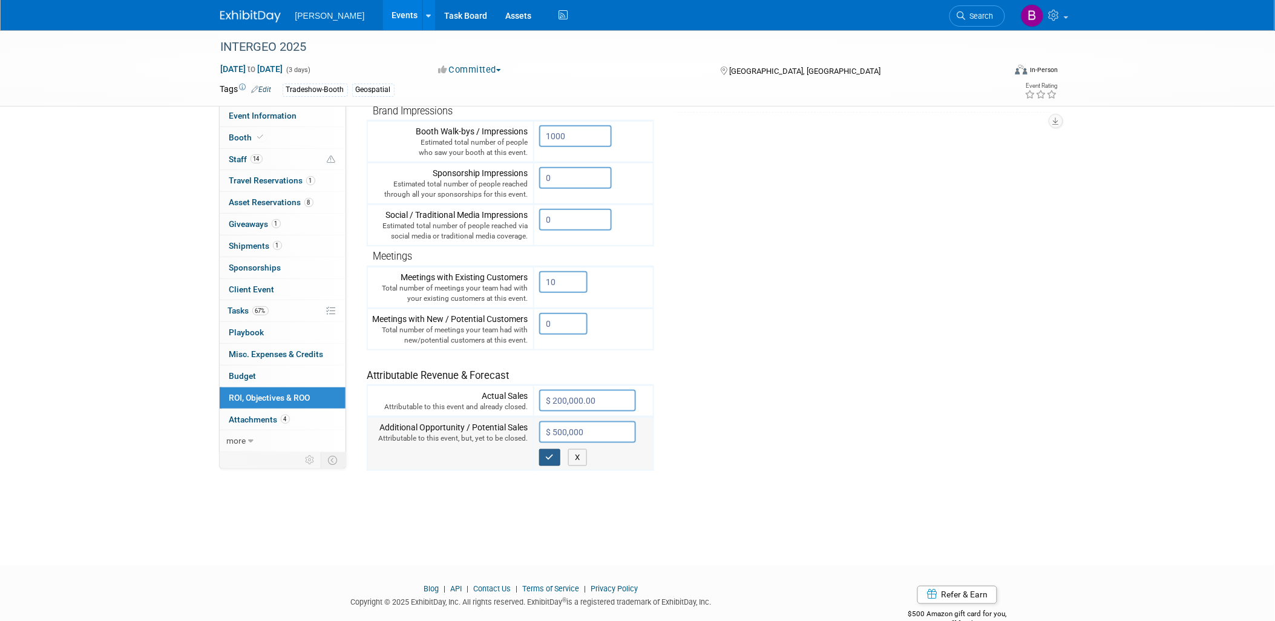
type input "$ 500,000.00"
click at [547, 453] on icon "button" at bounding box center [550, 457] width 8 height 8
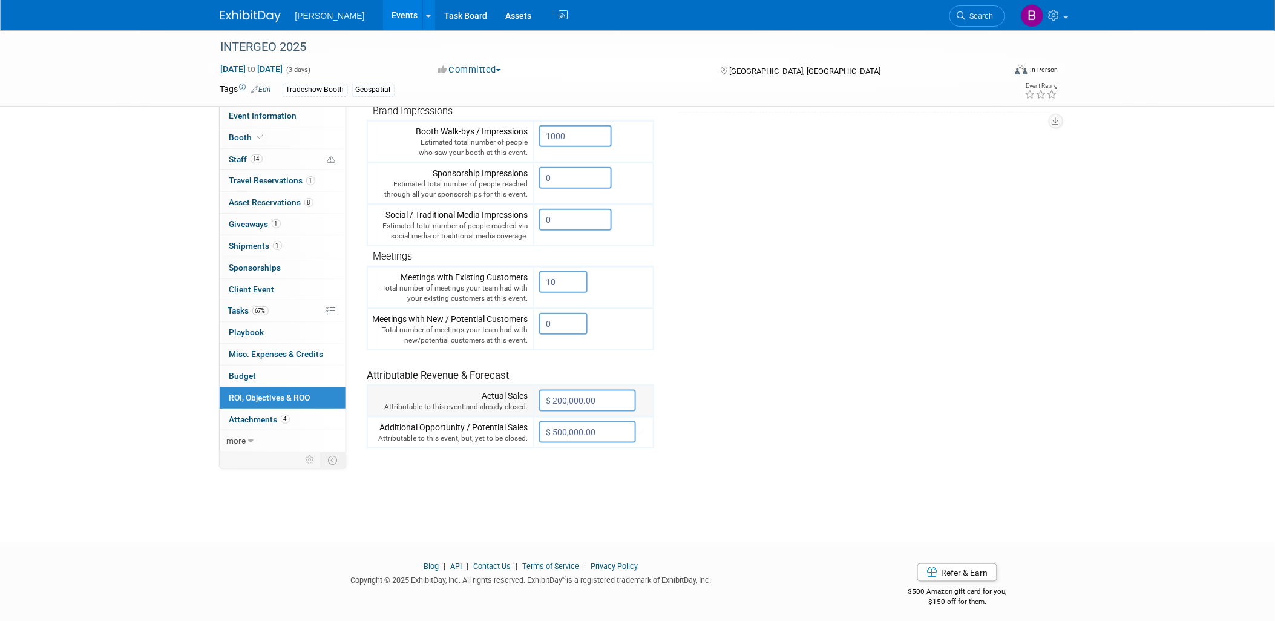
drag, startPoint x: 418, startPoint y: 390, endPoint x: 478, endPoint y: 394, distance: 60.7
click at [478, 394] on div "Actual Sales Attributable to this event and already closed." at bounding box center [451, 401] width 156 height 22
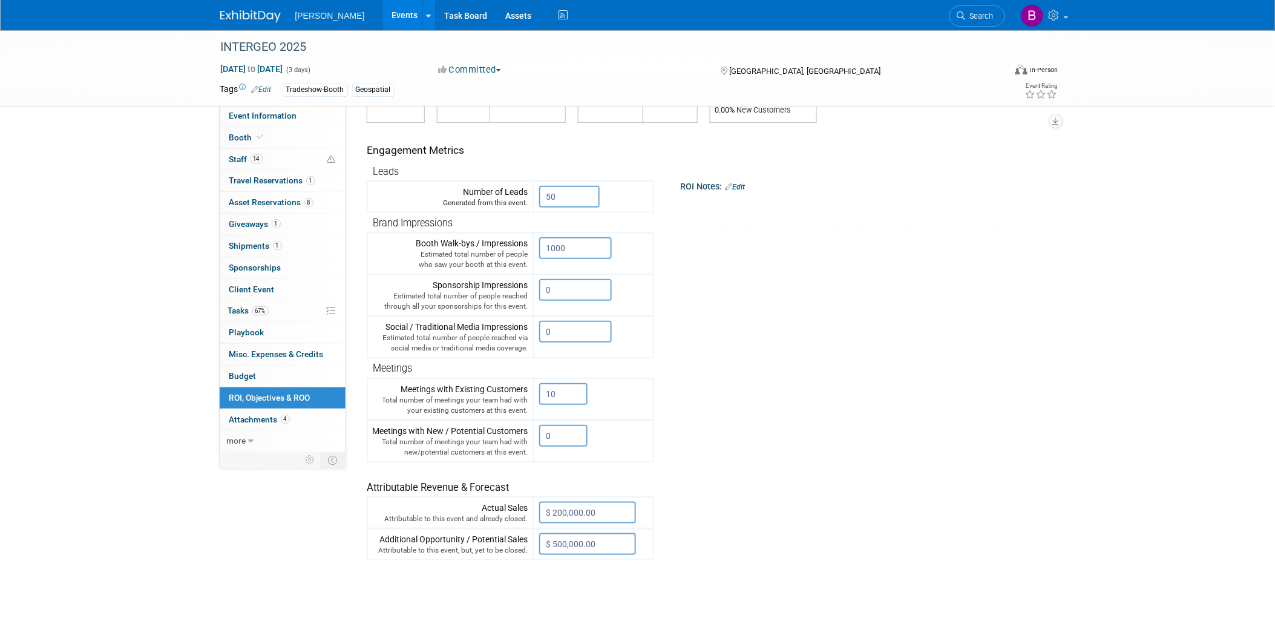
scroll to position [0, 0]
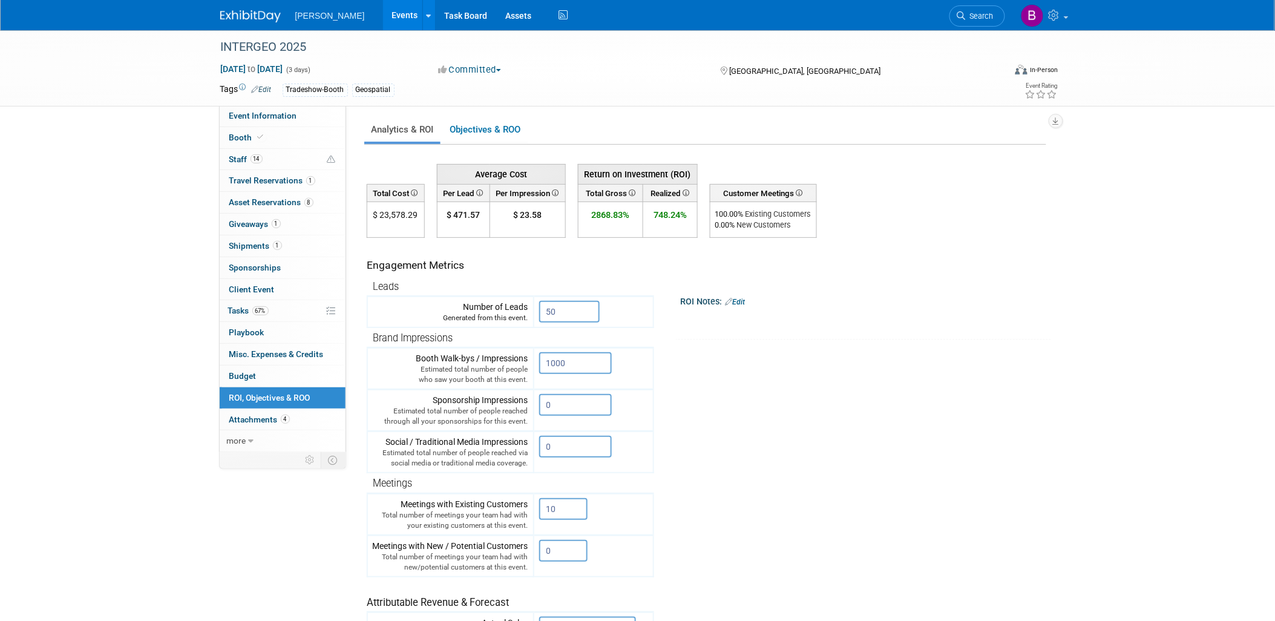
drag, startPoint x: 594, startPoint y: 220, endPoint x: 700, endPoint y: 229, distance: 106.9
click at [700, 229] on tr "$ 23,578.29 $ 471.57 $ 23.58 2868.83% 748.24% 100.00 % Existing Customers" at bounding box center [592, 220] width 450 height 36
drag, startPoint x: 700, startPoint y: 229, endPoint x: 698, endPoint y: 249, distance: 20.7
click at [698, 249] on td "ROI Notes: Edit X" at bounding box center [848, 289] width 388 height 102
drag, startPoint x: 598, startPoint y: 354, endPoint x: 458, endPoint y: 367, distance: 140.4
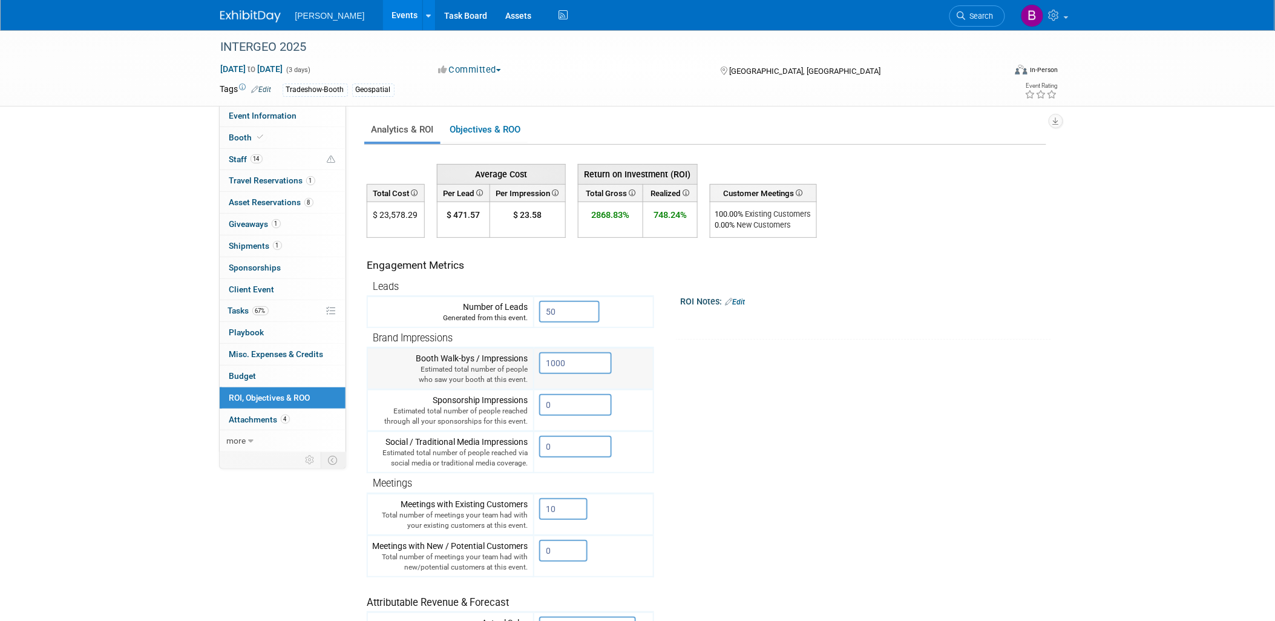
click at [458, 367] on tr "Booth Walk-bys / Impressions Estimated total number of people who saw your boot…" at bounding box center [510, 369] width 286 height 42
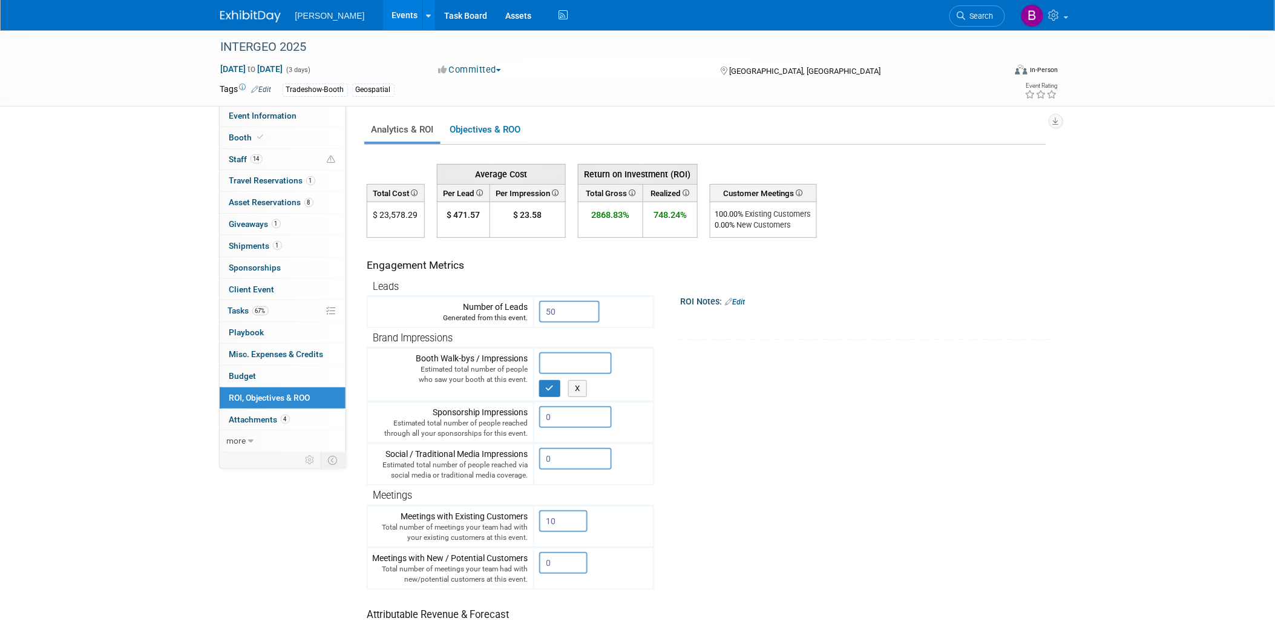
drag, startPoint x: 560, startPoint y: 313, endPoint x: 517, endPoint y: 326, distance: 44.8
click at [515, 324] on tr "Number of Leads Generated from this event. 50 X" at bounding box center [510, 311] width 286 height 31
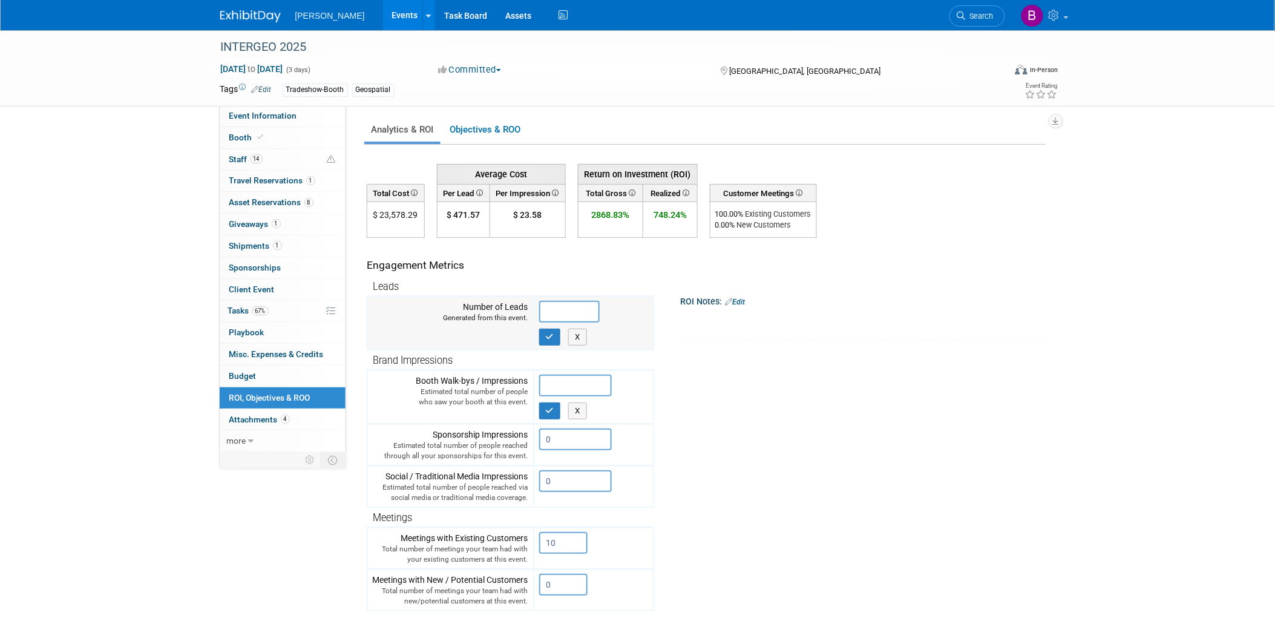
click at [555, 324] on div "X" at bounding box center [593, 334] width 109 height 23
drag, startPoint x: 554, startPoint y: 334, endPoint x: 557, endPoint y: 339, distance: 6.5
click at [555, 335] on button "button" at bounding box center [550, 337] width 22 height 17
type input "0"
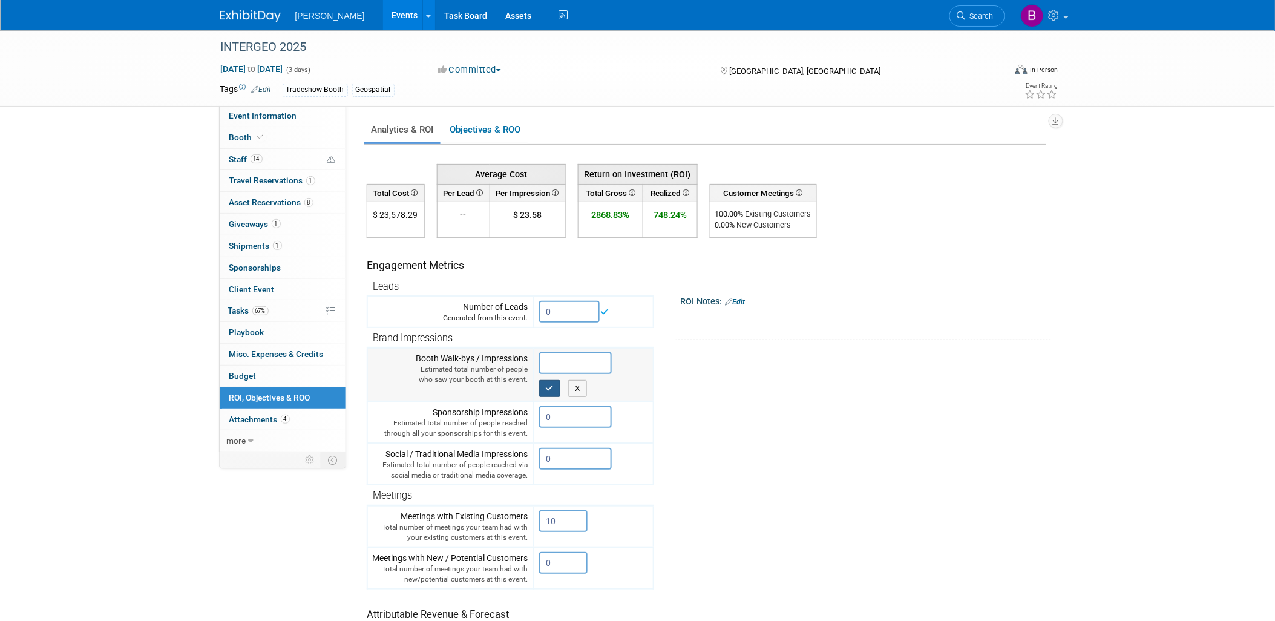
click at [552, 380] on button "button" at bounding box center [550, 388] width 22 height 17
type input "0"
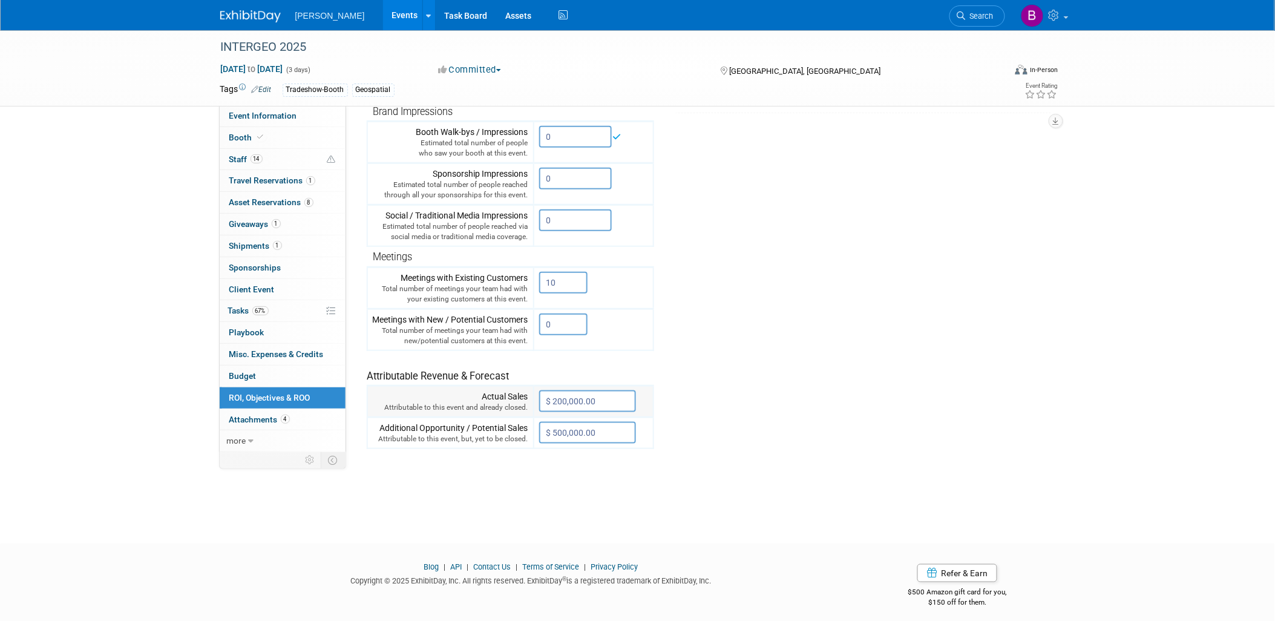
scroll to position [227, 0]
type input "$"
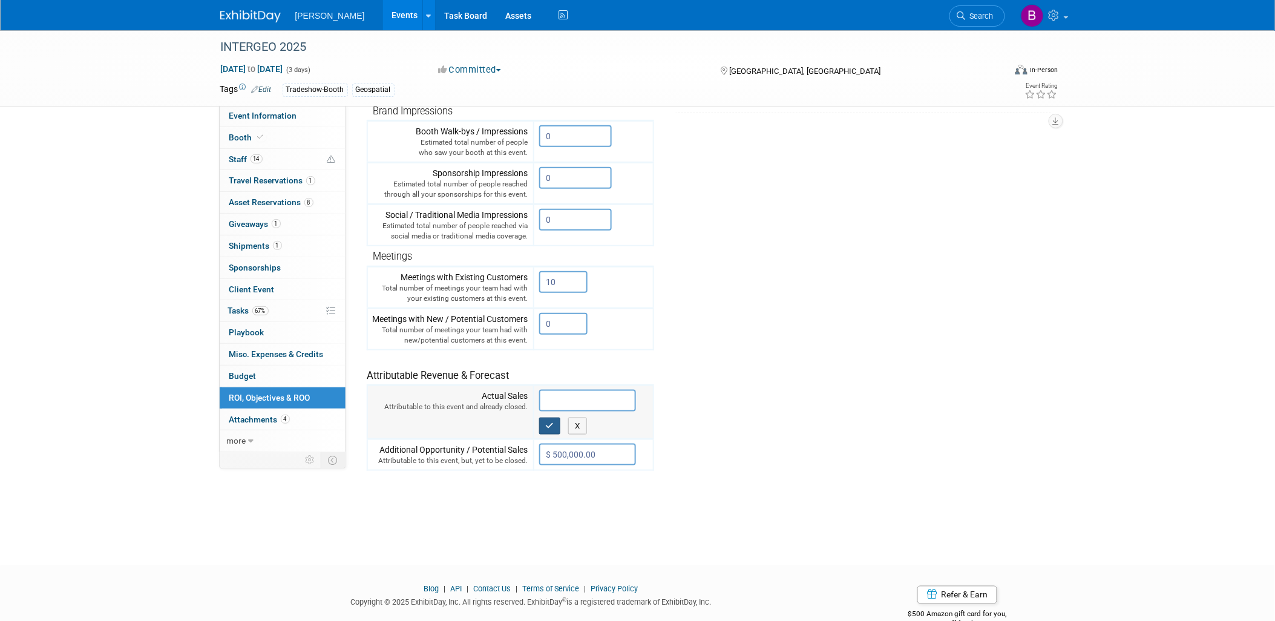
click at [548, 424] on button "button" at bounding box center [550, 426] width 22 height 17
type input "$ 0.00"
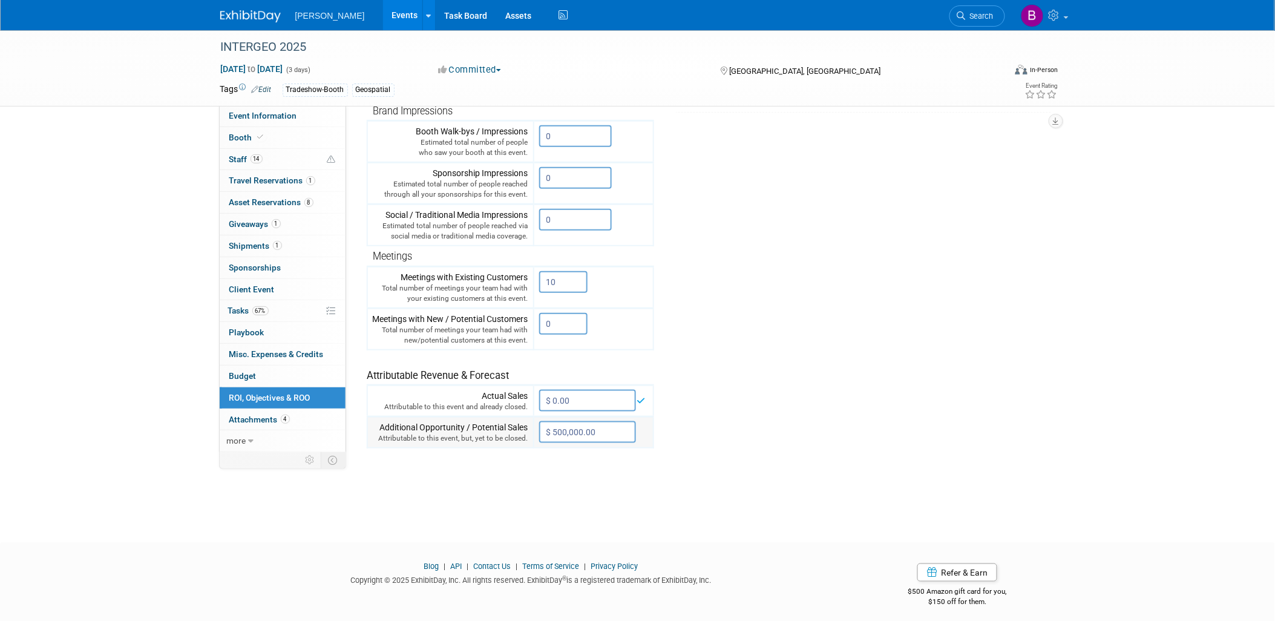
type input "$"
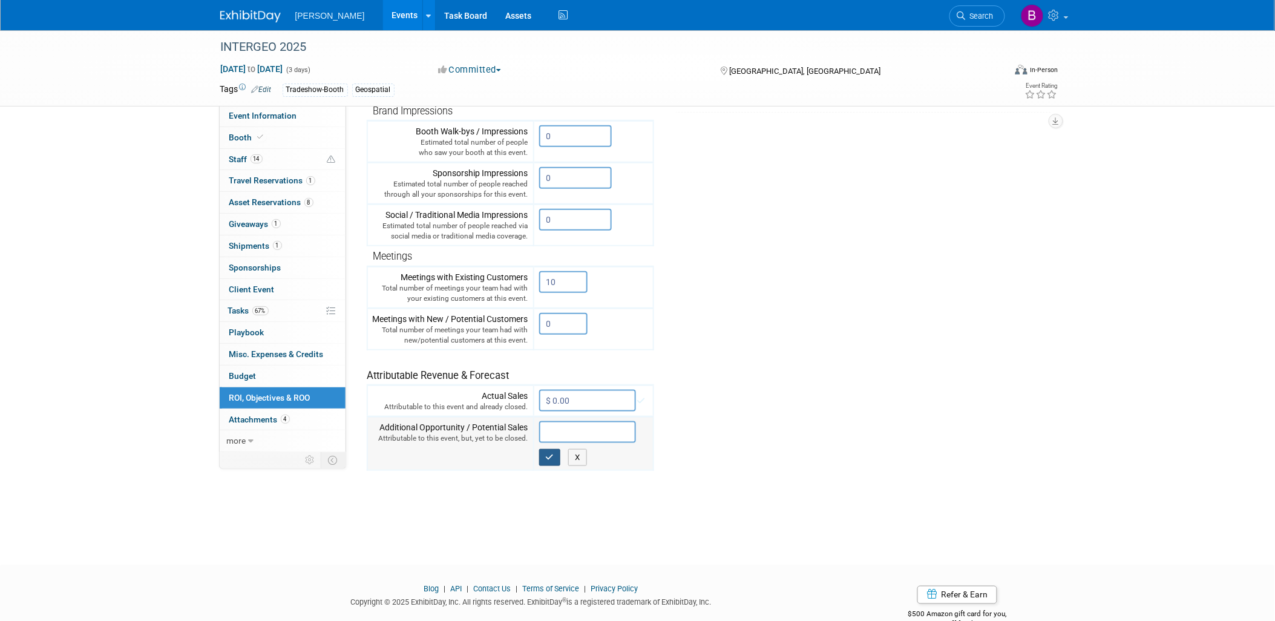
click at [552, 453] on icon "button" at bounding box center [550, 457] width 8 height 8
type input "$ 0.00"
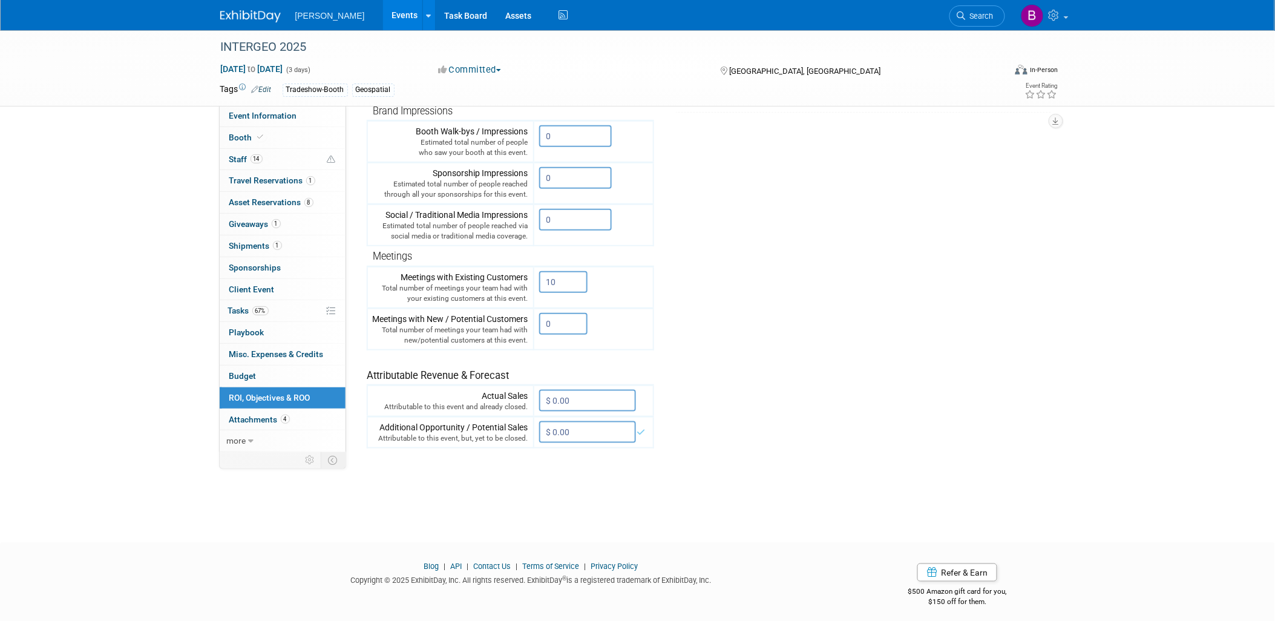
click at [543, 488] on div "Average Cost Return on Investment (ROI) -- -- %" at bounding box center [707, 213] width 680 height 567
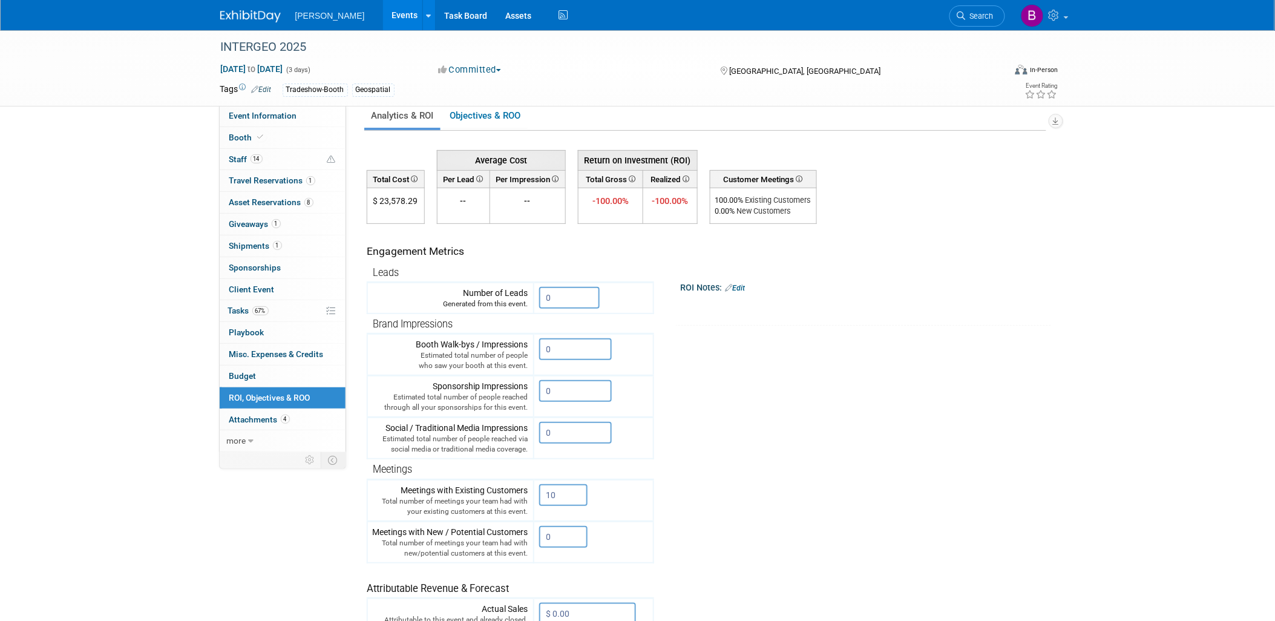
scroll to position [0, 0]
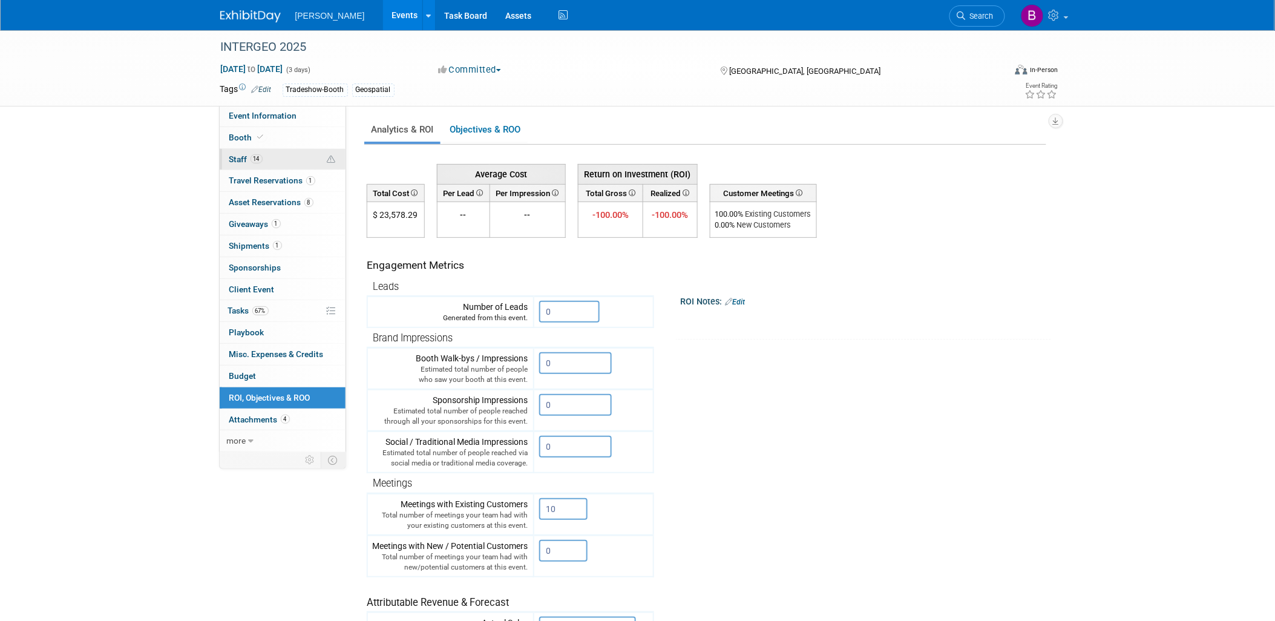
click at [344, 158] on link "14 Staff 14" at bounding box center [283, 159] width 126 height 21
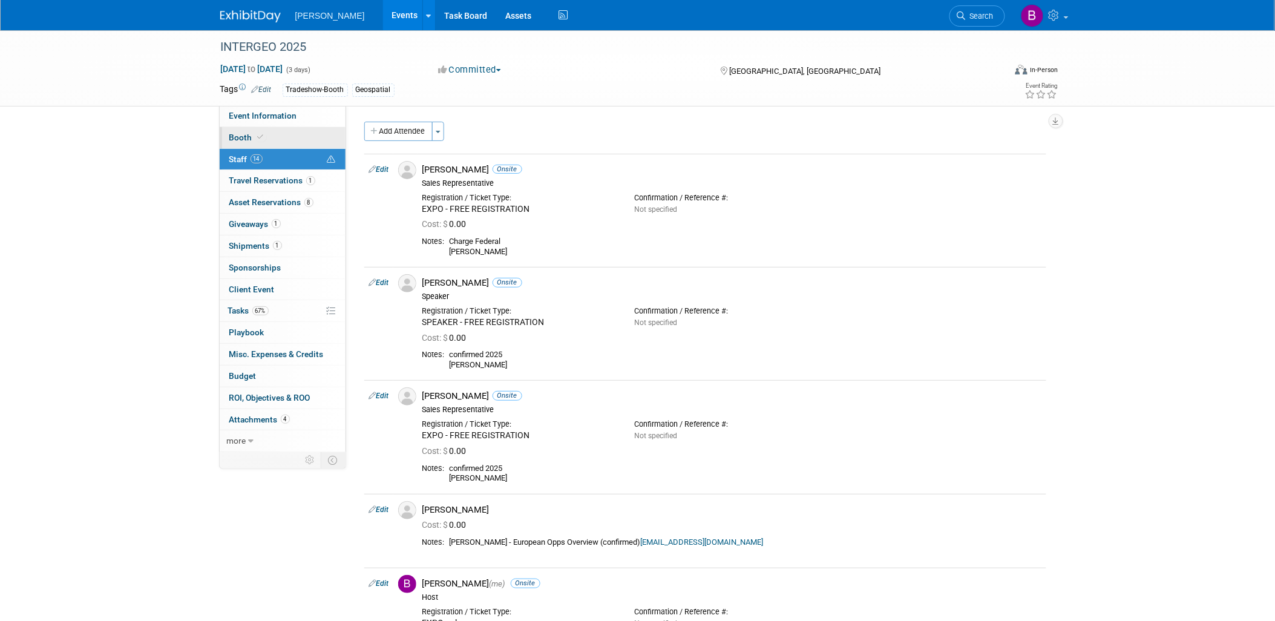
click at [249, 142] on link "Booth" at bounding box center [283, 137] width 126 height 21
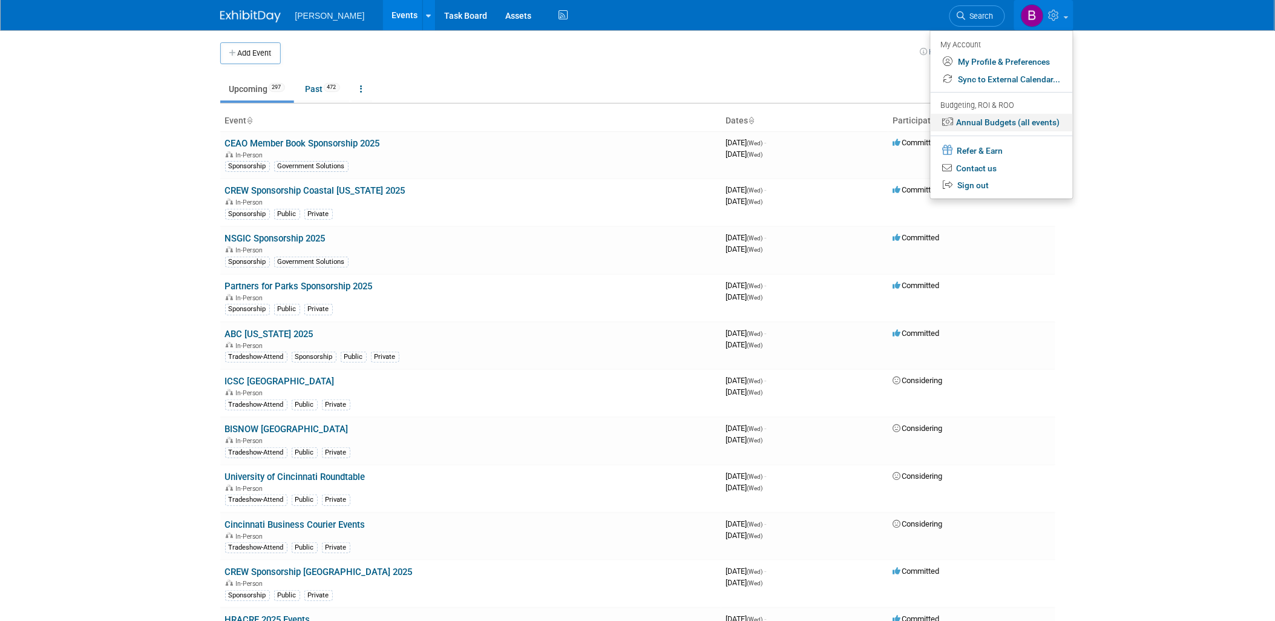
click at [1015, 120] on link "Annual Budgets (all events)" at bounding box center [1002, 123] width 142 height 18
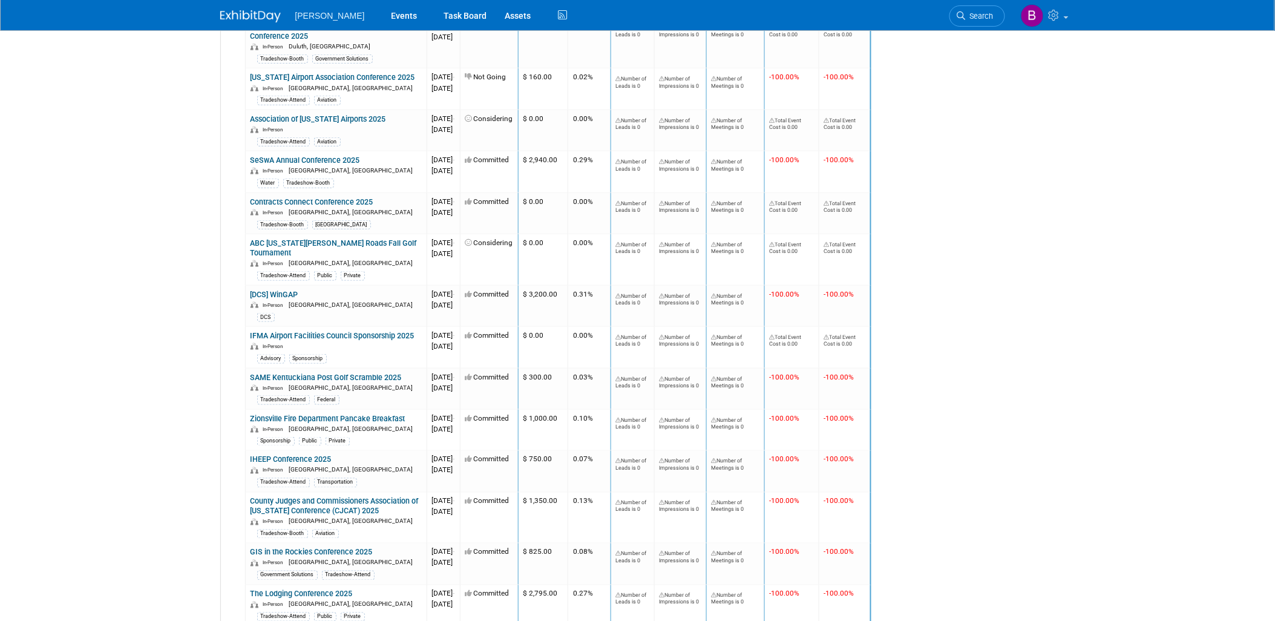
scroll to position [23396, 0]
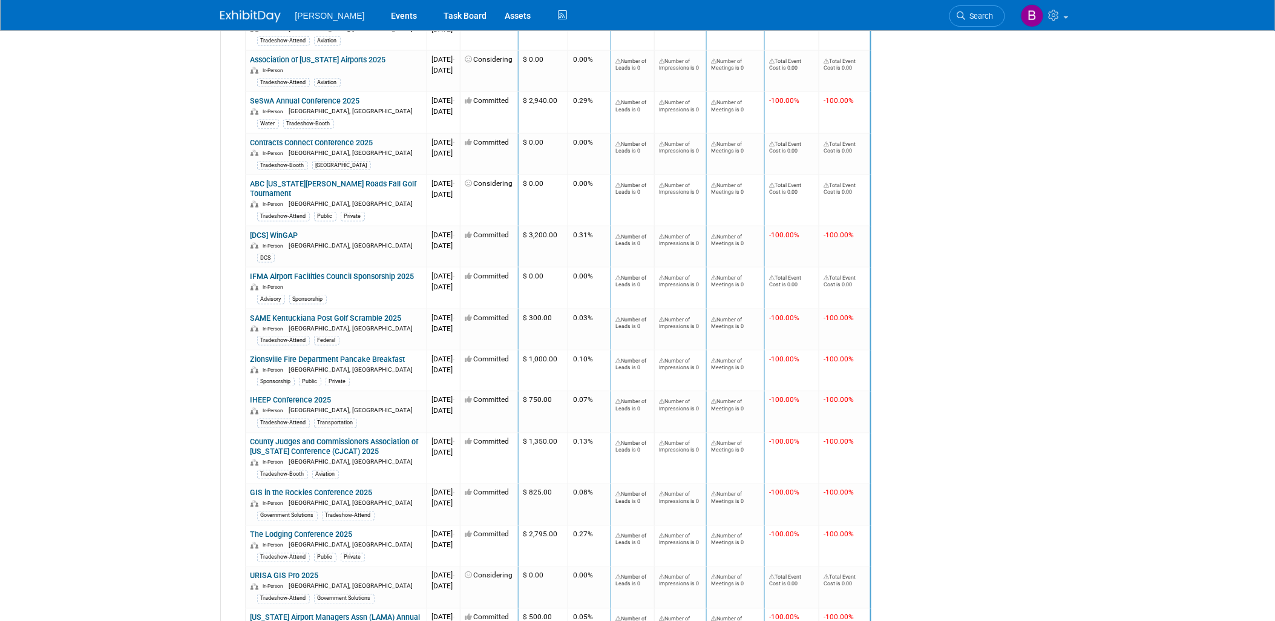
drag, startPoint x: 761, startPoint y: 471, endPoint x: 803, endPoint y: 487, distance: 44.8
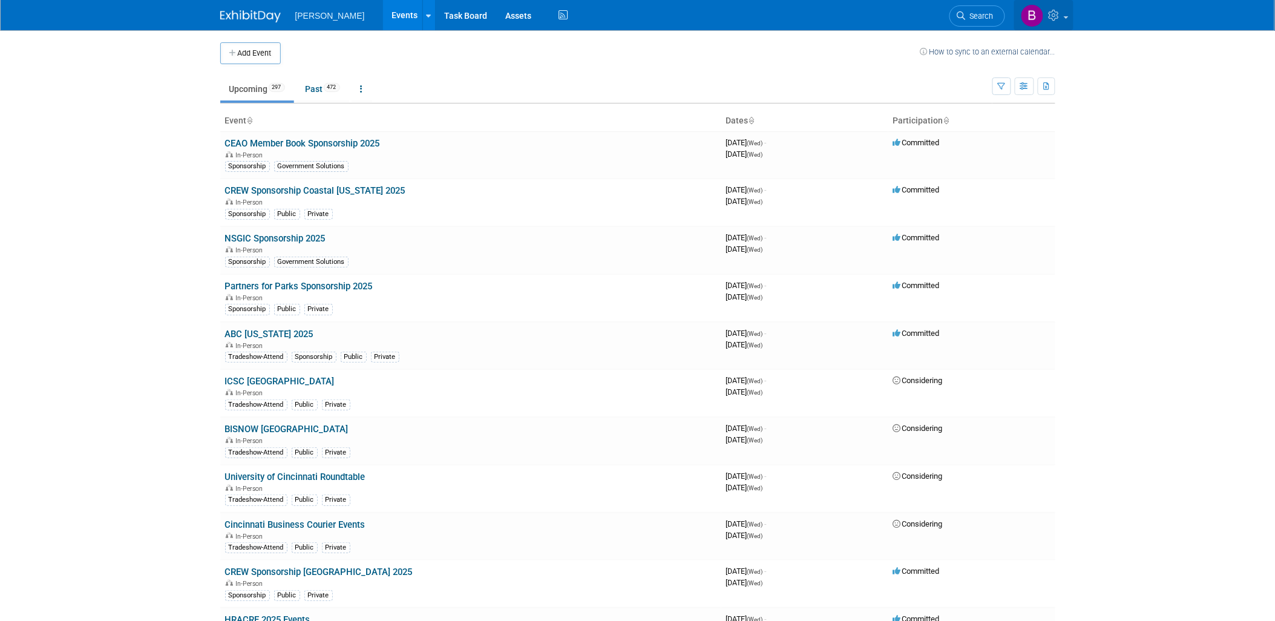
click at [1057, 15] on icon at bounding box center [1056, 15] width 14 height 11
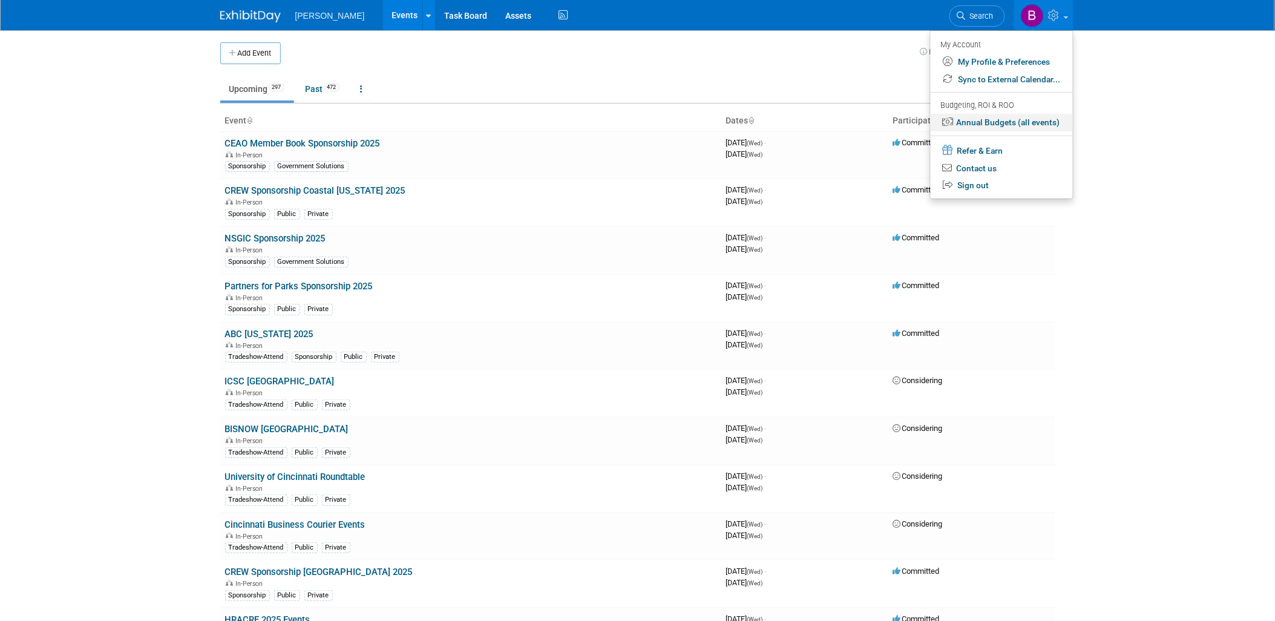
click at [1064, 120] on link "Annual Budgets (all events)" at bounding box center [1002, 123] width 142 height 18
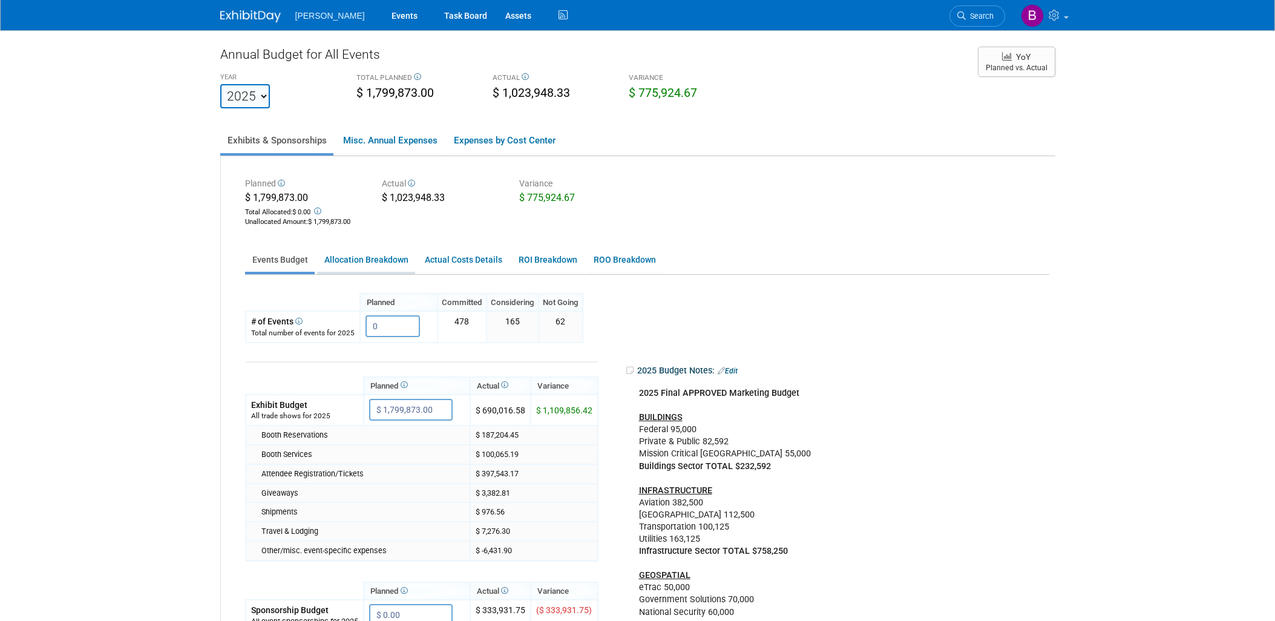
click at [361, 256] on link "Allocation Breakdown" at bounding box center [366, 260] width 98 height 24
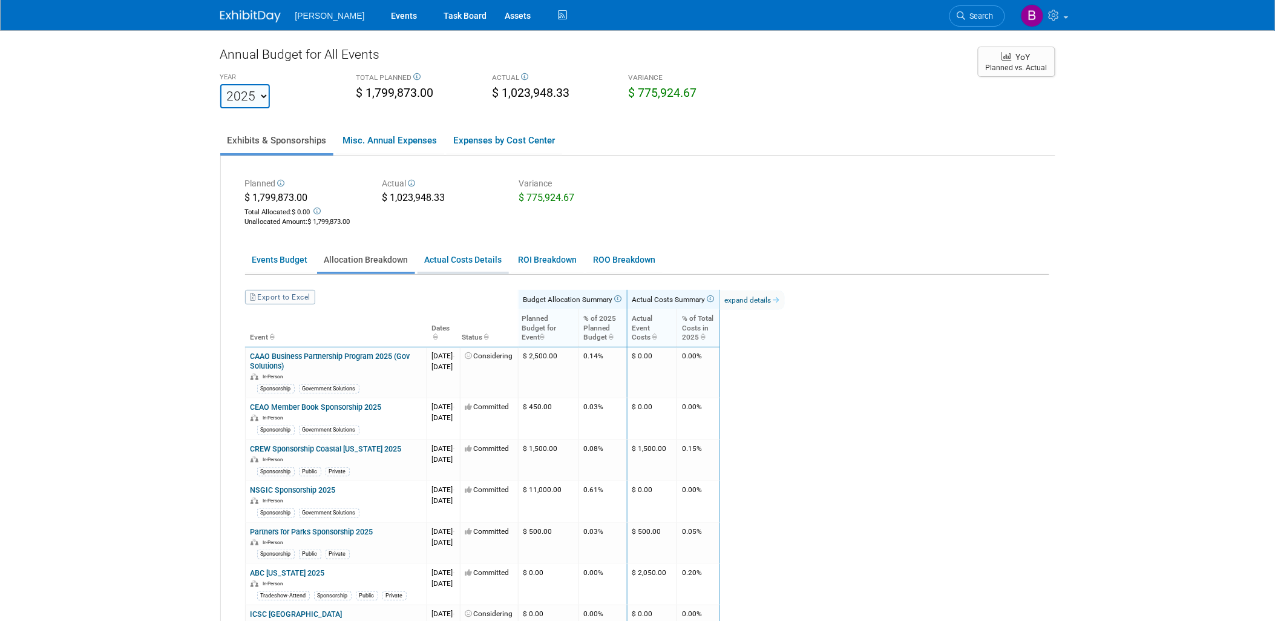
click at [474, 253] on link "Actual Costs Details" at bounding box center [463, 260] width 91 height 24
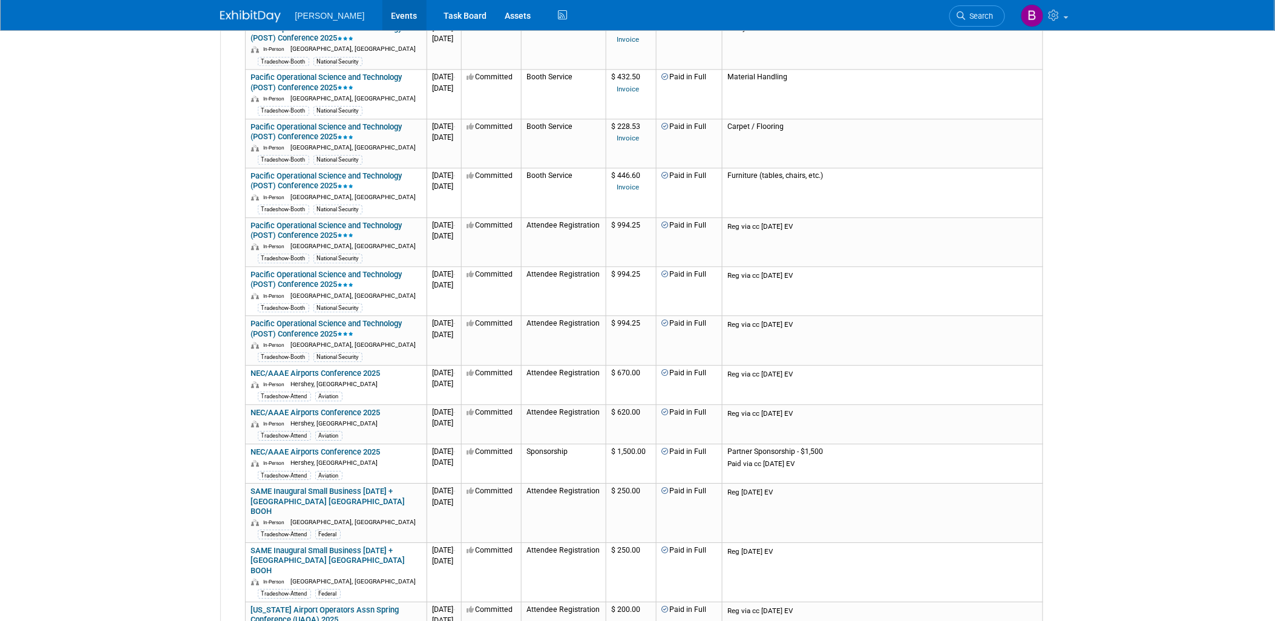
scroll to position [7530, 0]
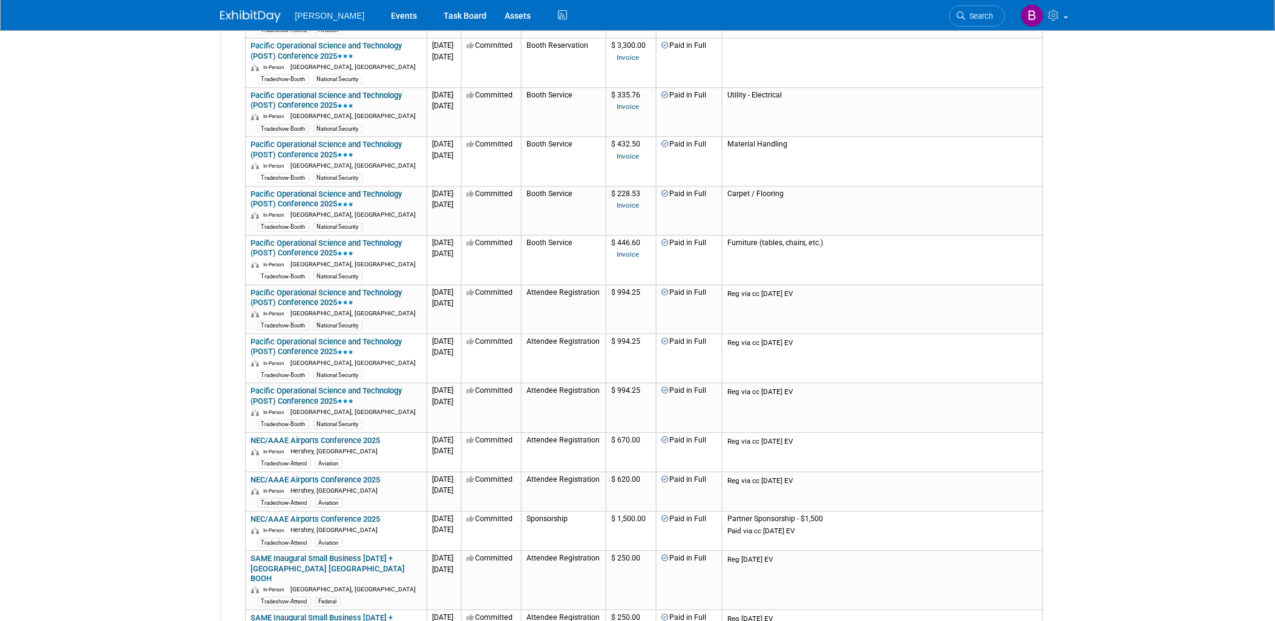
click at [656, 551] on td "$ 250.00" at bounding box center [631, 580] width 50 height 59
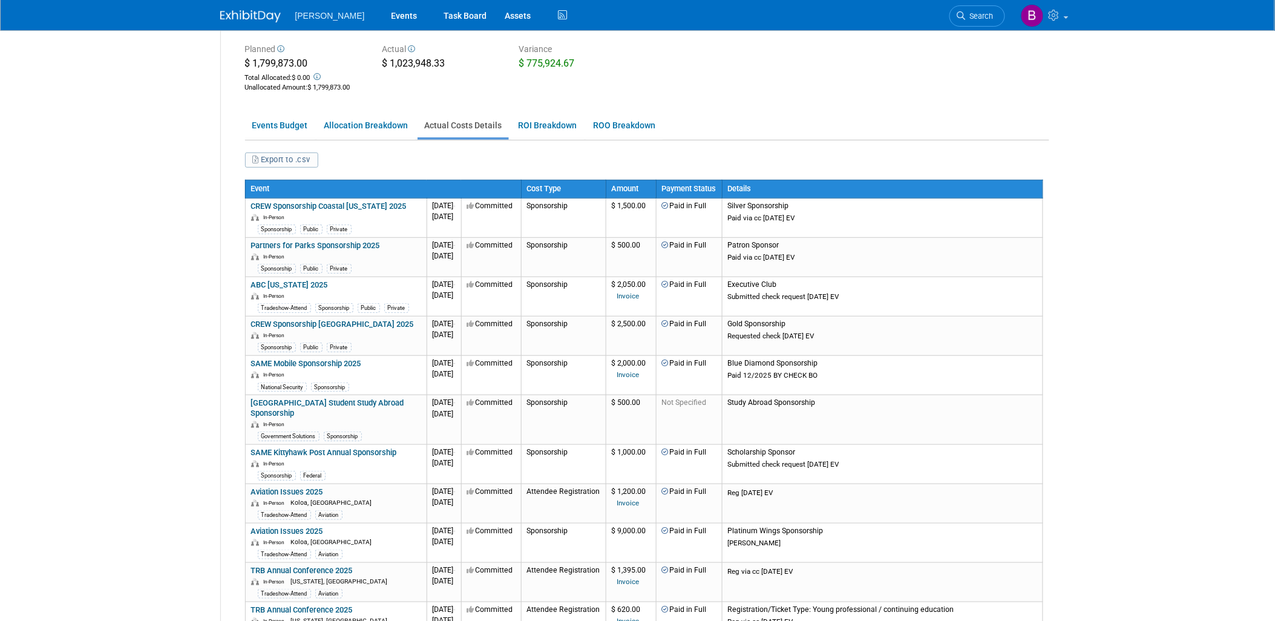
scroll to position [0, 0]
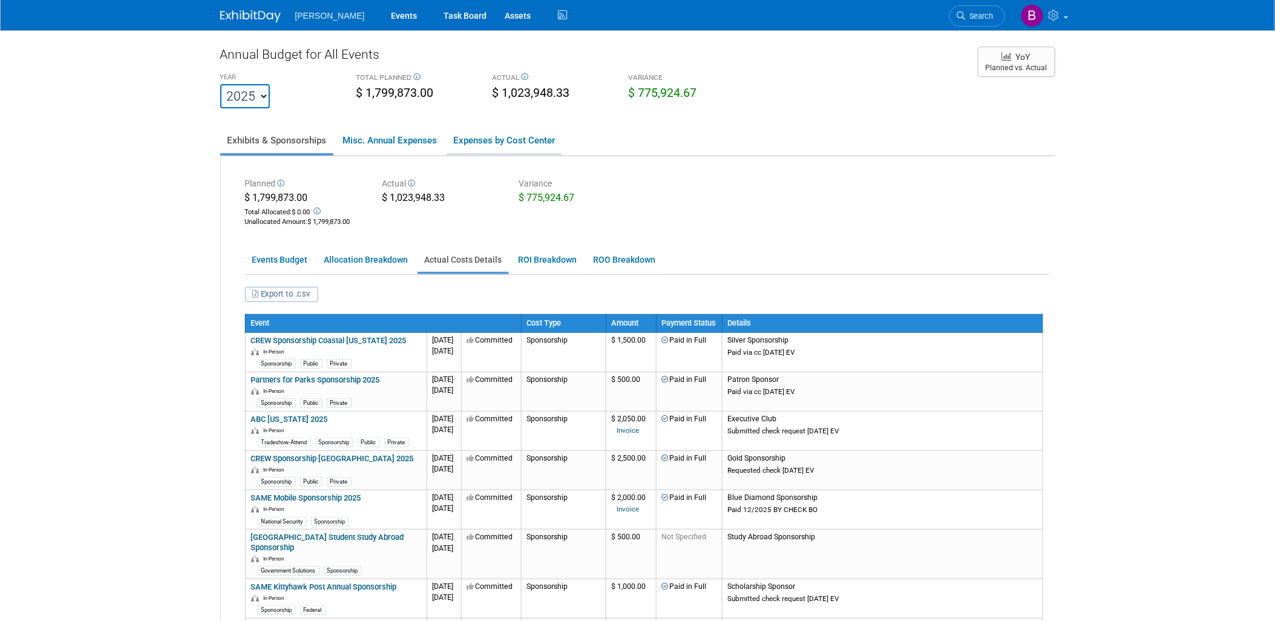
click at [516, 149] on link "Expenses by Cost Center" at bounding box center [505, 140] width 116 height 25
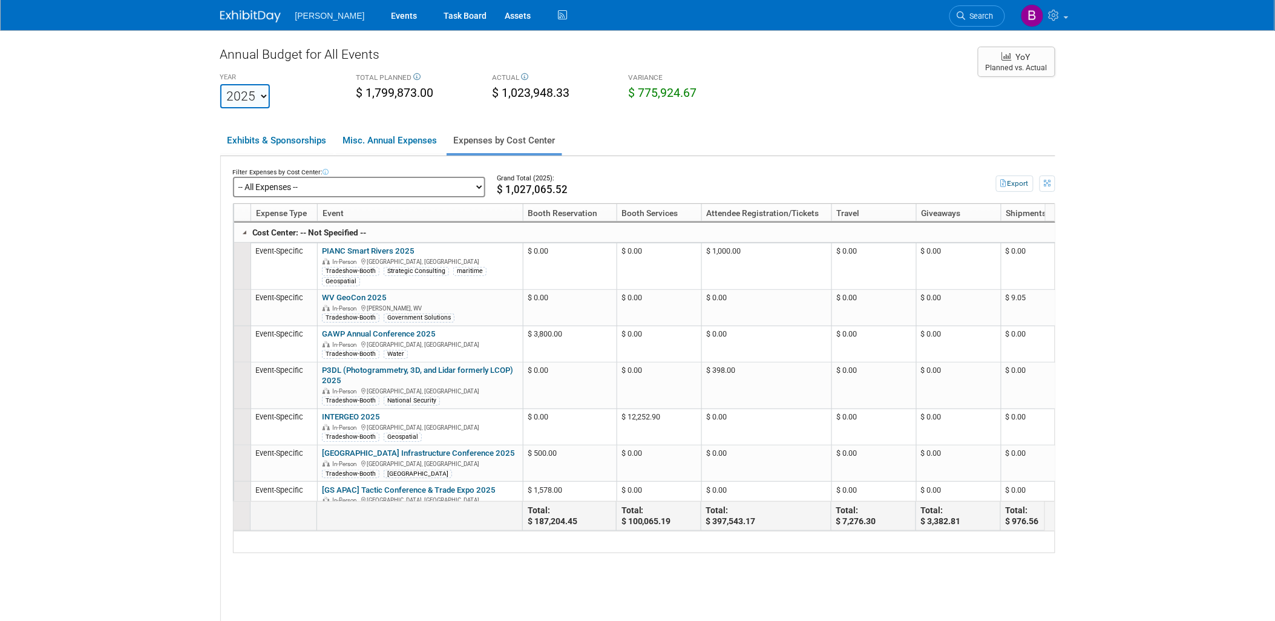
click at [344, 184] on select "-- All Expenses -- -- Cost Center Not Specified -- Advisory Services - Expenses…" at bounding box center [359, 187] width 252 height 21
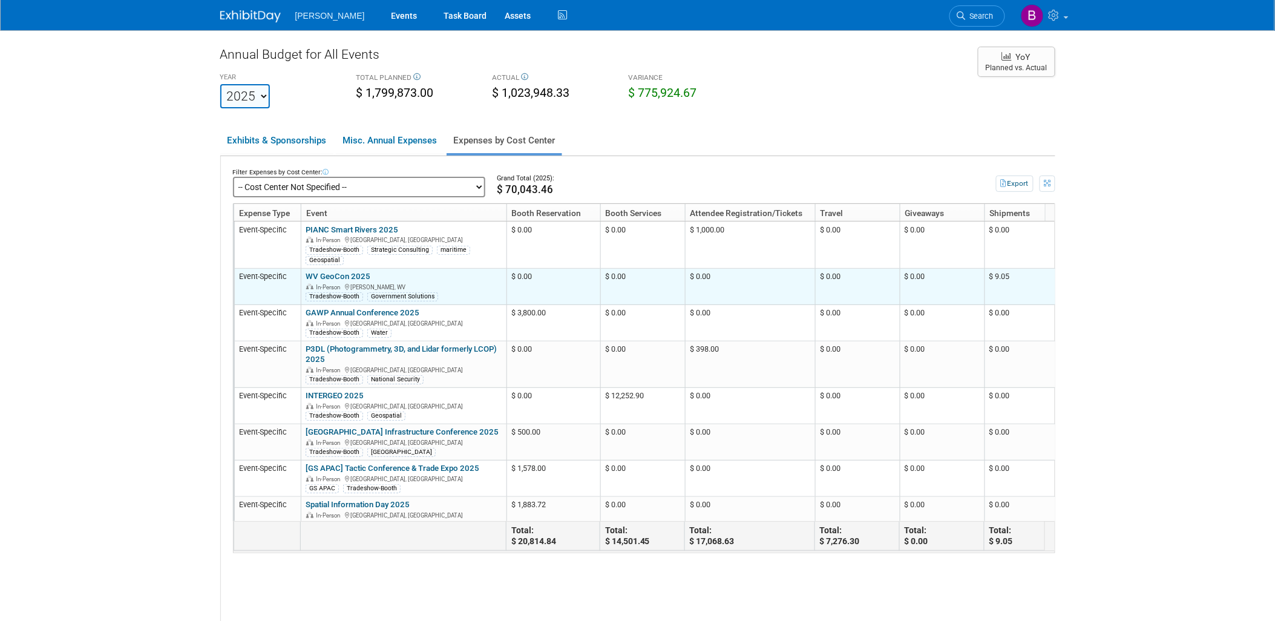
drag, startPoint x: 333, startPoint y: 273, endPoint x: 345, endPoint y: 279, distance: 13.8
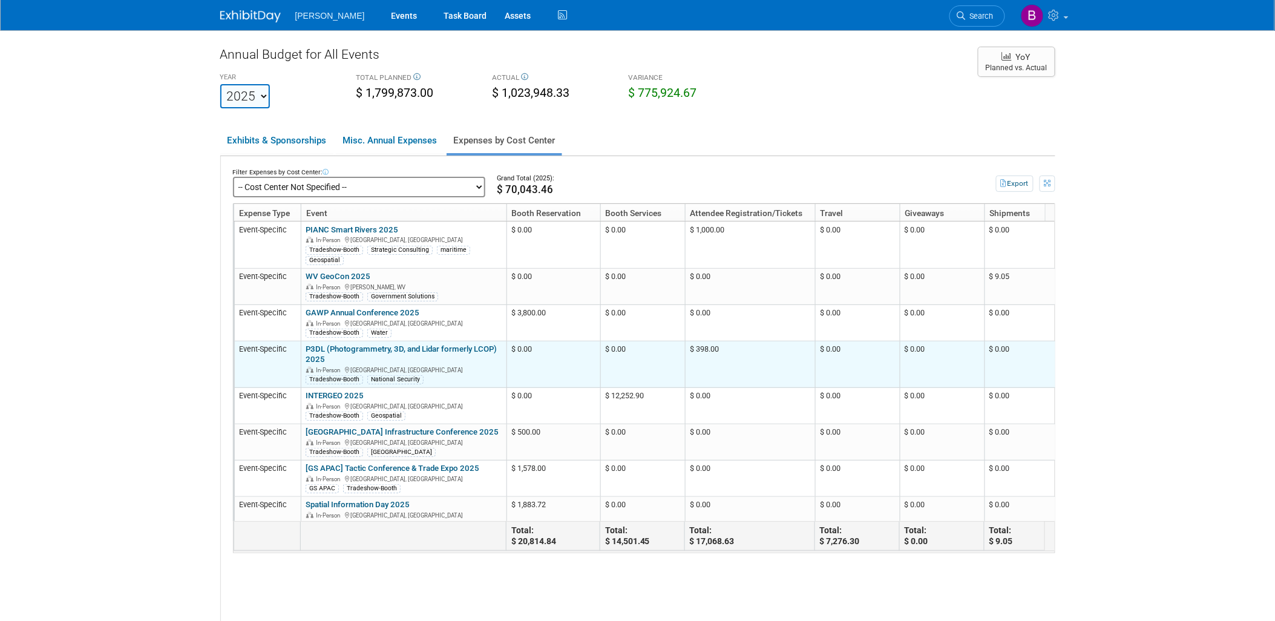
drag, startPoint x: 347, startPoint y: 341, endPoint x: 340, endPoint y: 347, distance: 9.1
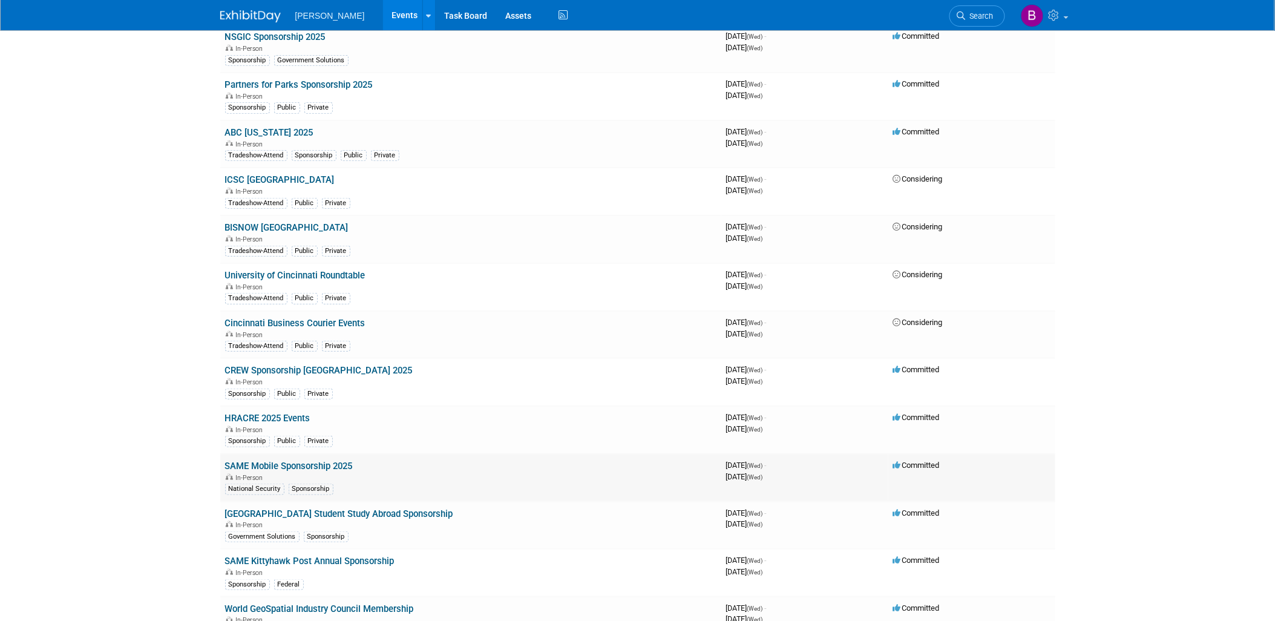
click at [263, 461] on link "SAME Mobile Sponsorship 2025" at bounding box center [289, 465] width 128 height 11
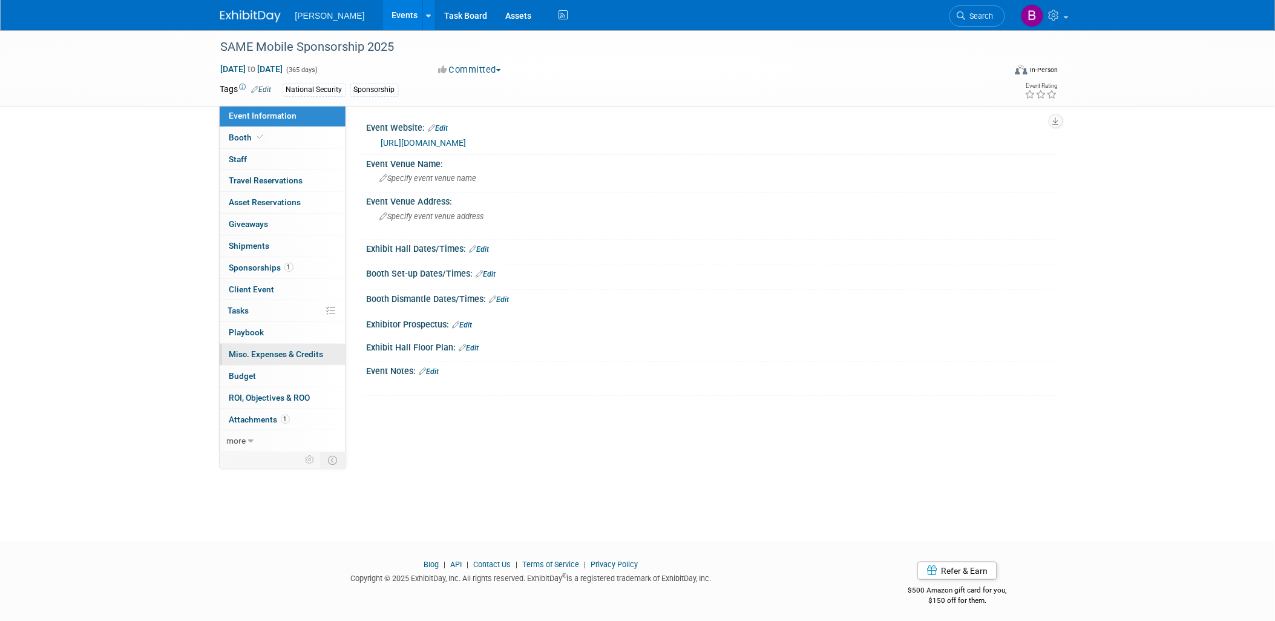
click at [257, 363] on link "0 Misc. Expenses & Credits 0" at bounding box center [283, 354] width 126 height 21
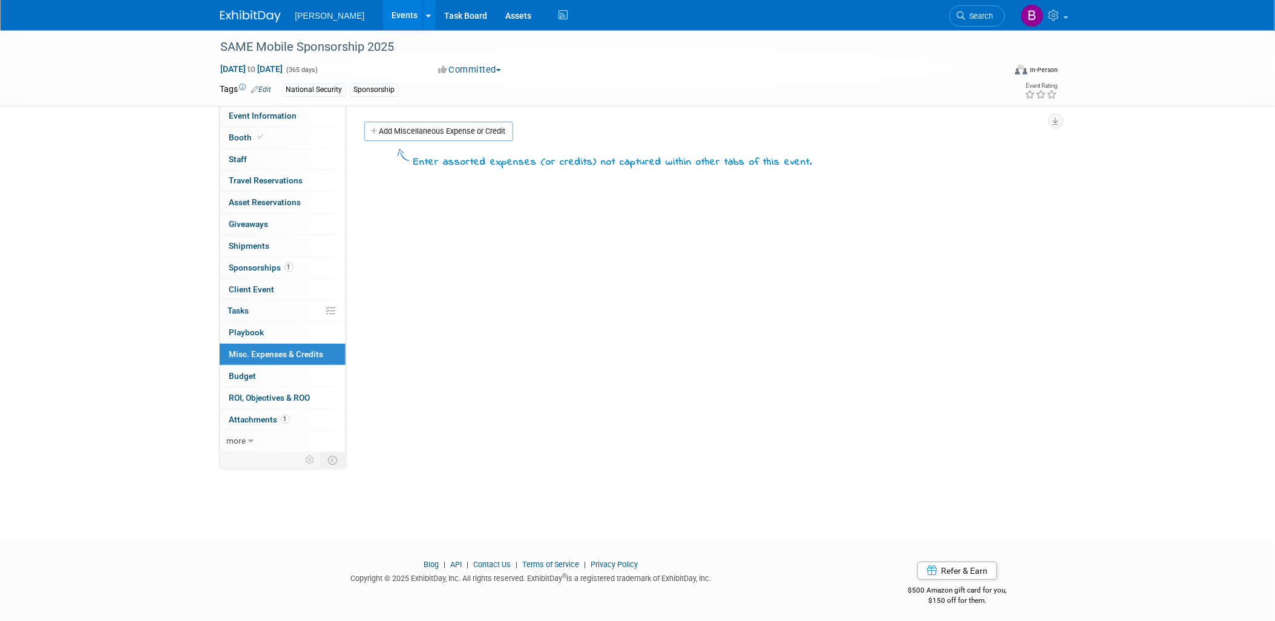
click at [482, 116] on div "Event Website: Edit https://lp.constantcontactpages.com/ev/reg/j5gqqst/lp/3b943…" at bounding box center [700, 279] width 709 height 348
click at [480, 125] on link "Add Miscellaneous Expense or Credit" at bounding box center [438, 131] width 149 height 19
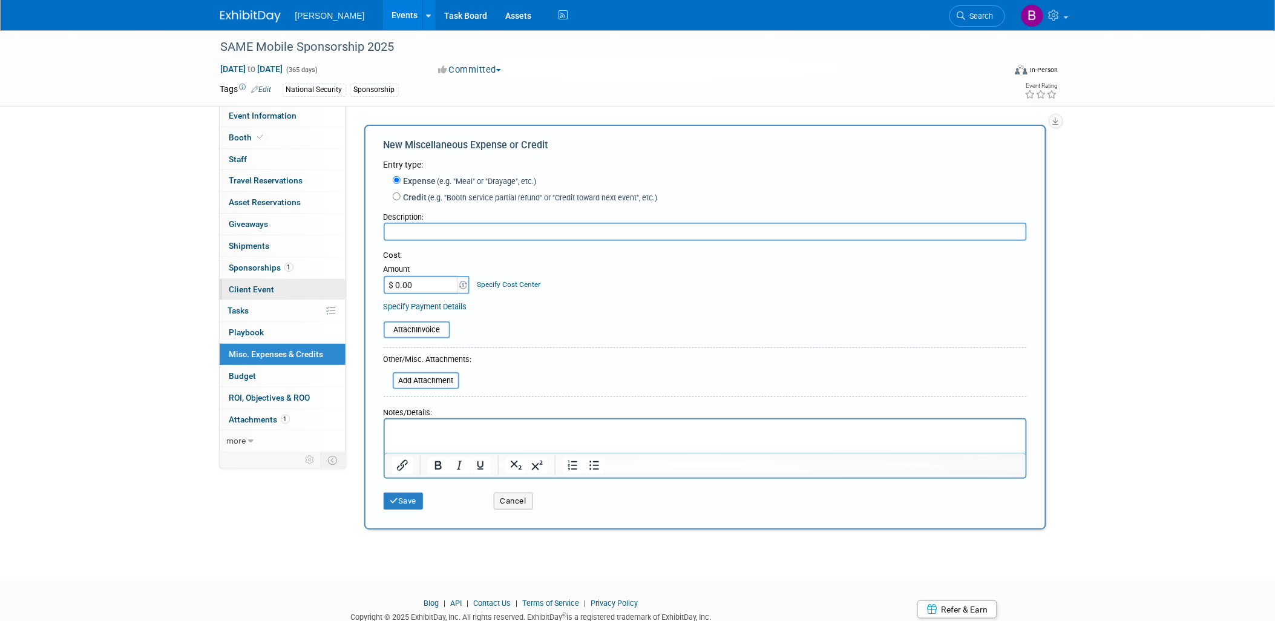
click at [242, 286] on span "Client Event" at bounding box center [251, 289] width 45 height 10
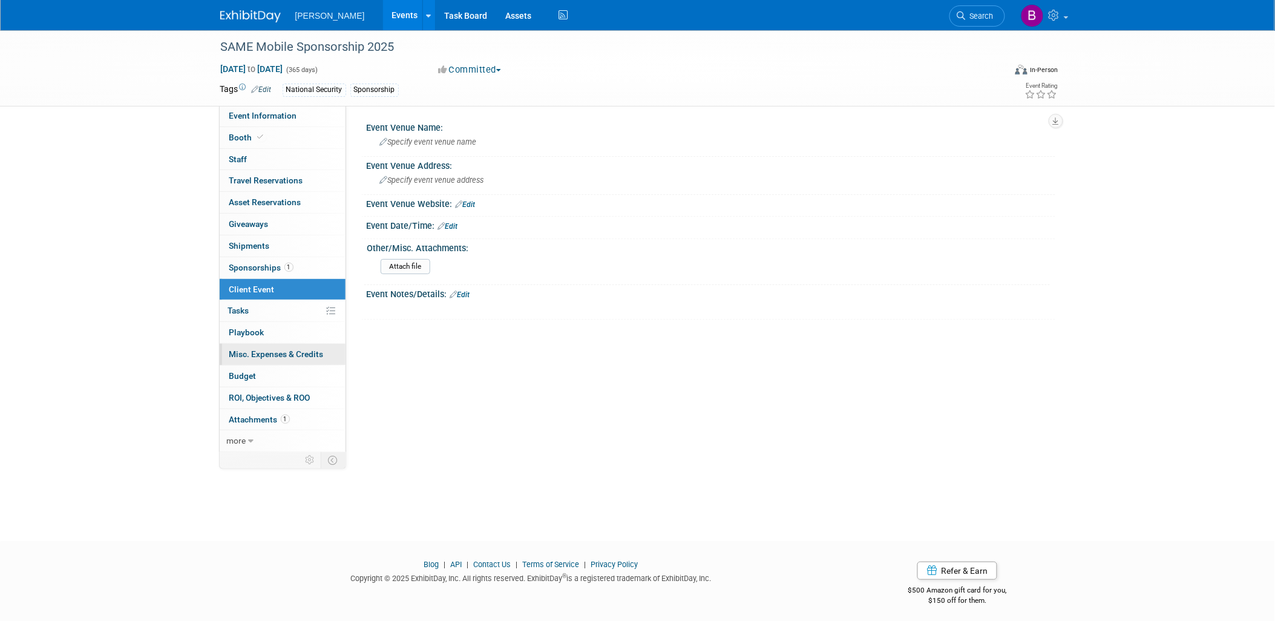
click at [286, 353] on span "Misc. Expenses & Credits 0" at bounding box center [276, 354] width 94 height 10
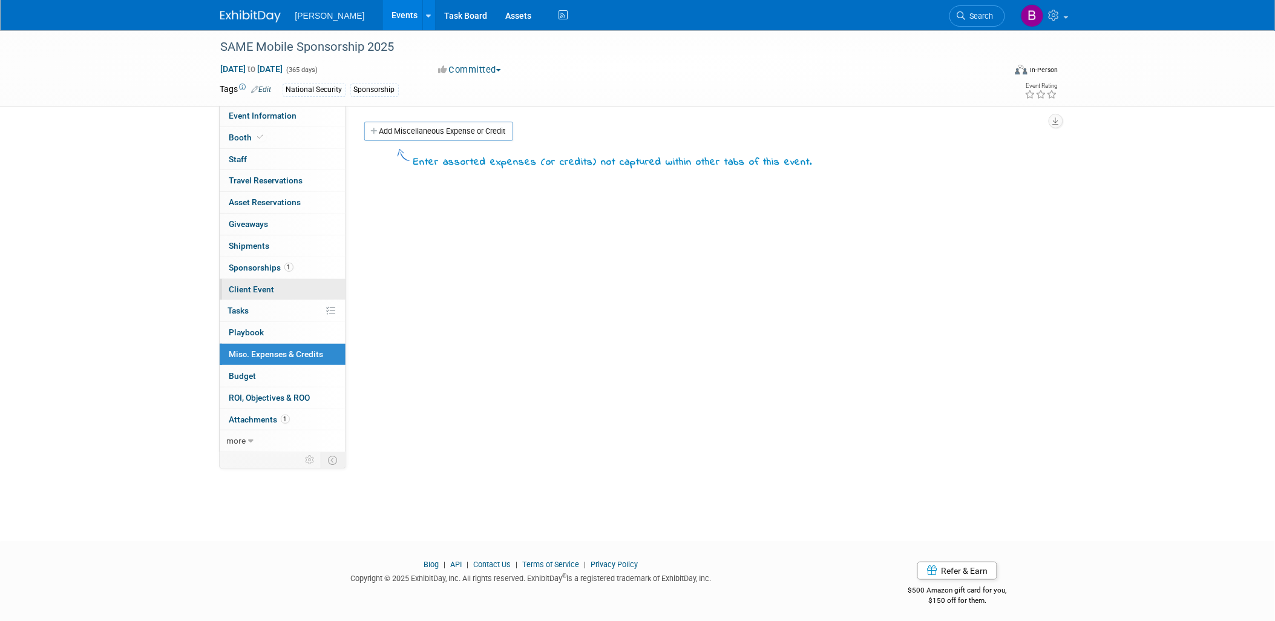
click at [301, 295] on link "Client Event" at bounding box center [283, 289] width 126 height 21
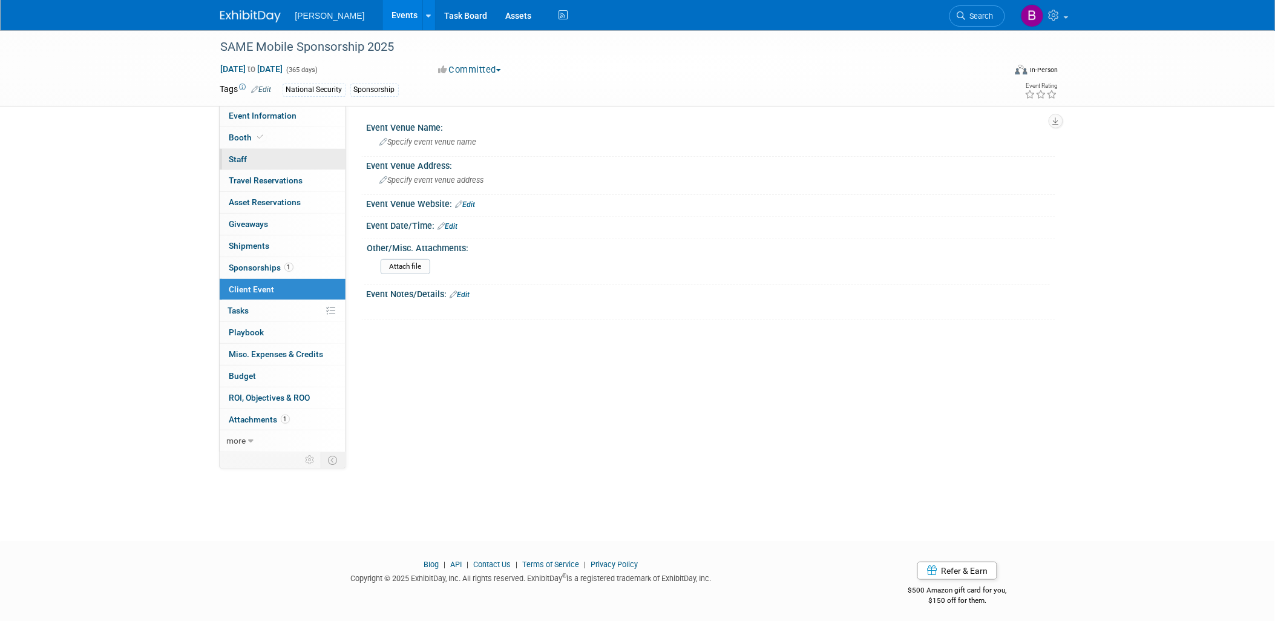
click at [283, 149] on link "0 Staff 0" at bounding box center [283, 159] width 126 height 21
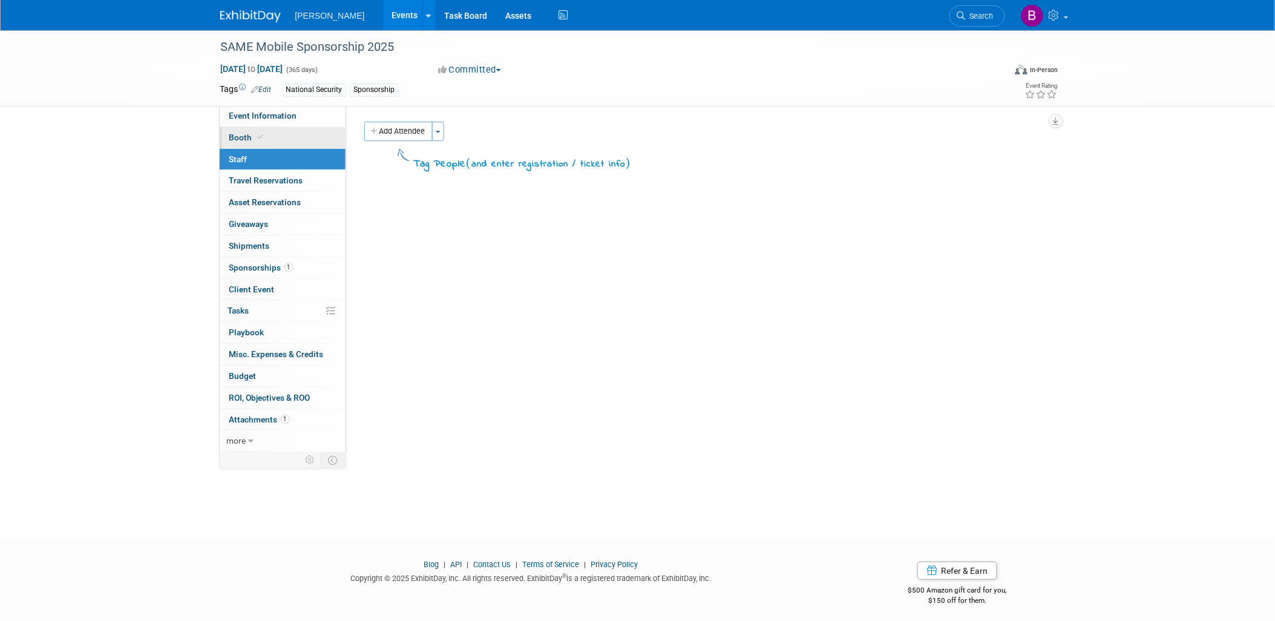
click at [280, 143] on link "Booth" at bounding box center [283, 137] width 126 height 21
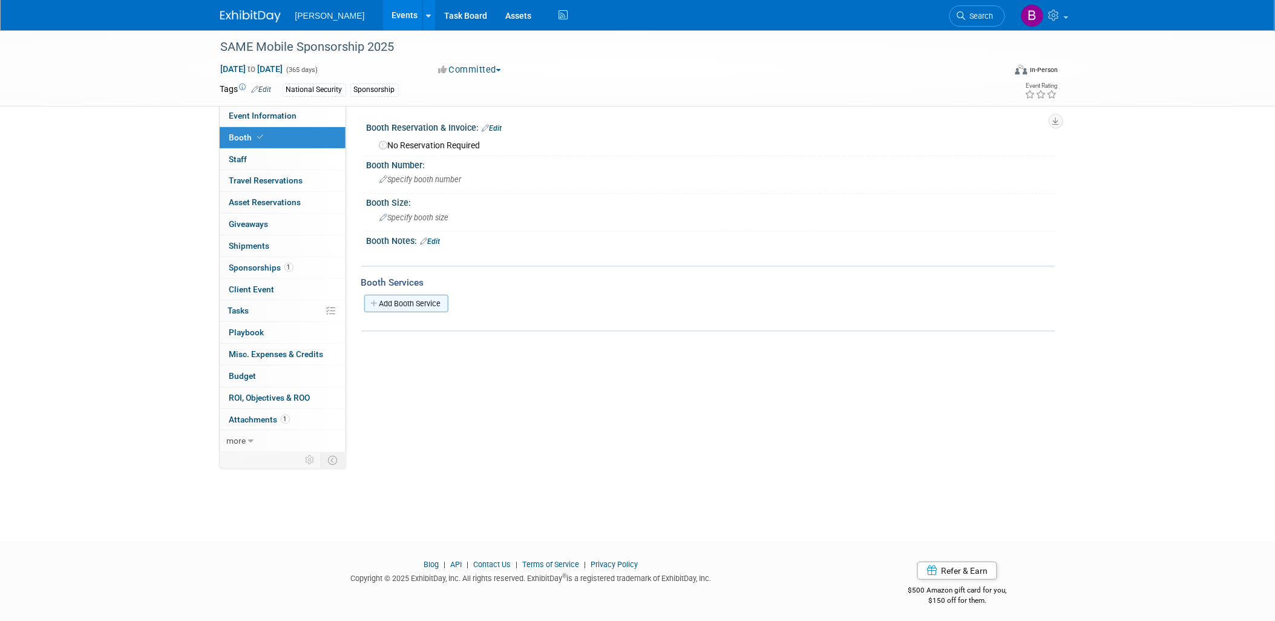
click at [425, 297] on link "Add Booth Service" at bounding box center [406, 304] width 84 height 18
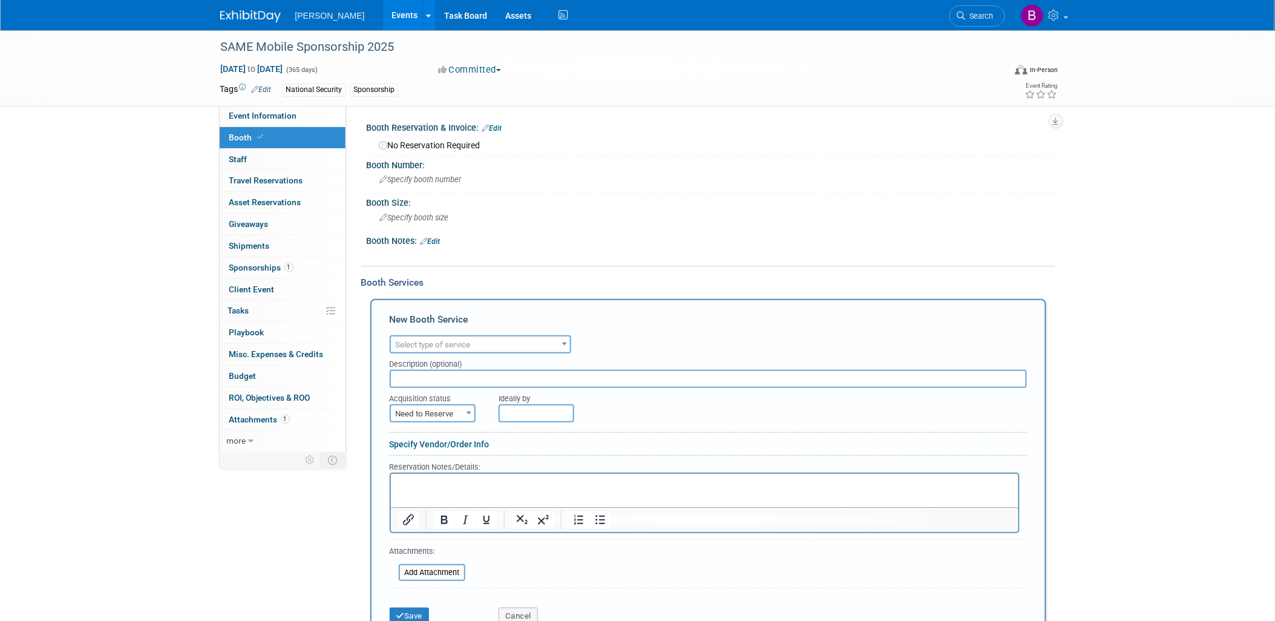
click at [480, 339] on span "Select type of service" at bounding box center [480, 344] width 179 height 17
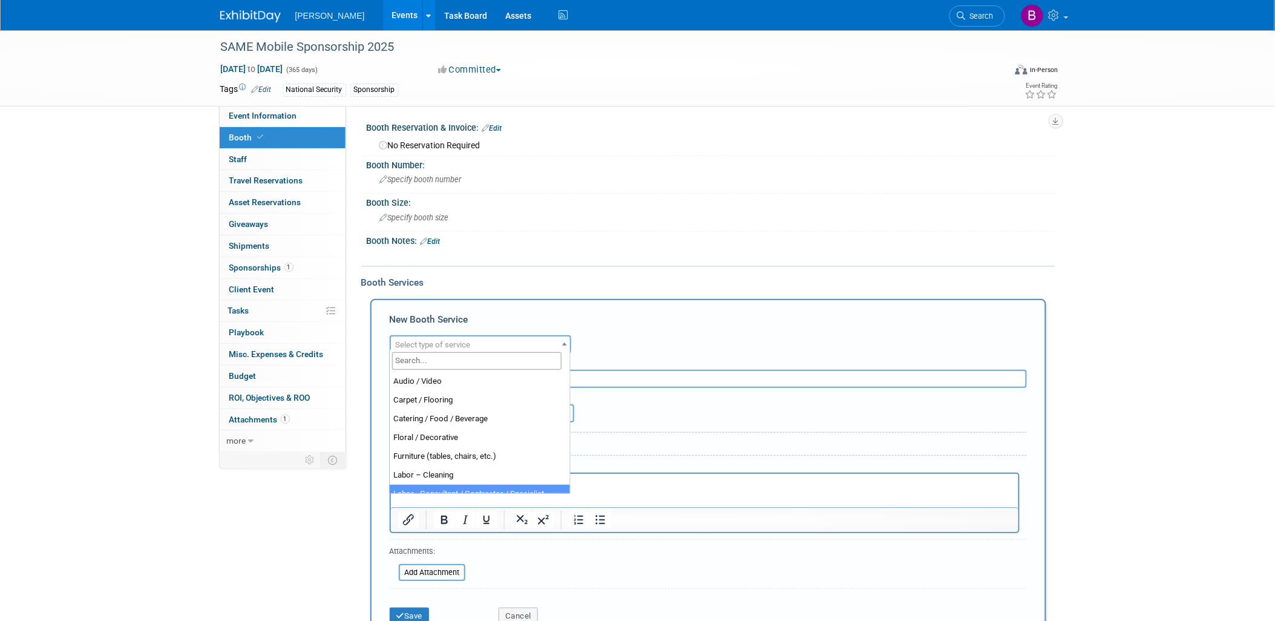
click at [531, 600] on div "Cancel" at bounding box center [545, 612] width 110 height 25
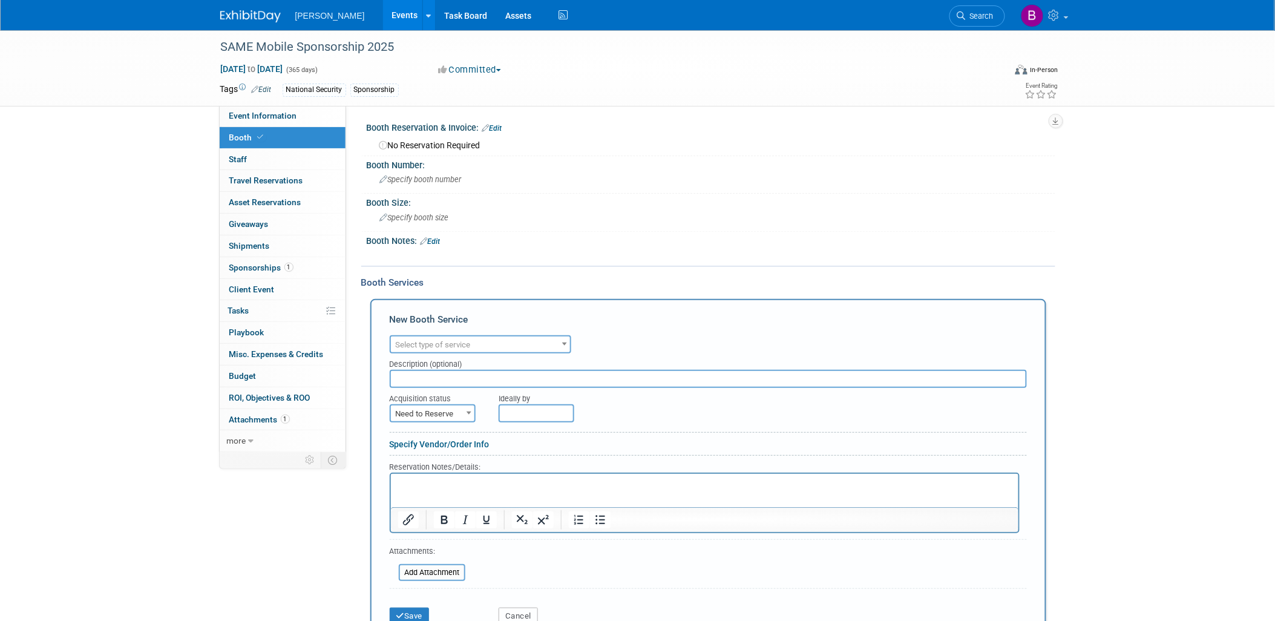
click at [537, 607] on button "Cancel" at bounding box center [518, 615] width 39 height 17
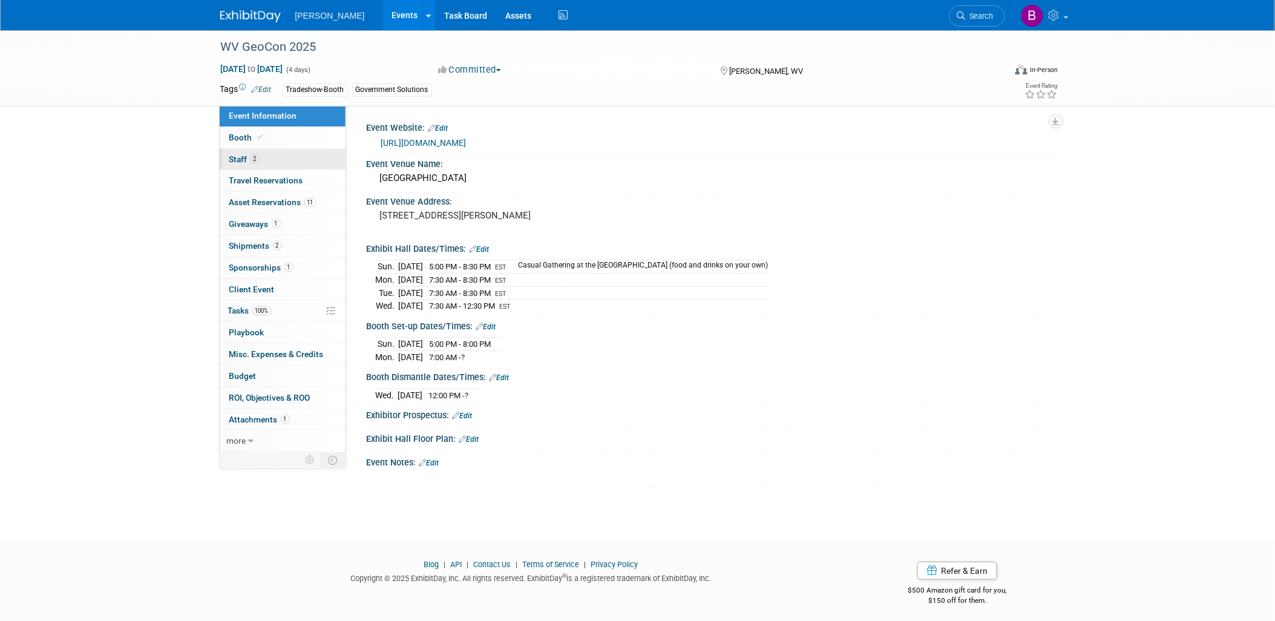
click at [304, 167] on link "2 Staff 2" at bounding box center [283, 159] width 126 height 21
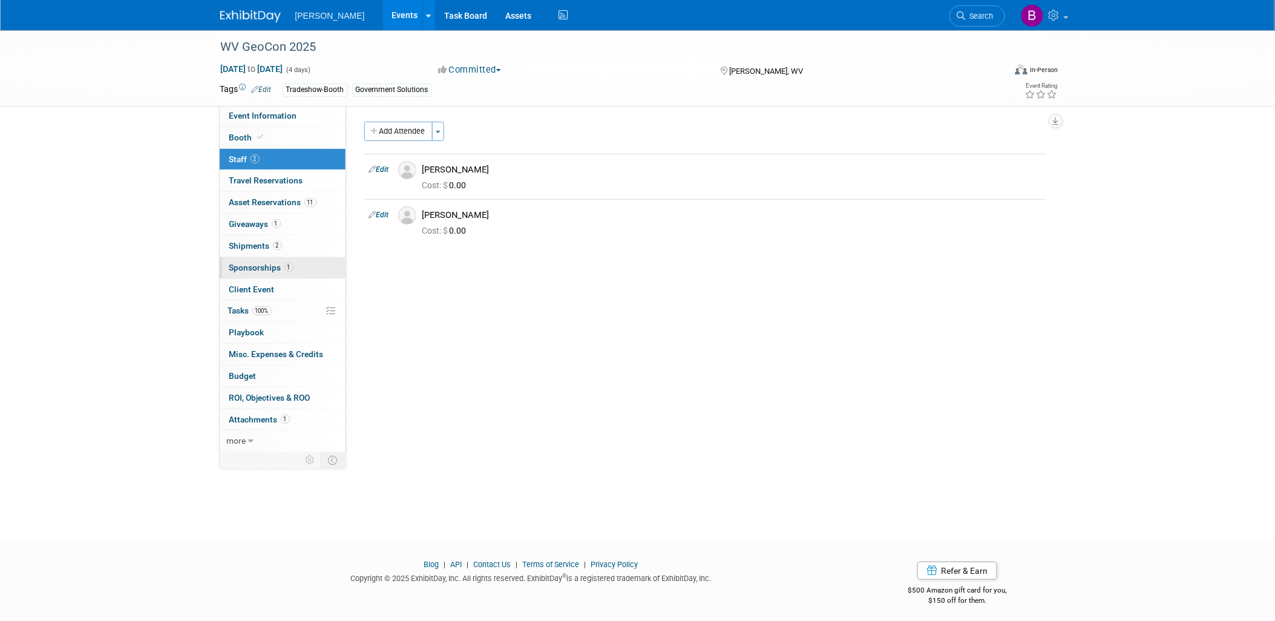
click at [303, 265] on link "1 Sponsorships 1" at bounding box center [283, 267] width 126 height 21
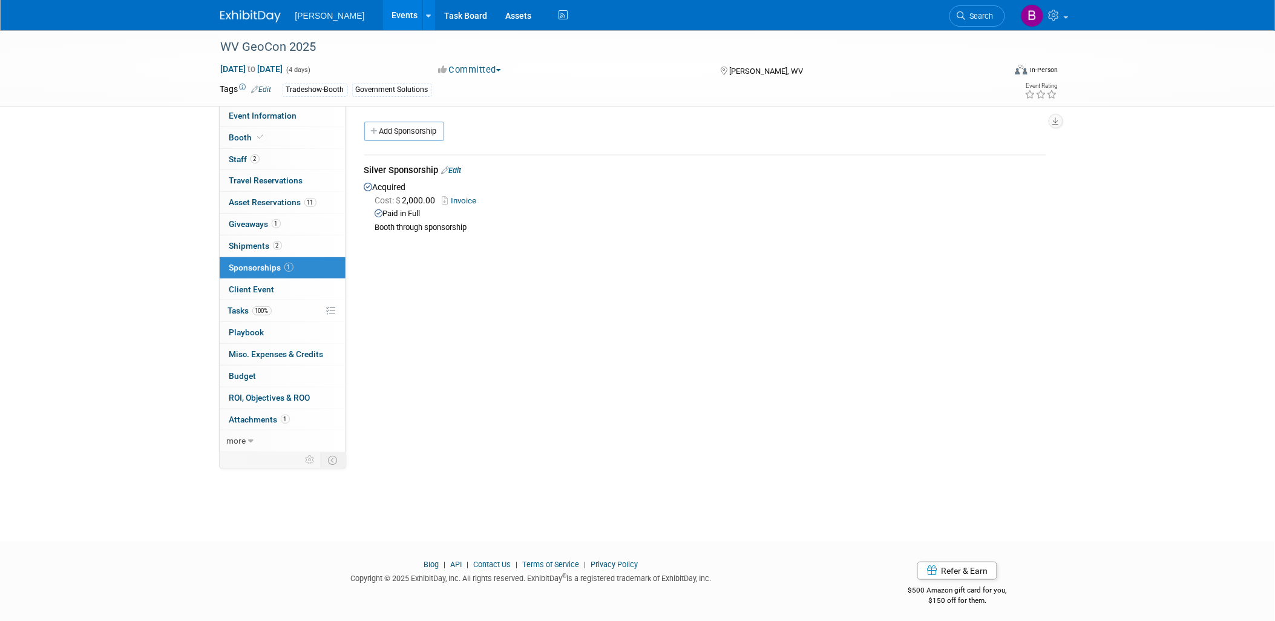
click at [462, 170] on link "Edit" at bounding box center [452, 170] width 20 height 9
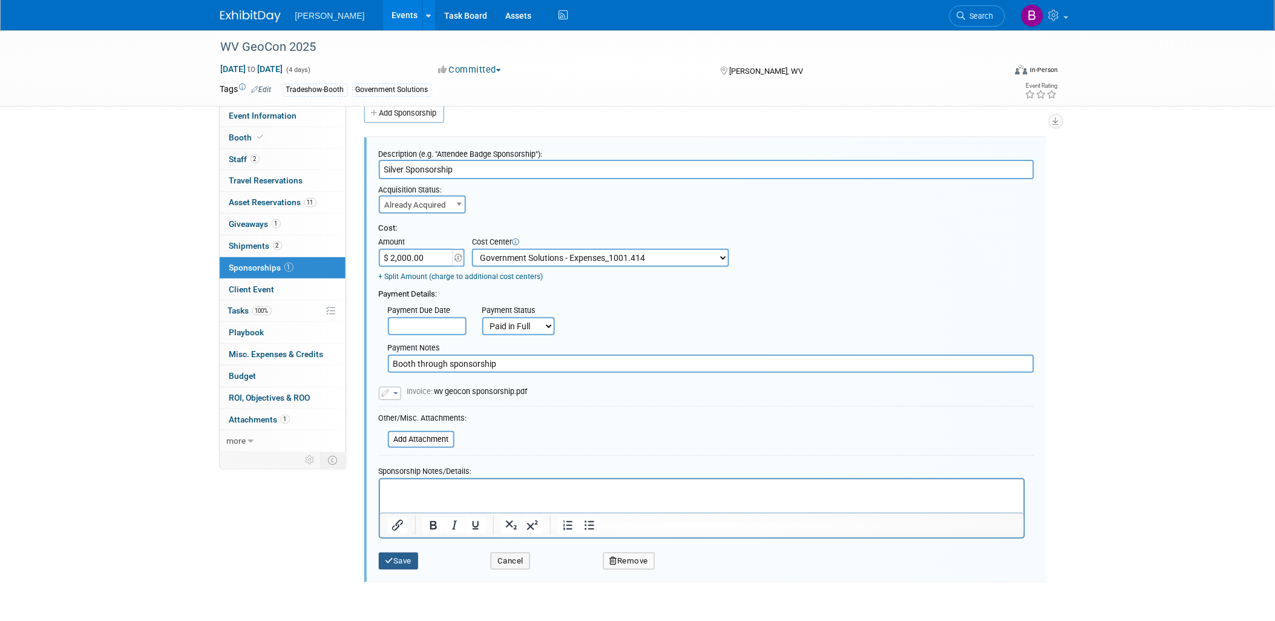
click at [404, 558] on button "Save" at bounding box center [399, 560] width 40 height 17
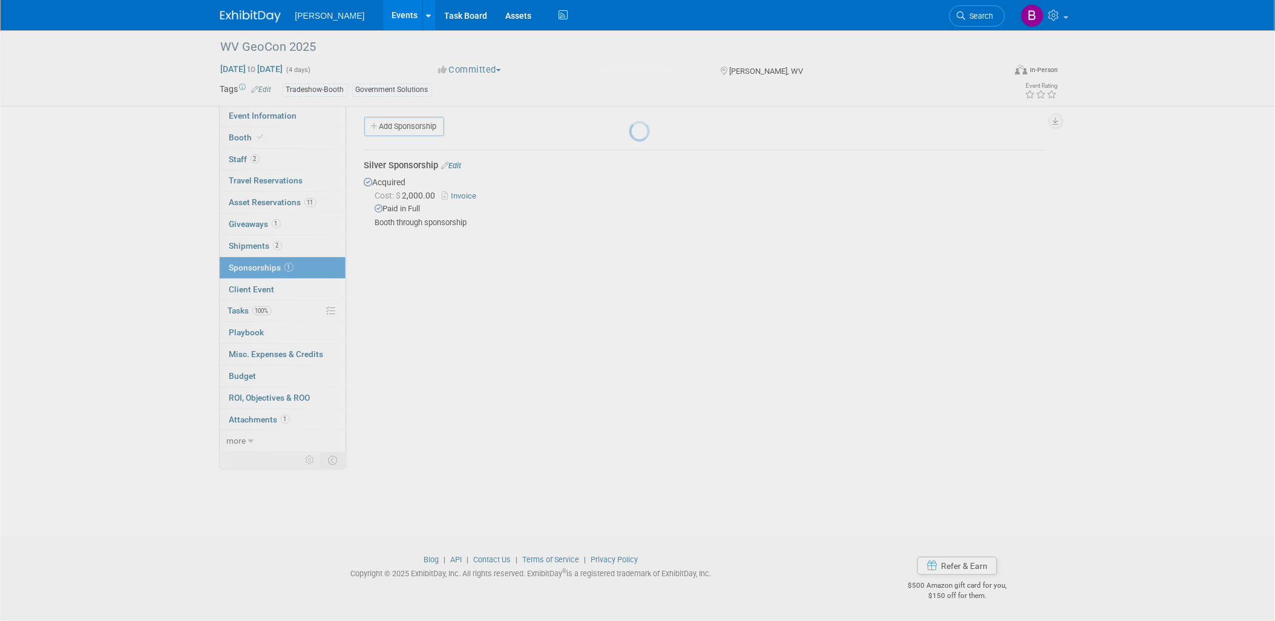
scroll to position [4, 0]
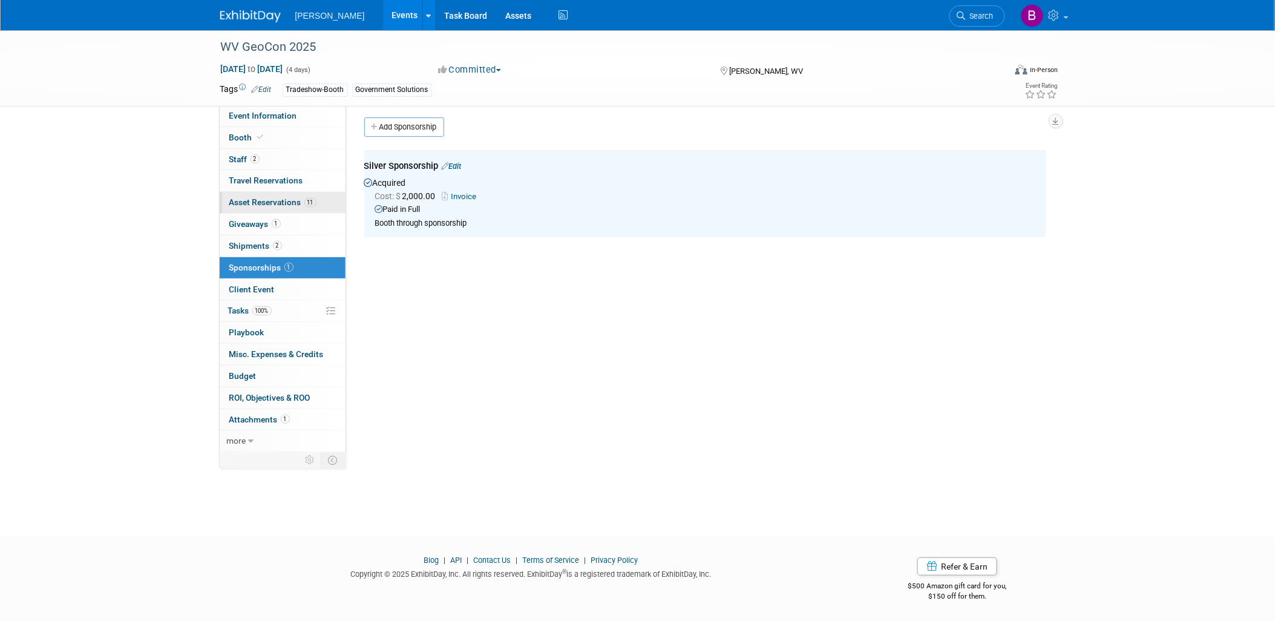
click at [270, 206] on span "Asset Reservations 11" at bounding box center [272, 202] width 87 height 10
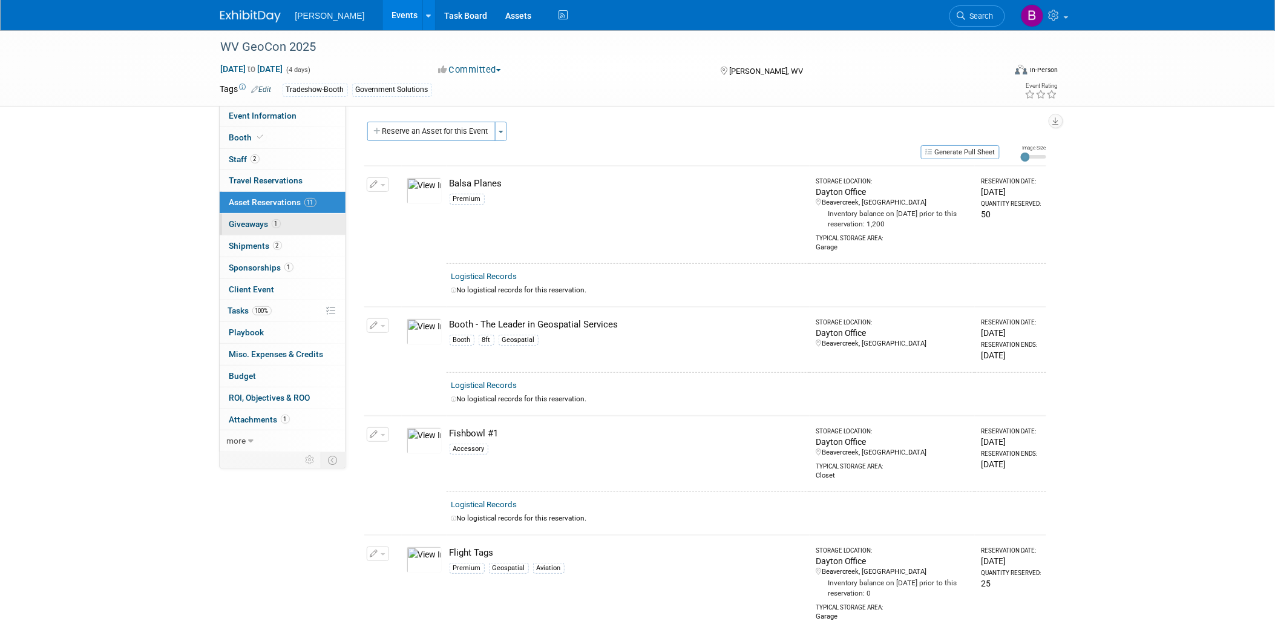
click at [275, 232] on link "1 Giveaways 1" at bounding box center [283, 224] width 126 height 21
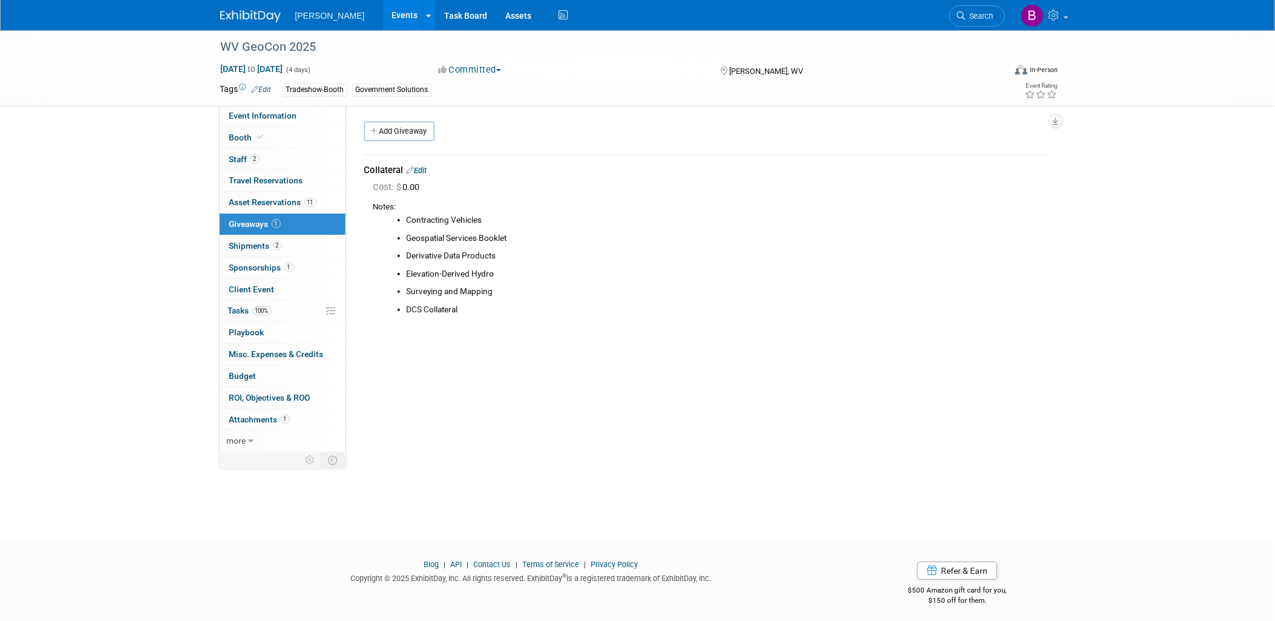
click at [413, 164] on div "Collateral Edit" at bounding box center [705, 170] width 682 height 13
click at [420, 172] on link "Edit" at bounding box center [417, 170] width 21 height 9
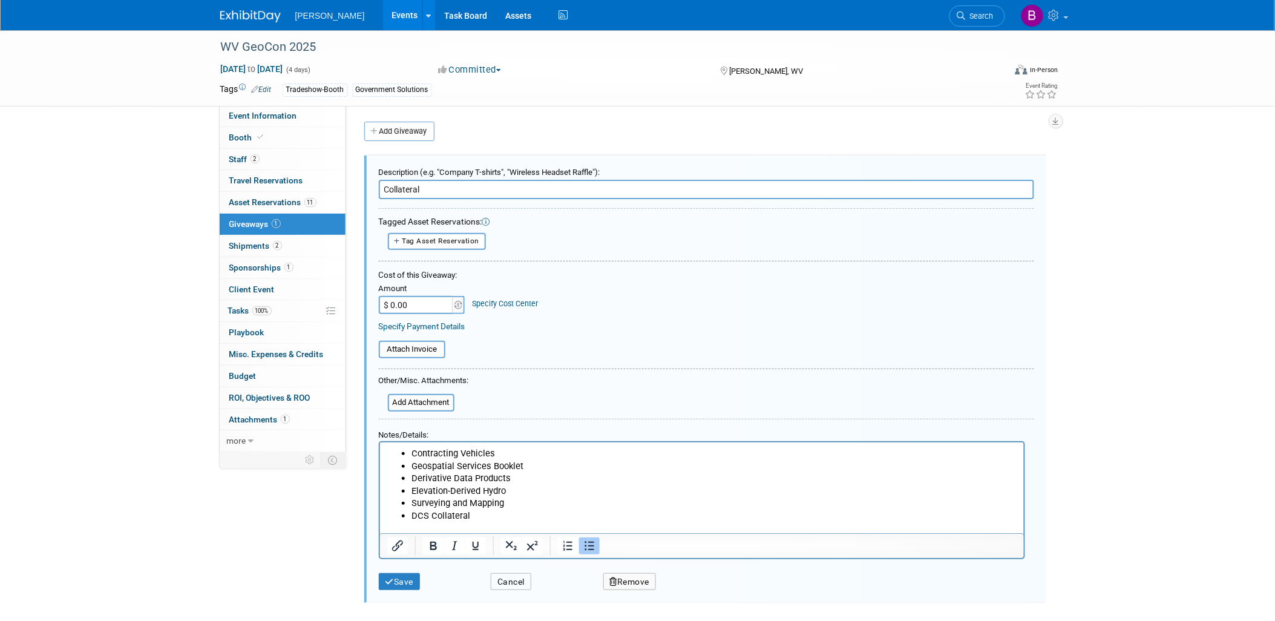
drag, startPoint x: 526, startPoint y: 581, endPoint x: 494, endPoint y: 517, distance: 72.3
click at [526, 581] on button "Cancel" at bounding box center [511, 582] width 41 height 18
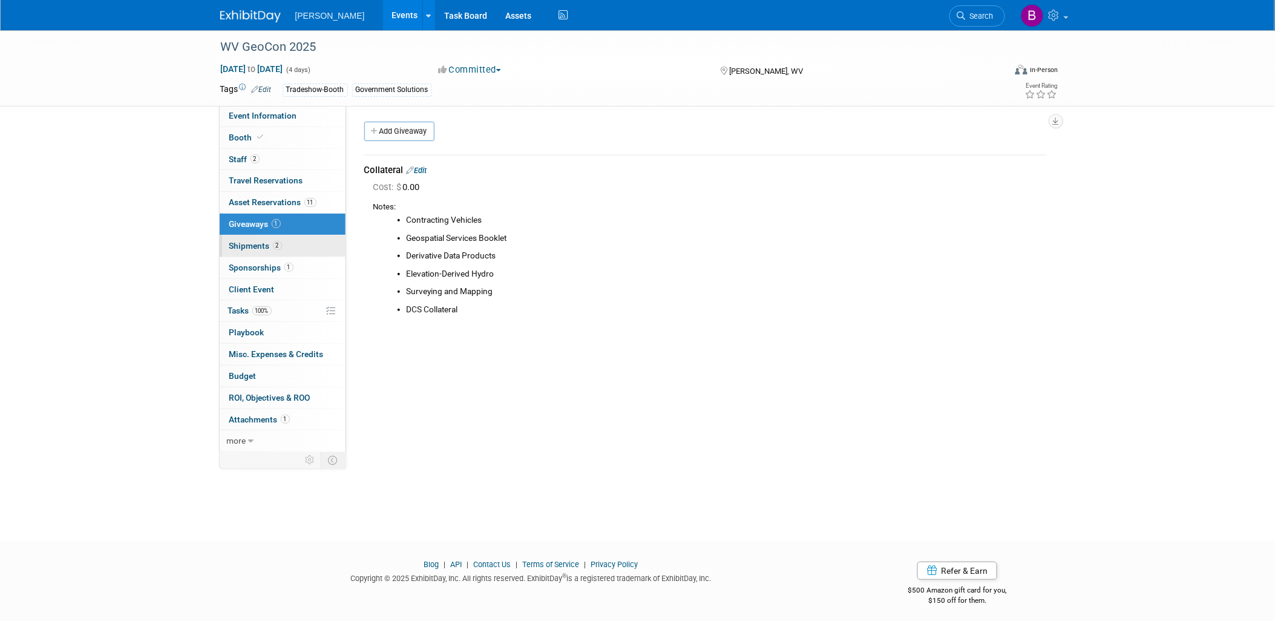
click at [254, 244] on span "Shipments 2" at bounding box center [255, 246] width 53 height 10
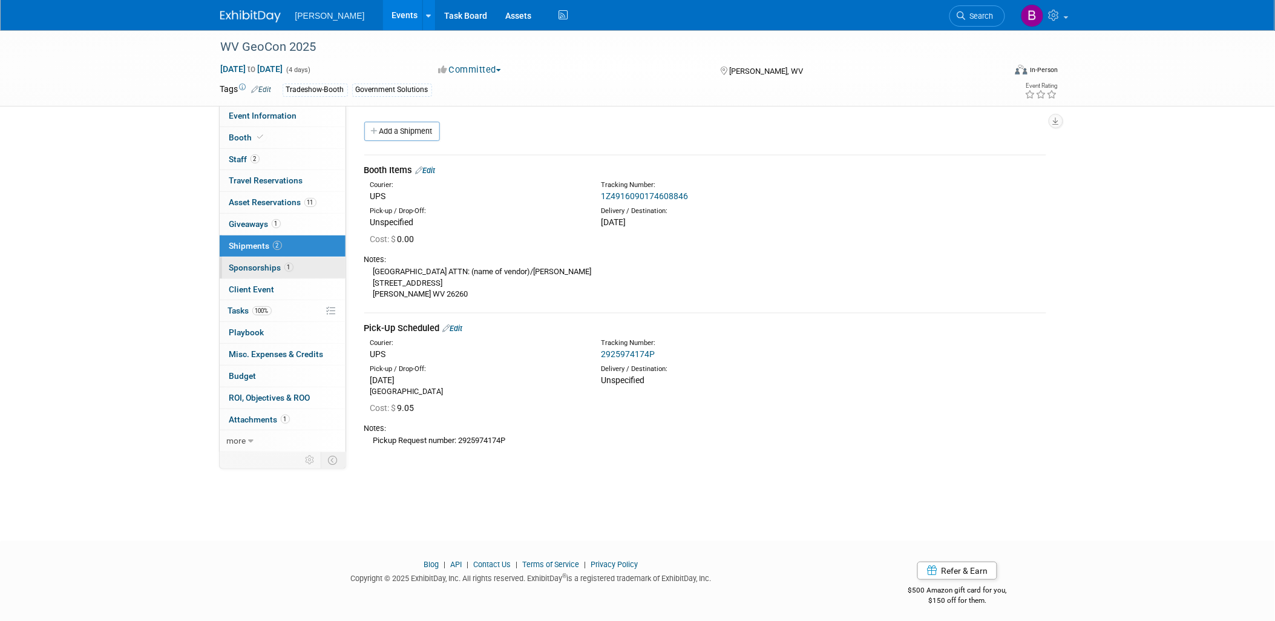
click at [267, 269] on span "Sponsorships 1" at bounding box center [261, 268] width 64 height 10
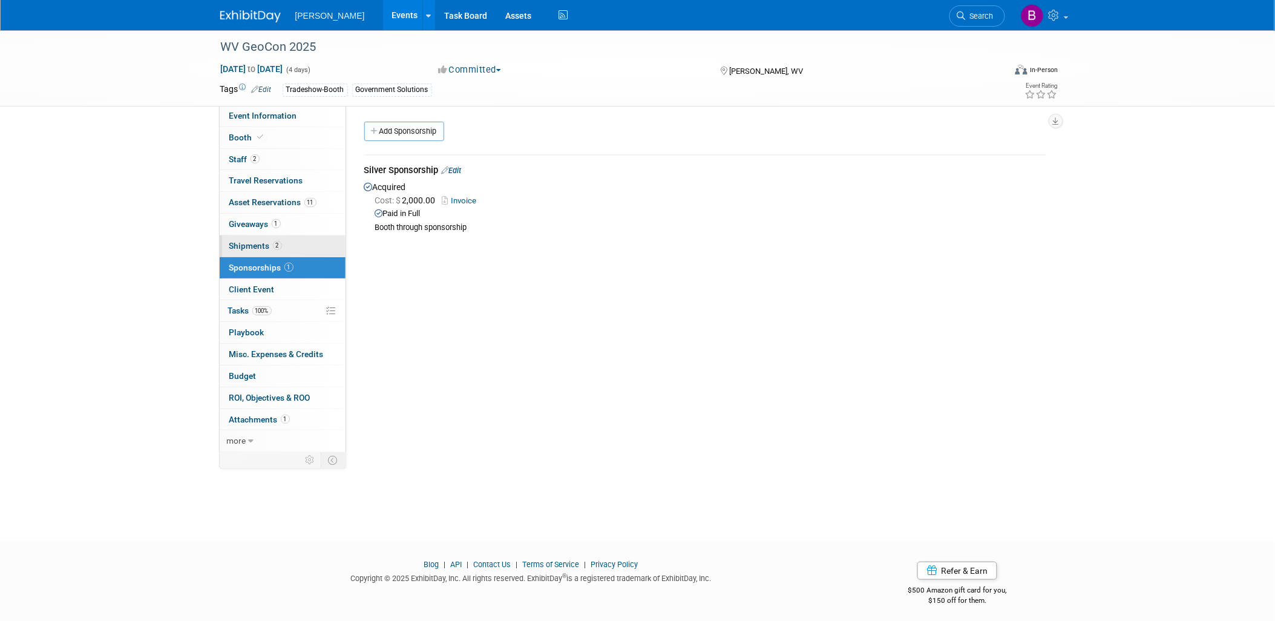
drag, startPoint x: 263, startPoint y: 251, endPoint x: 270, endPoint y: 247, distance: 8.1
click at [263, 250] on span "Shipments 2" at bounding box center [255, 246] width 53 height 10
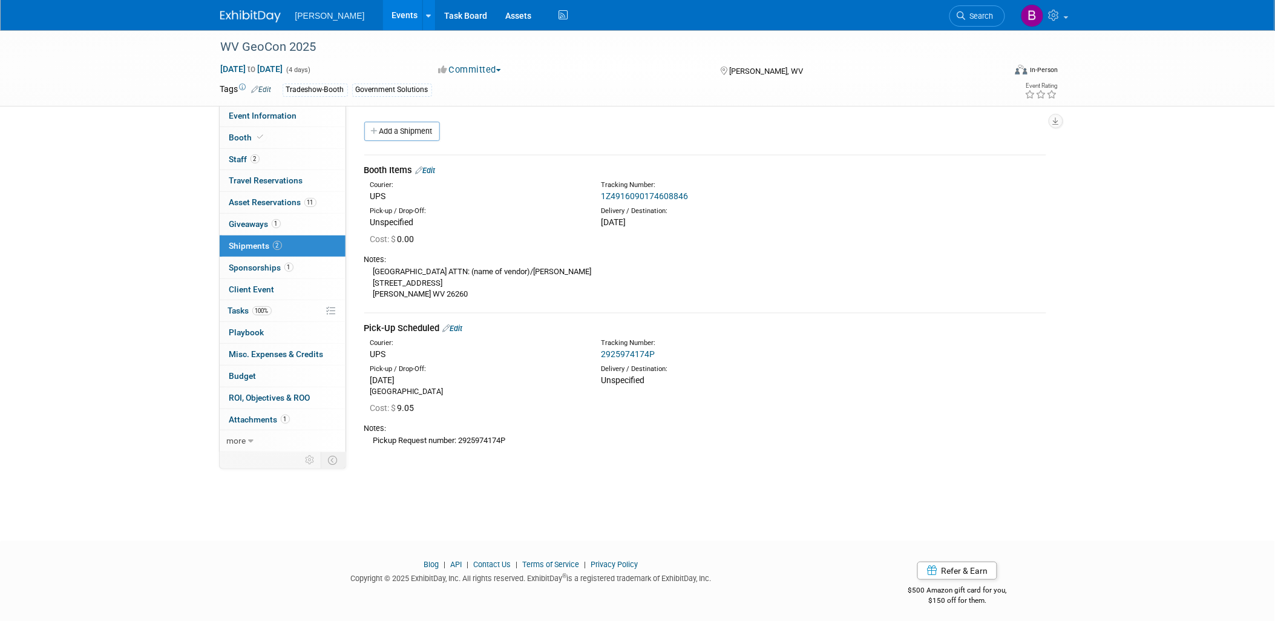
click at [461, 329] on link "Edit" at bounding box center [453, 328] width 20 height 9
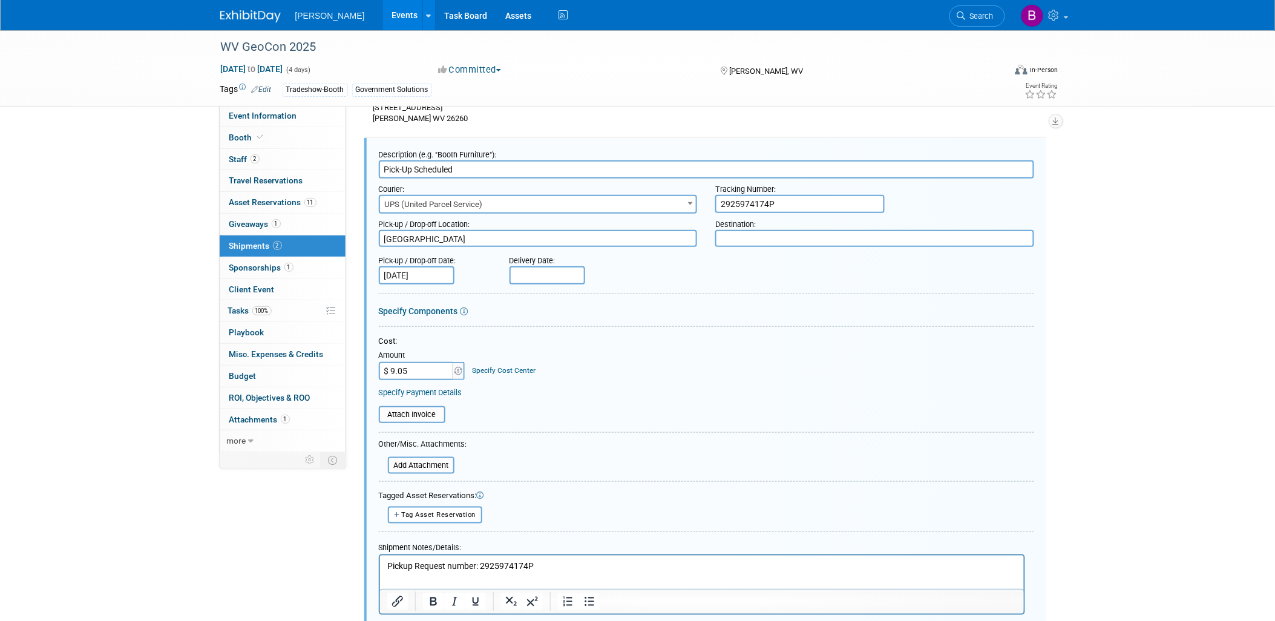
click at [484, 366] on link "Specify Cost Center" at bounding box center [504, 370] width 64 height 8
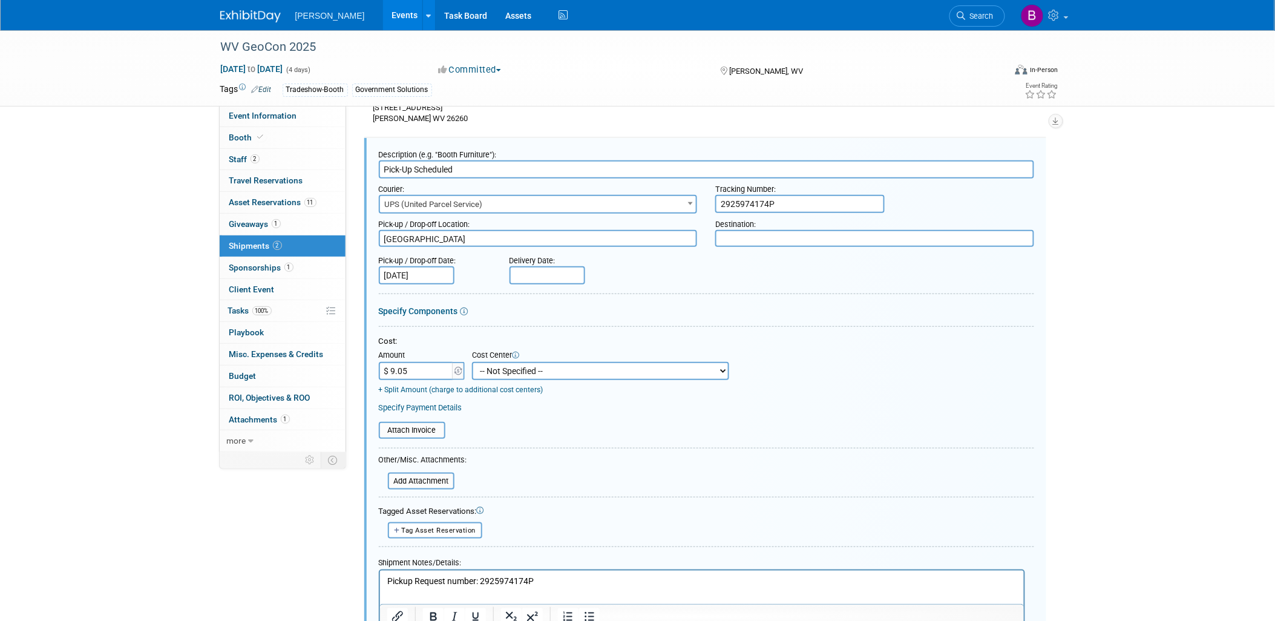
click at [484, 366] on select "-- Not Specified -- Advisory Services - Expenses_1001.502 Aerial Acquisition - …" at bounding box center [600, 371] width 257 height 18
select select "18966241"
click at [472, 362] on select "-- Not Specified -- Advisory Services - Expenses_1001.502 Aerial Acquisition - …" at bounding box center [600, 371] width 257 height 18
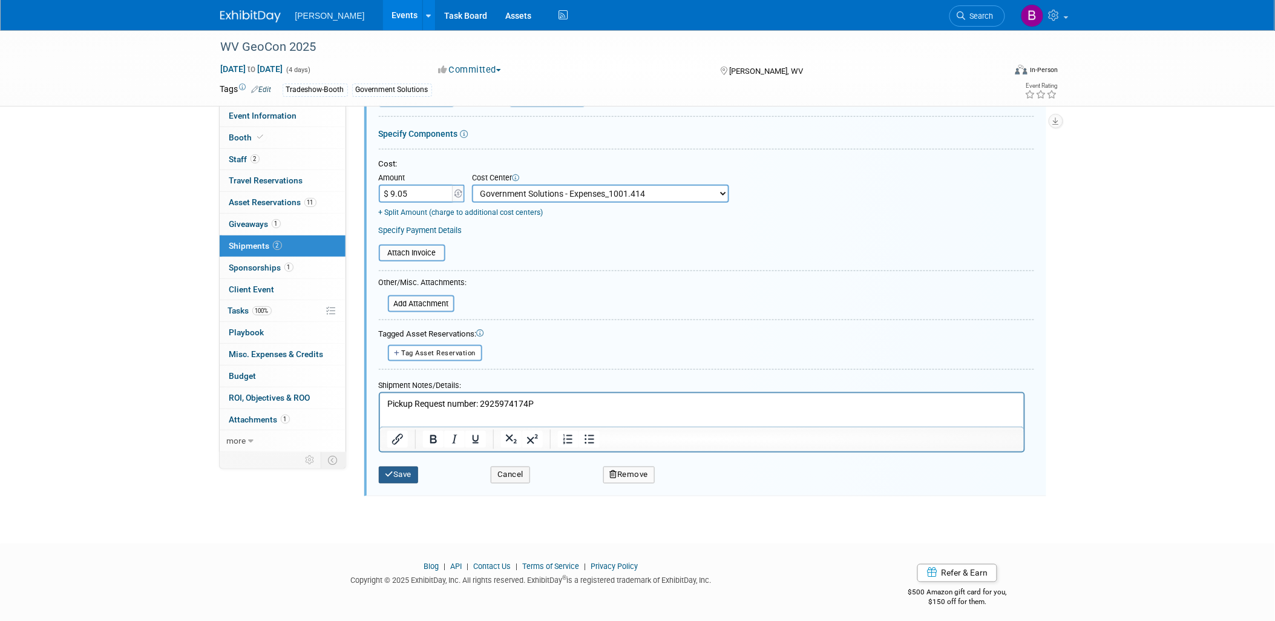
click at [408, 471] on button "Save" at bounding box center [399, 475] width 40 height 17
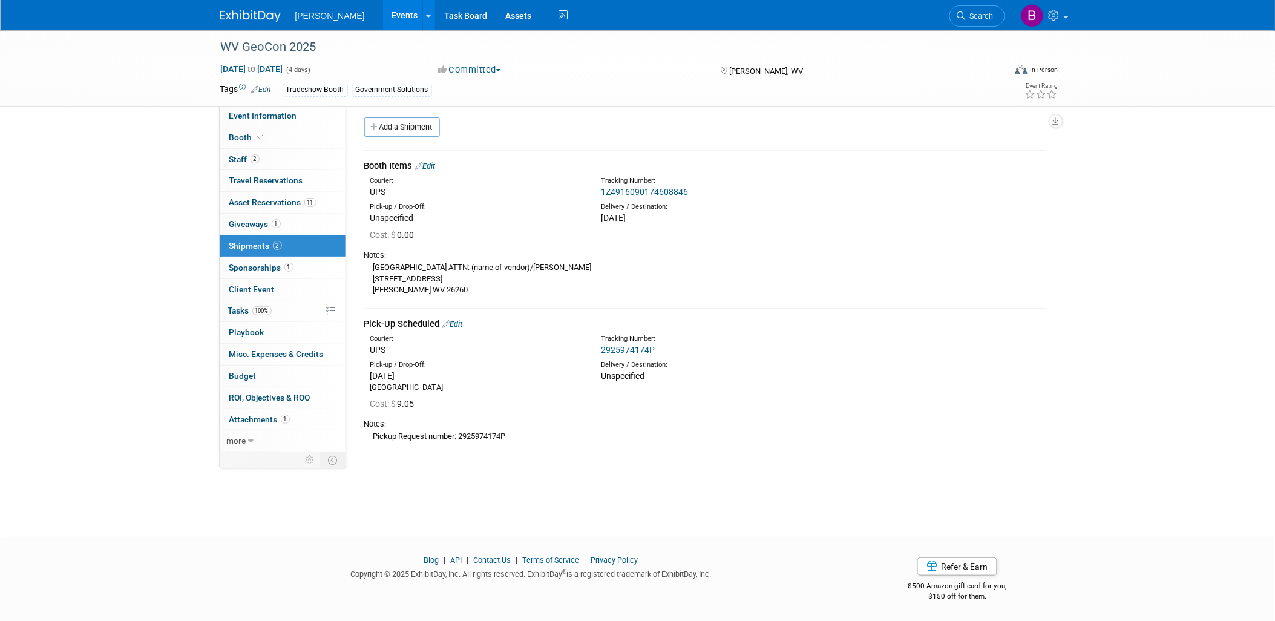
scroll to position [0, 0]
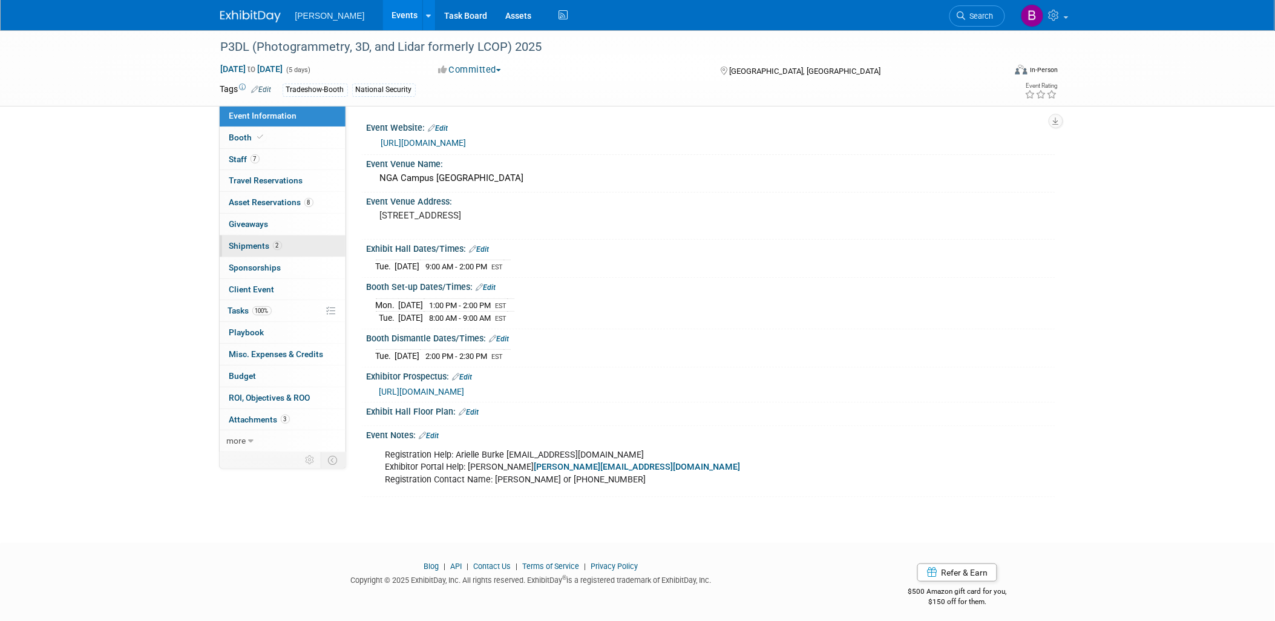
click at [284, 255] on link "2 Shipments 2" at bounding box center [283, 245] width 126 height 21
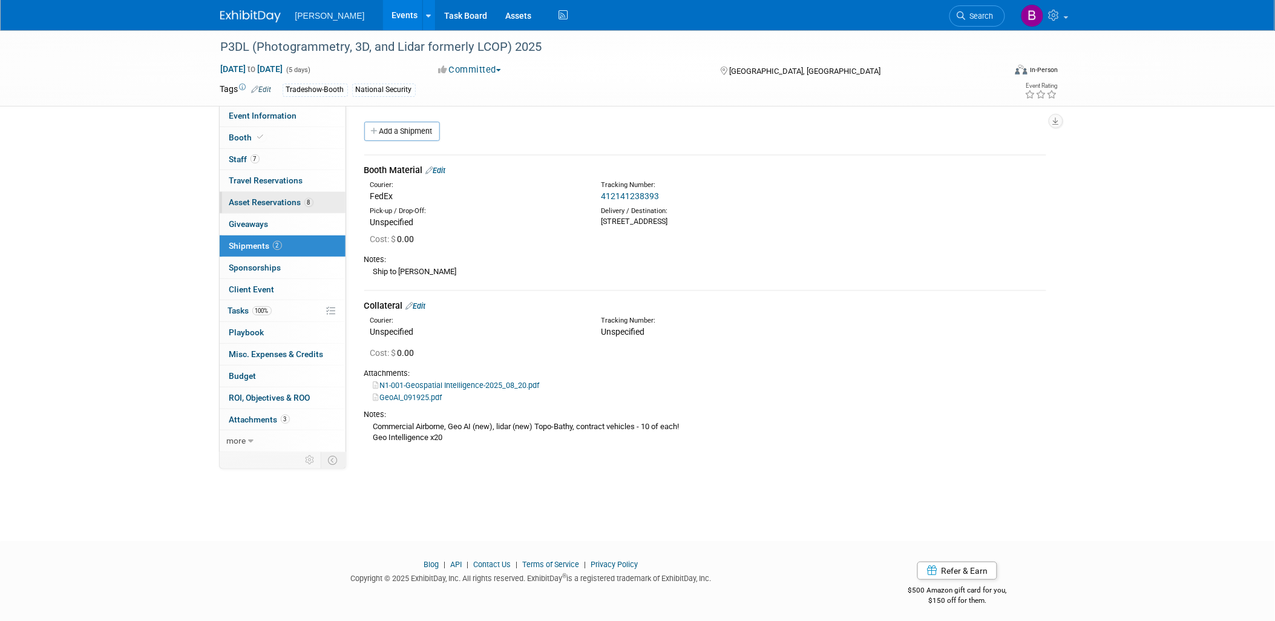
click at [275, 200] on span "Asset Reservations 8" at bounding box center [271, 202] width 84 height 10
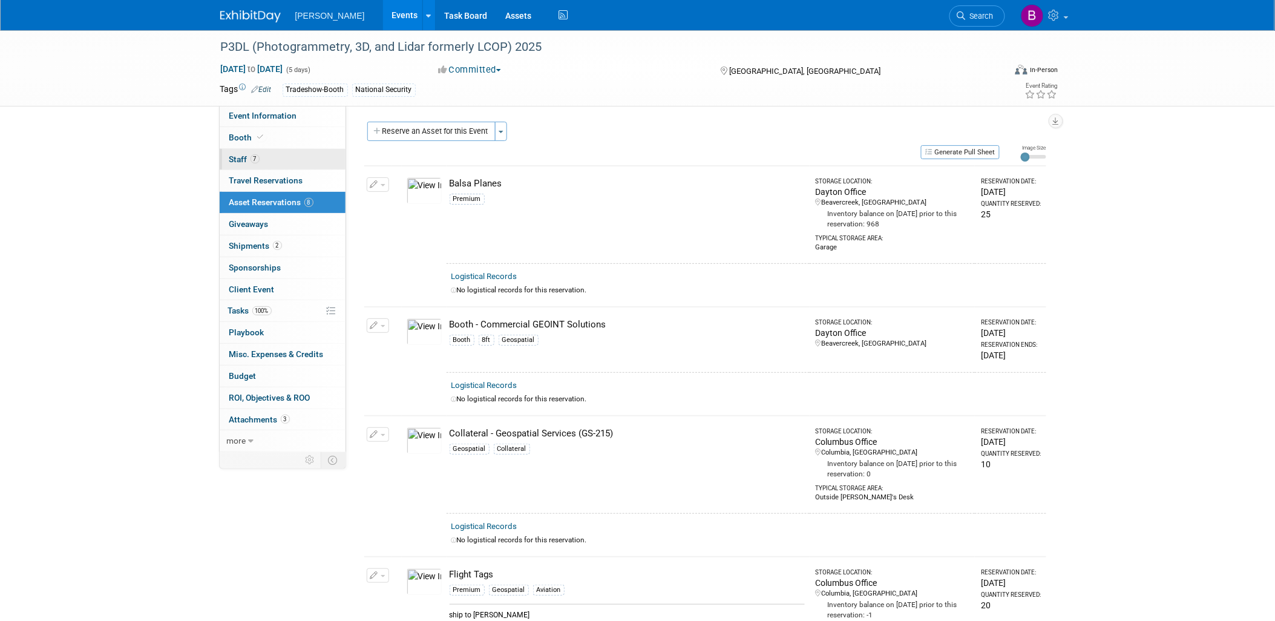
click at [268, 166] on link "7 Staff 7" at bounding box center [283, 159] width 126 height 21
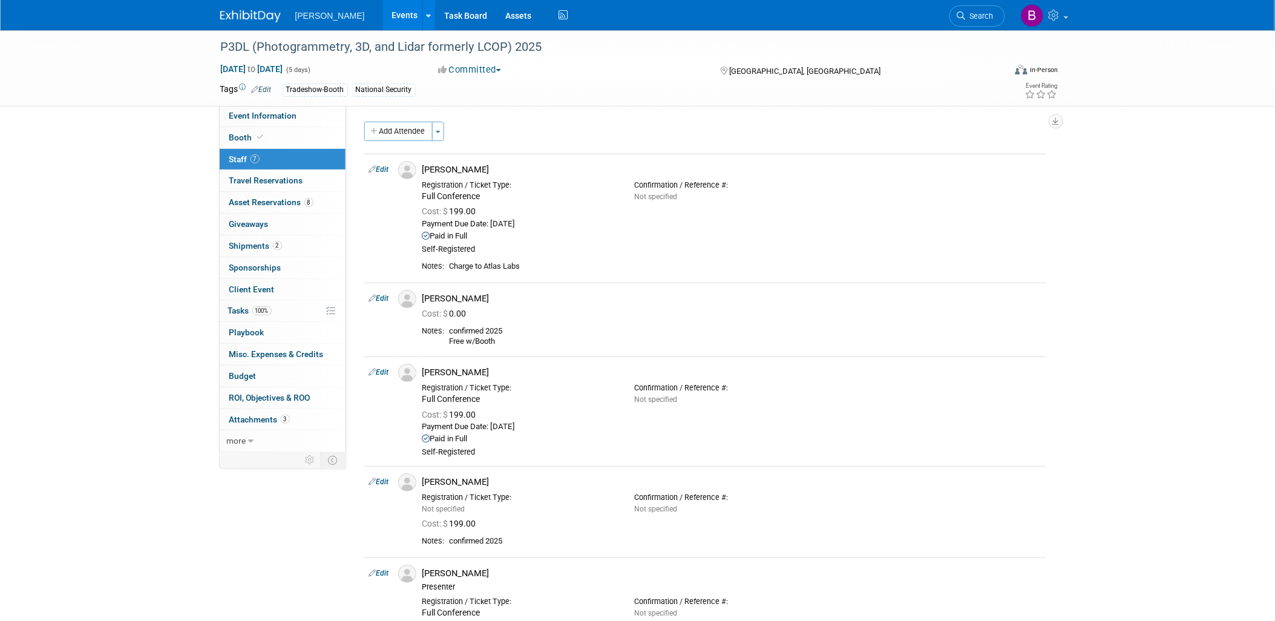
click at [387, 169] on link "Edit" at bounding box center [379, 169] width 20 height 8
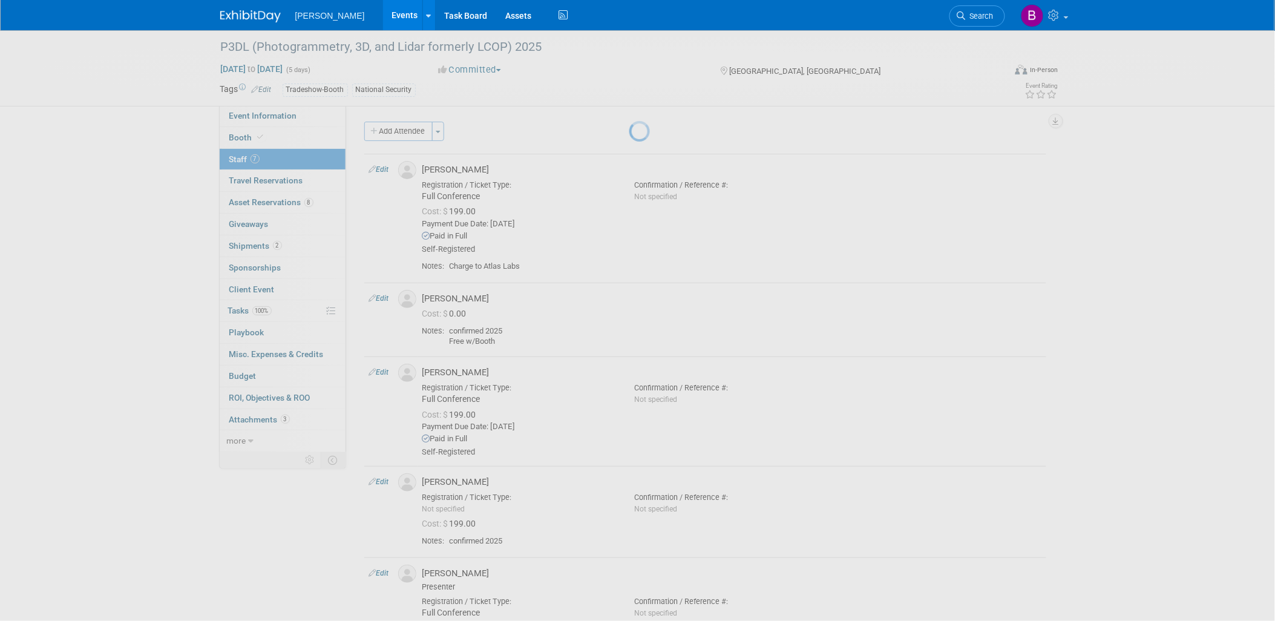
select select "e50a130b-88df-4fb9-8ece-88a106a6cdc3"
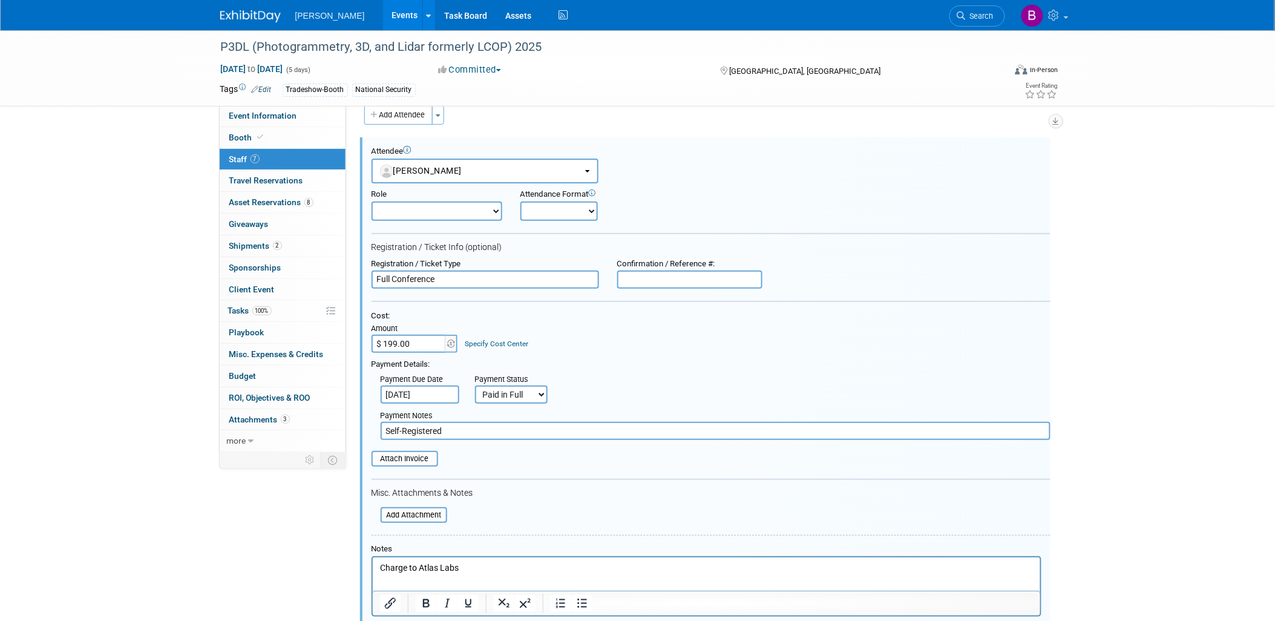
click at [505, 339] on link "Specify Cost Center" at bounding box center [497, 343] width 64 height 8
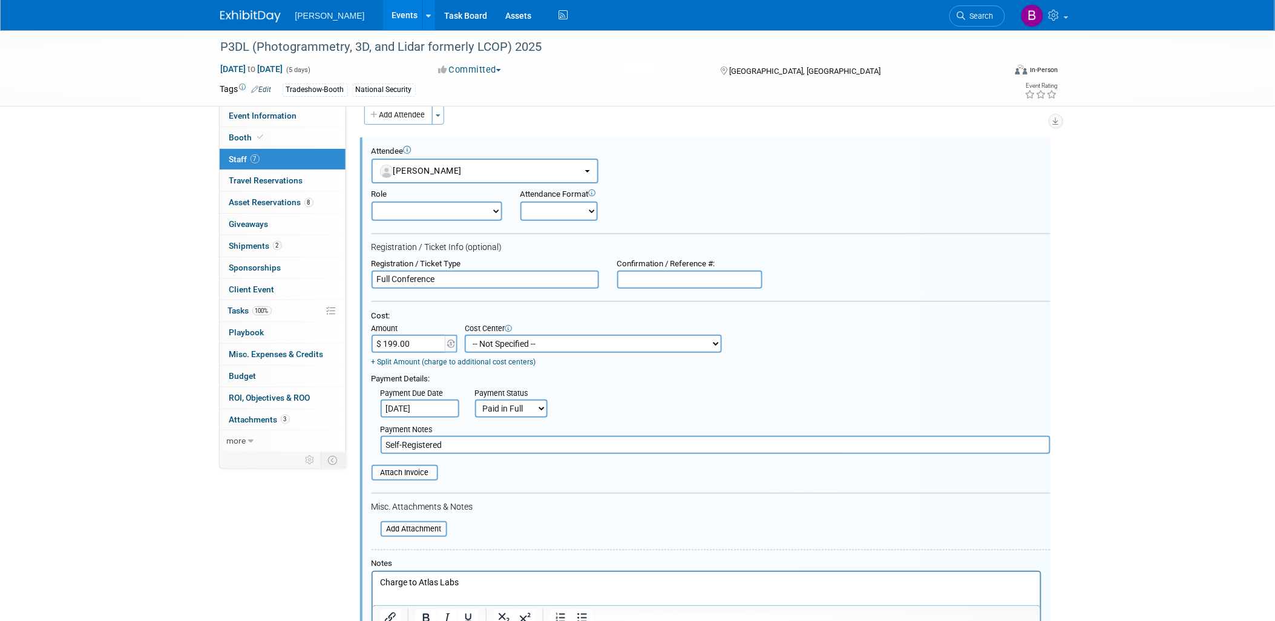
click at [506, 340] on select "-- Not Specified -- Advisory Services - Expenses_1001.502 Aerial Acquisition - …" at bounding box center [593, 344] width 257 height 18
select select "18966283"
click at [465, 335] on select "-- Not Specified -- Advisory Services - Expenses_1001.502 Aerial Acquisition - …" at bounding box center [593, 344] width 257 height 18
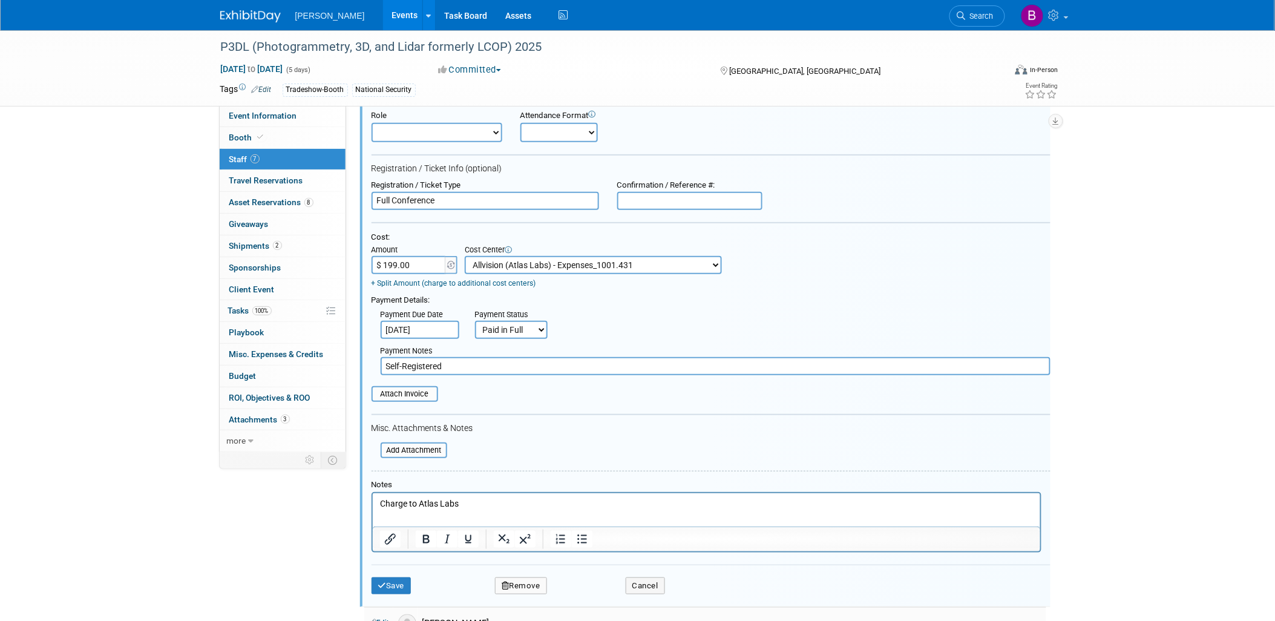
scroll to position [218, 0]
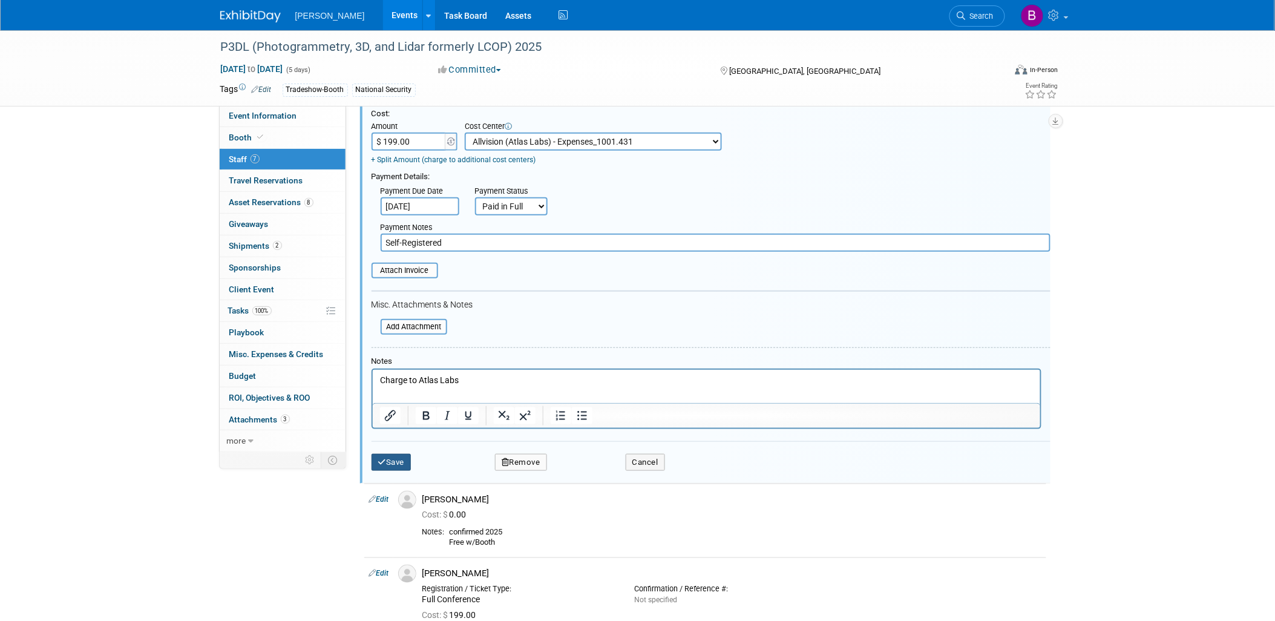
click at [403, 455] on button "Save" at bounding box center [392, 462] width 40 height 17
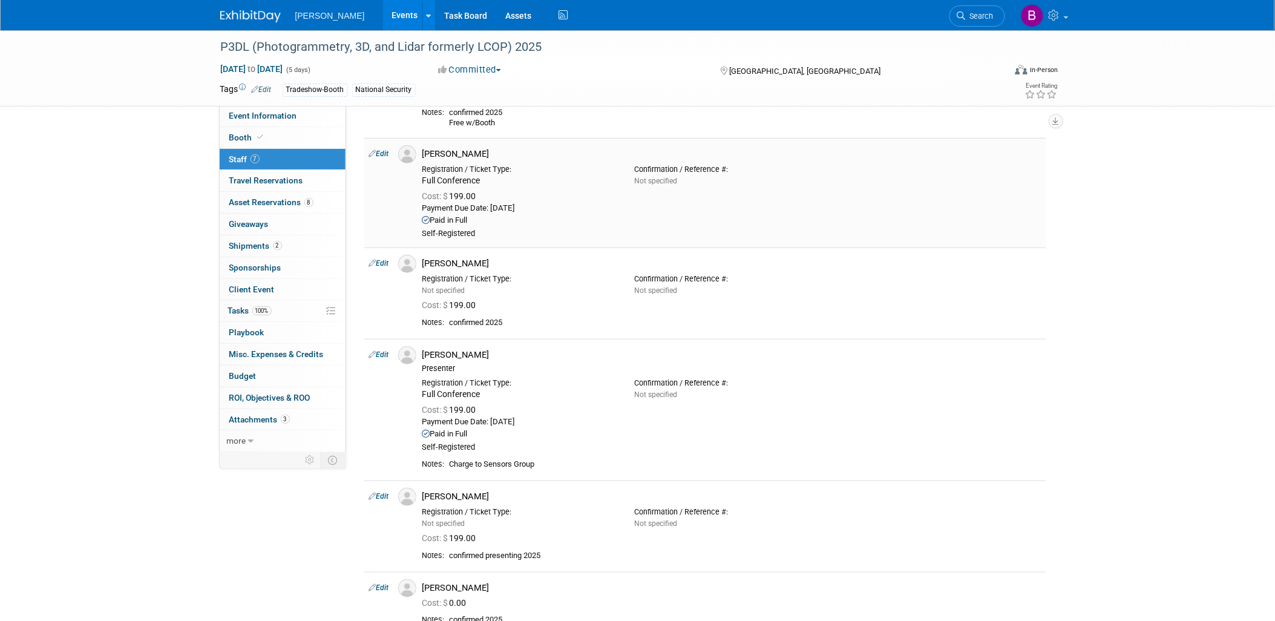
click at [384, 162] on td "Edit" at bounding box center [378, 193] width 29 height 110
click at [381, 156] on link "Edit" at bounding box center [379, 153] width 20 height 8
select select "9fc6403d-df55-4290-aec3-7e3af43037e7"
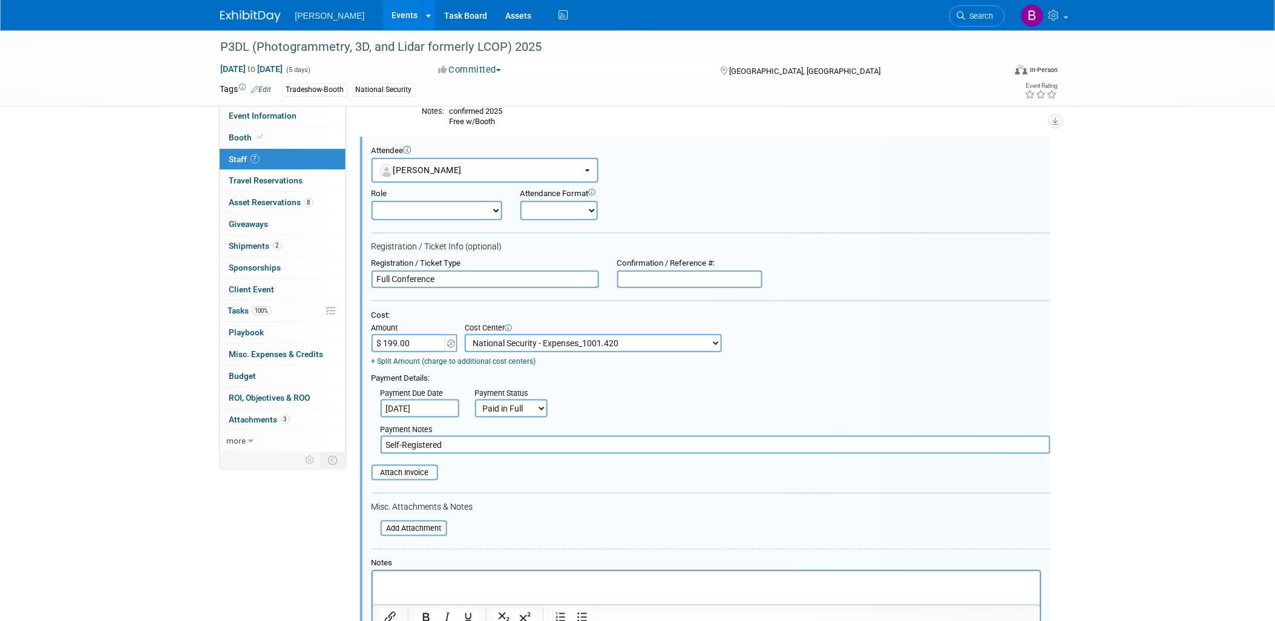
scroll to position [555, 0]
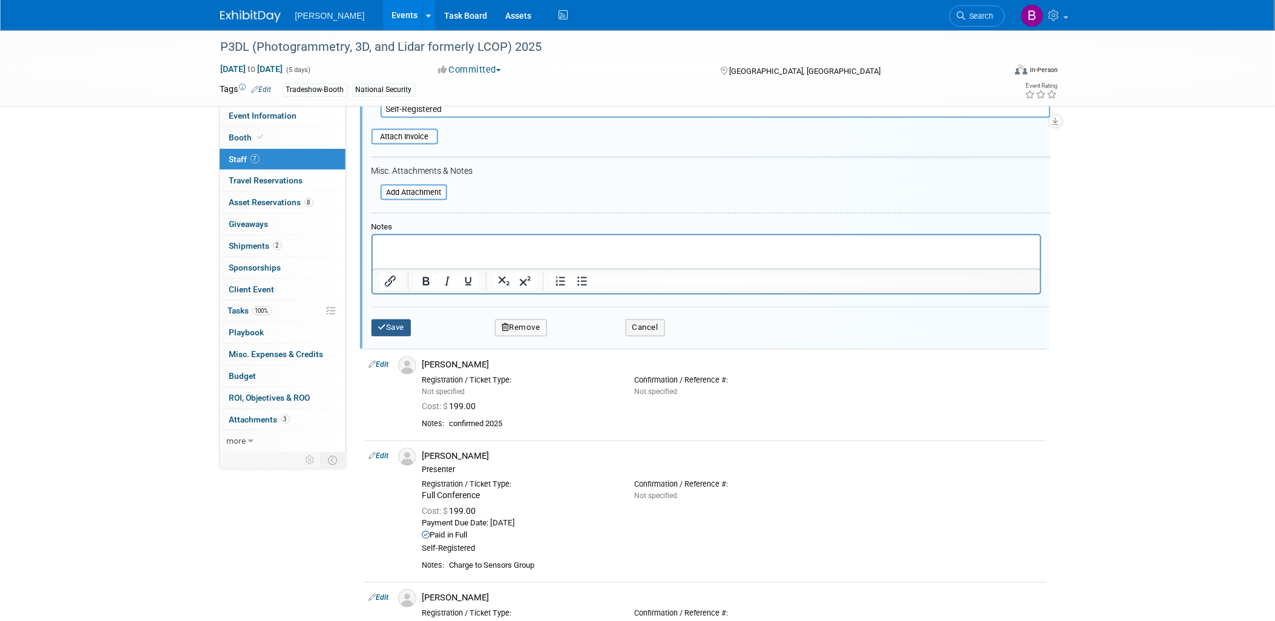
click at [390, 319] on button "Save" at bounding box center [392, 327] width 40 height 17
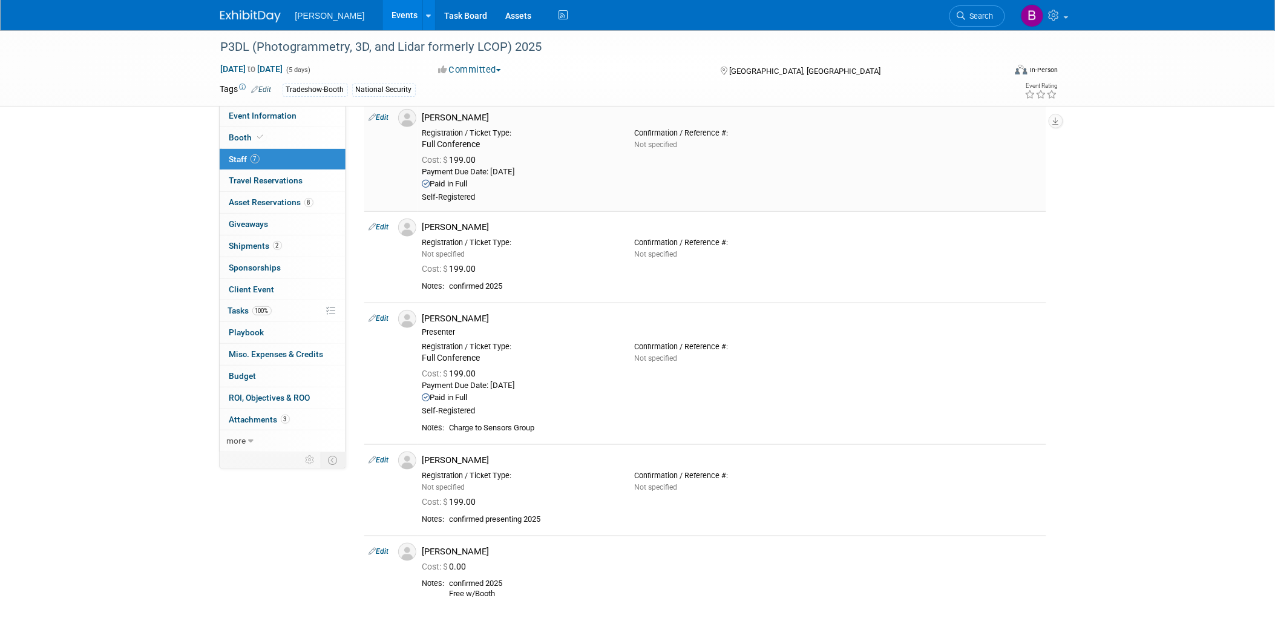
scroll to position [251, 0]
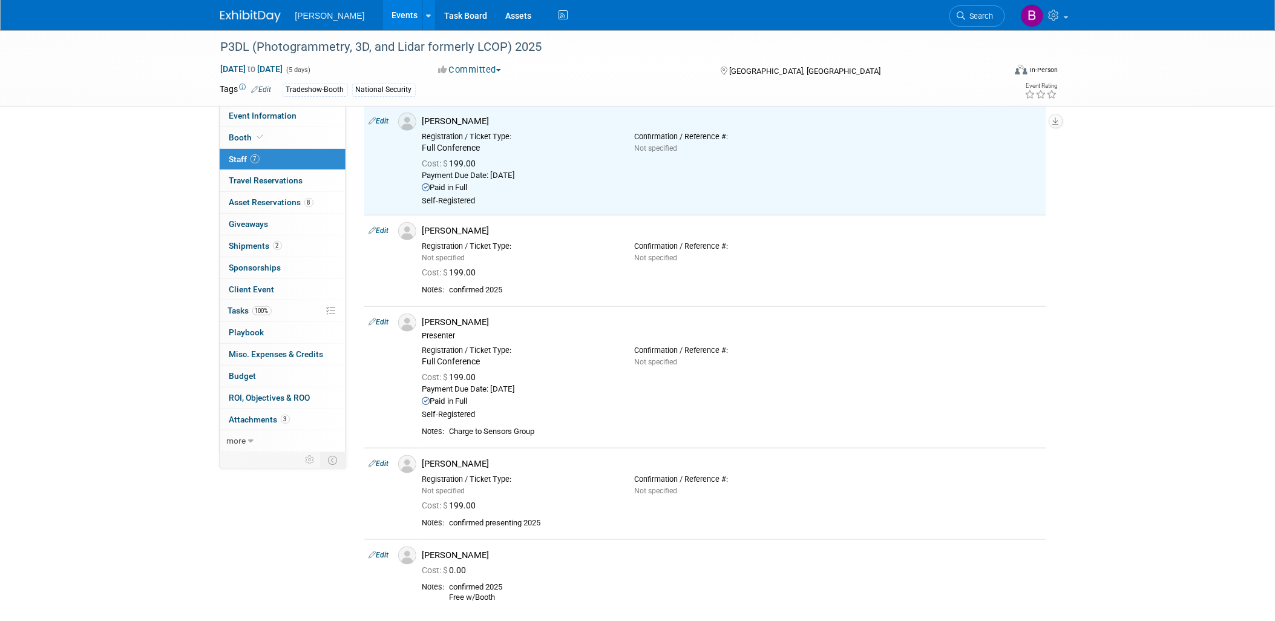
click at [385, 228] on link "Edit" at bounding box center [379, 230] width 20 height 8
select select "66f036cd-c226-4369-a2d1-a4360bdb95c2"
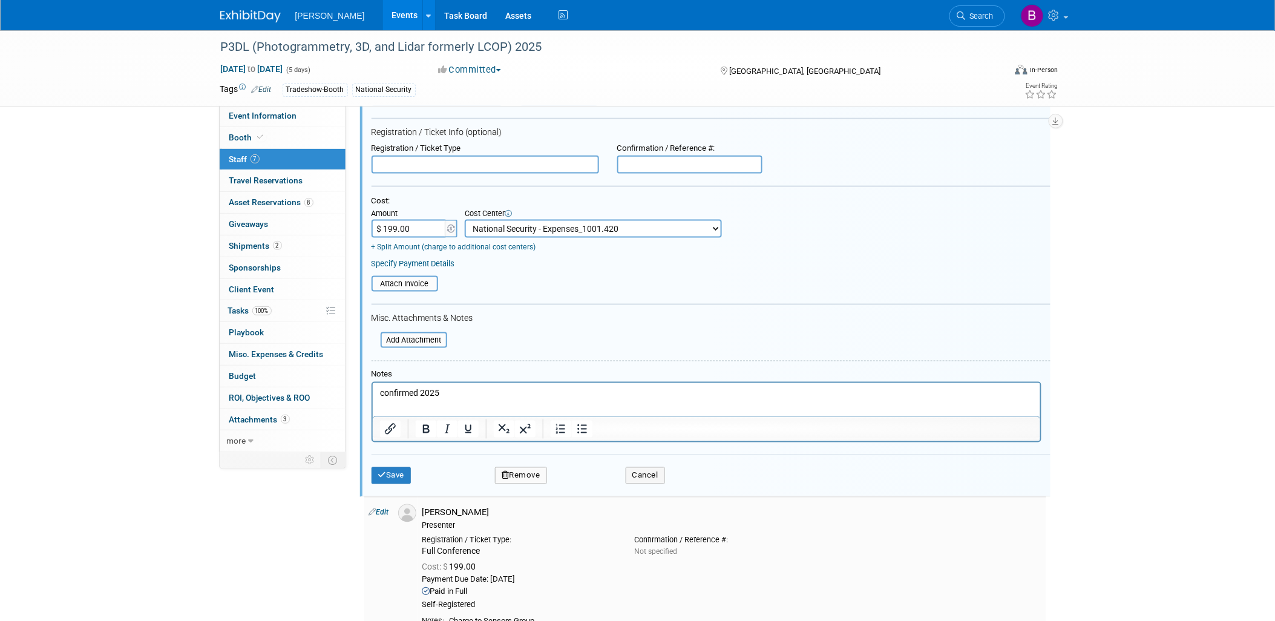
scroll to position [531, 0]
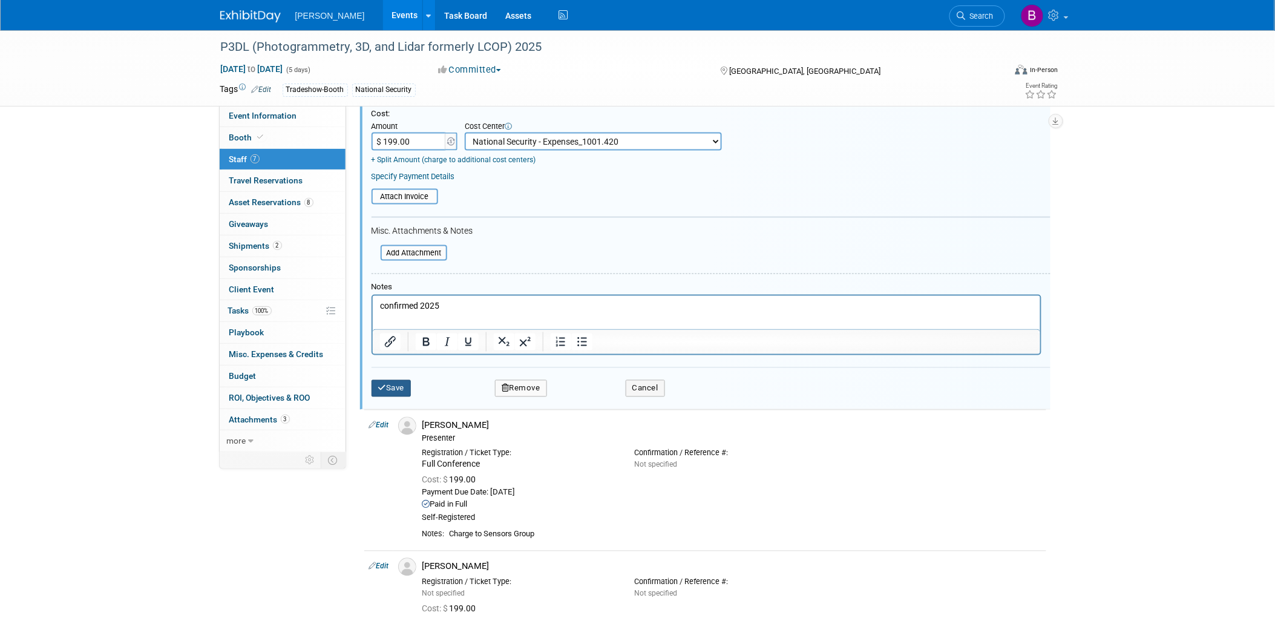
click at [390, 386] on button "Save" at bounding box center [392, 388] width 40 height 17
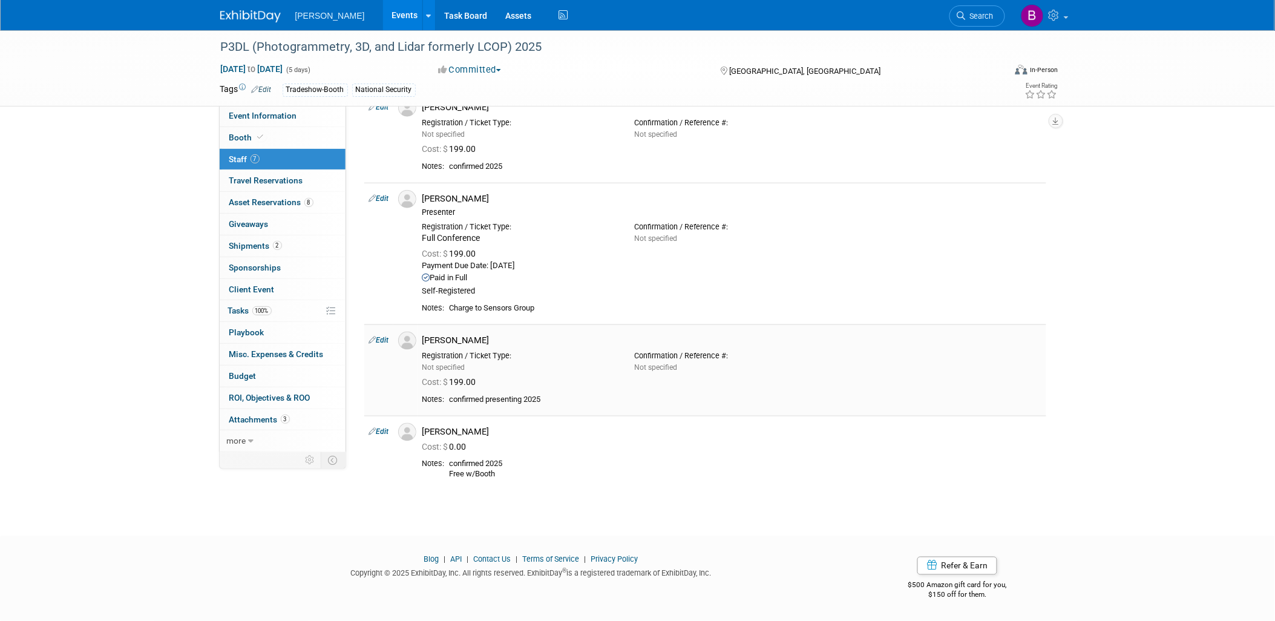
scroll to position [385, 0]
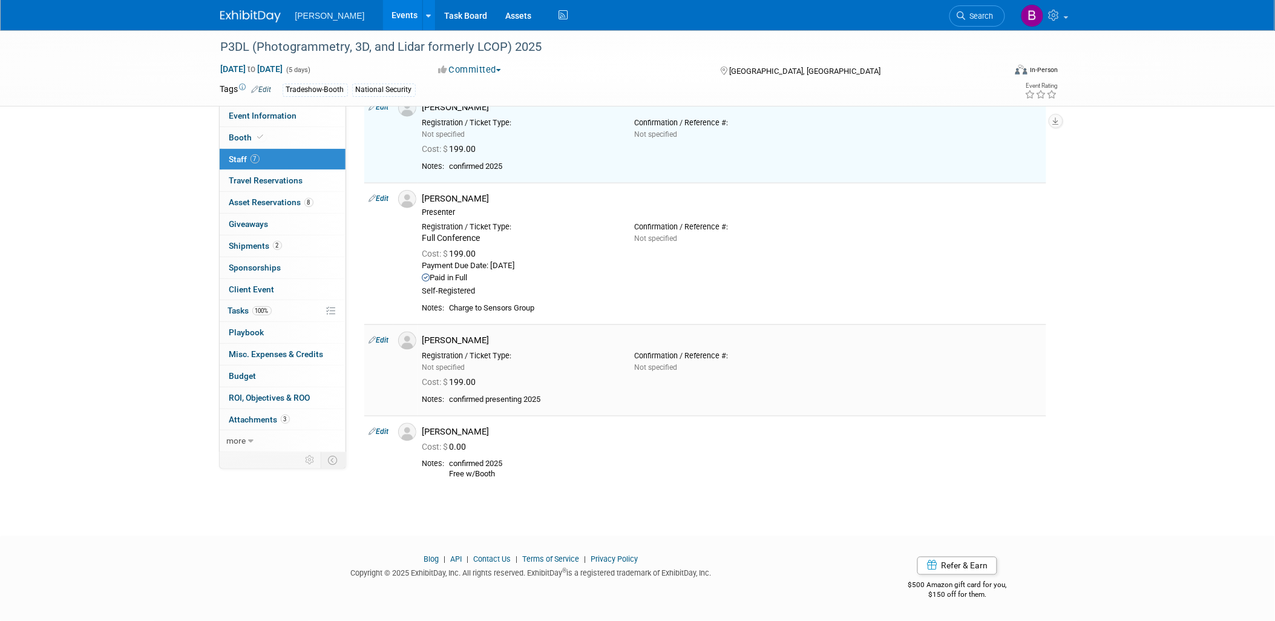
click at [387, 336] on link "Edit" at bounding box center [379, 340] width 20 height 8
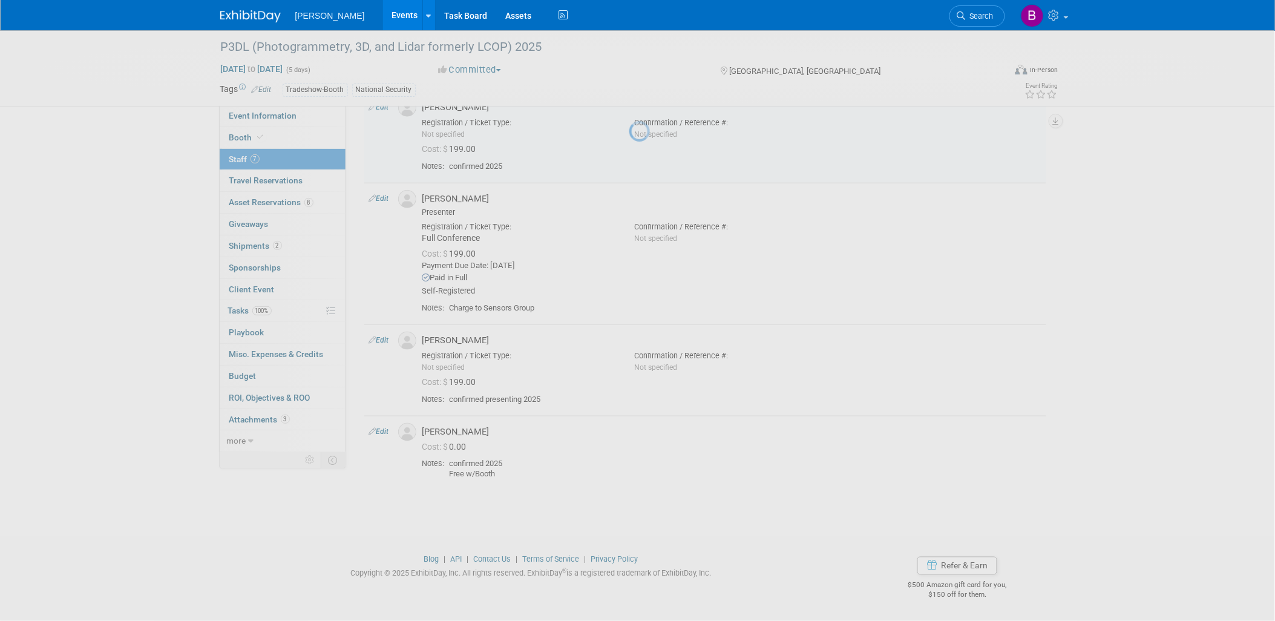
select select "0af0cf59-3cf7-4174-b959-4434b9acd1b5"
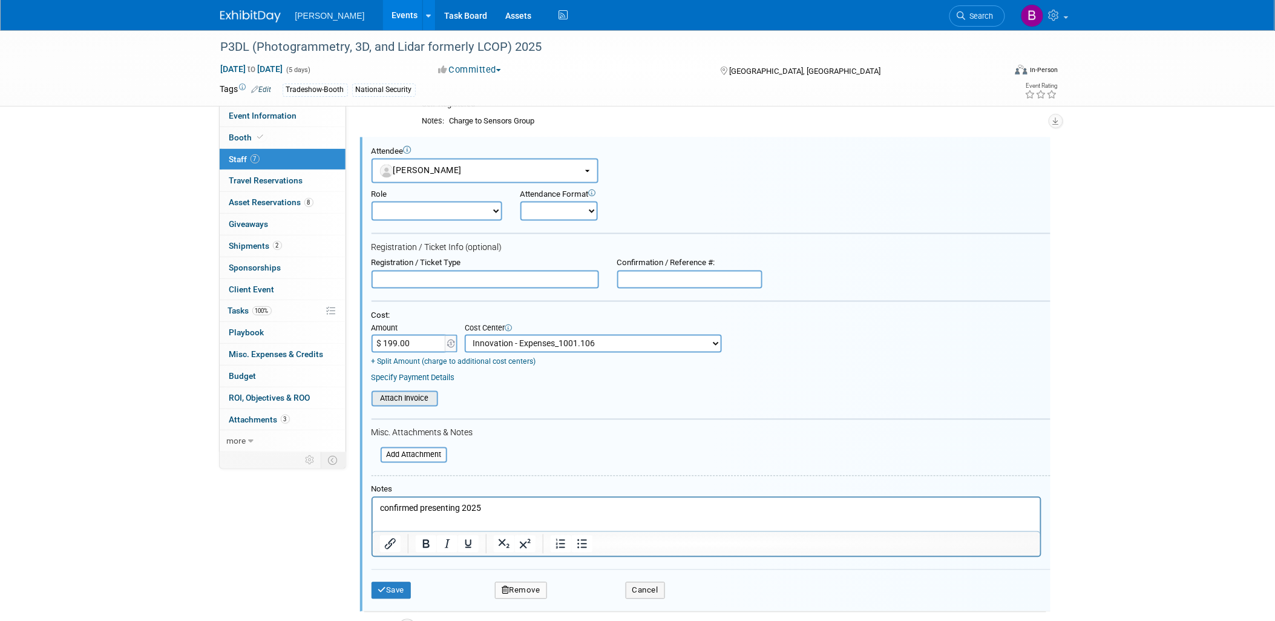
scroll to position [0, 0]
click at [402, 582] on button "Save" at bounding box center [392, 590] width 40 height 17
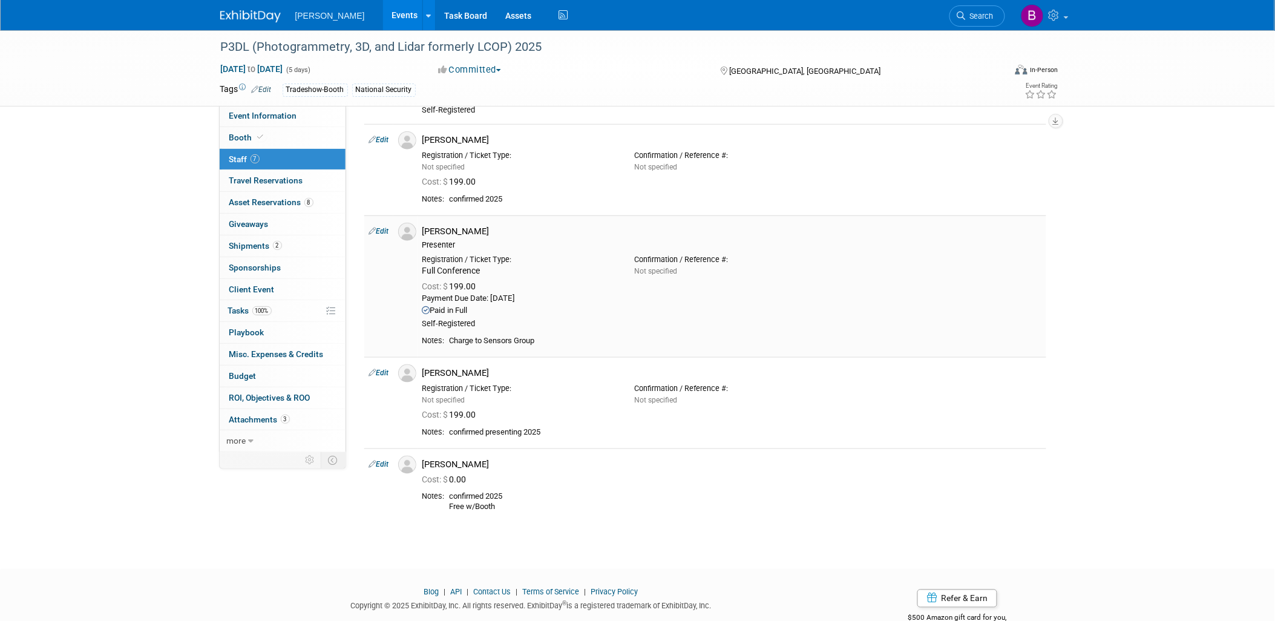
scroll to position [318, 0]
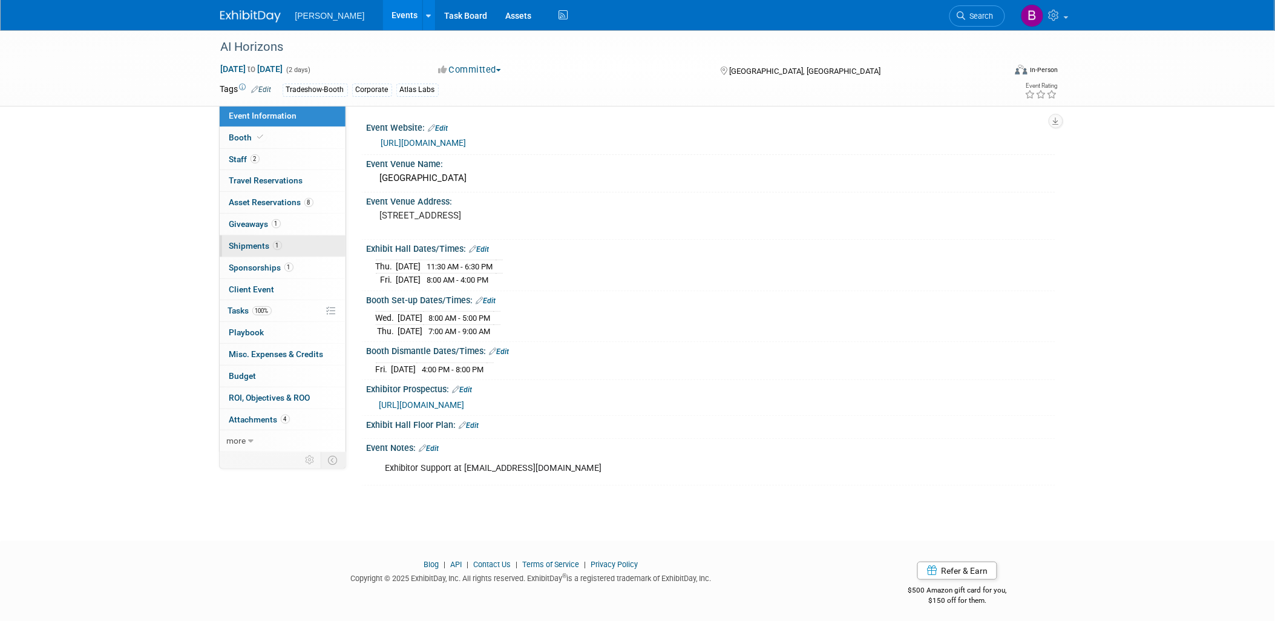
click at [291, 249] on link "1 Shipments 1" at bounding box center [283, 245] width 126 height 21
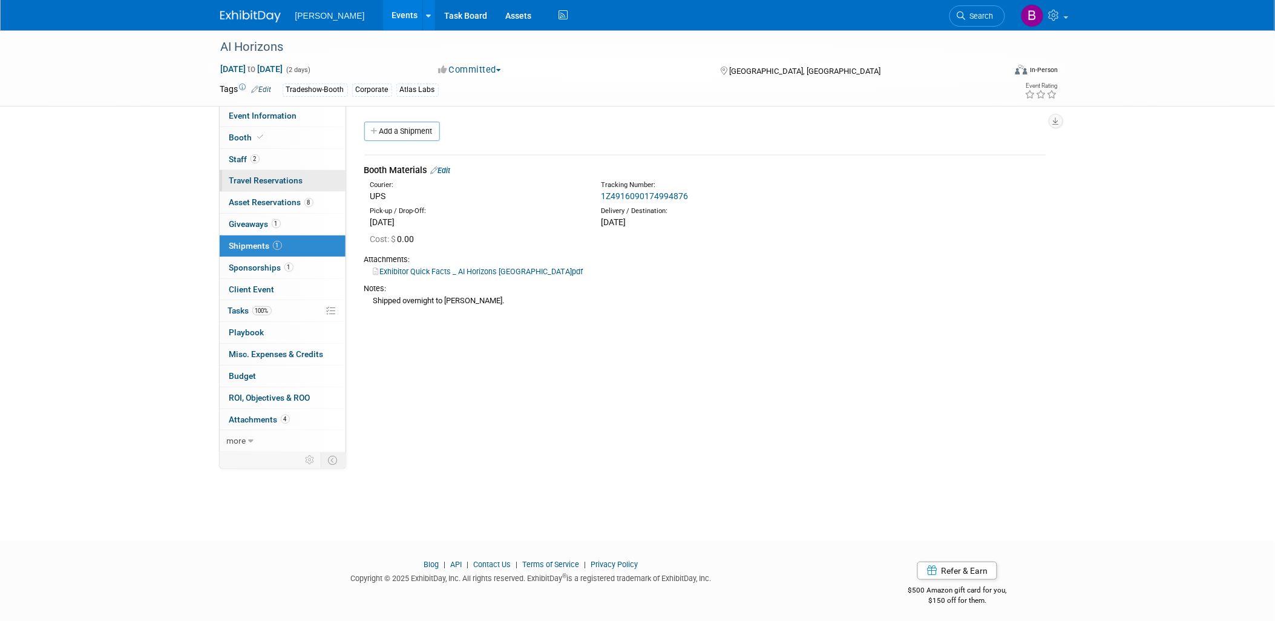
click at [288, 190] on link "0 Travel Reservations 0" at bounding box center [283, 180] width 126 height 21
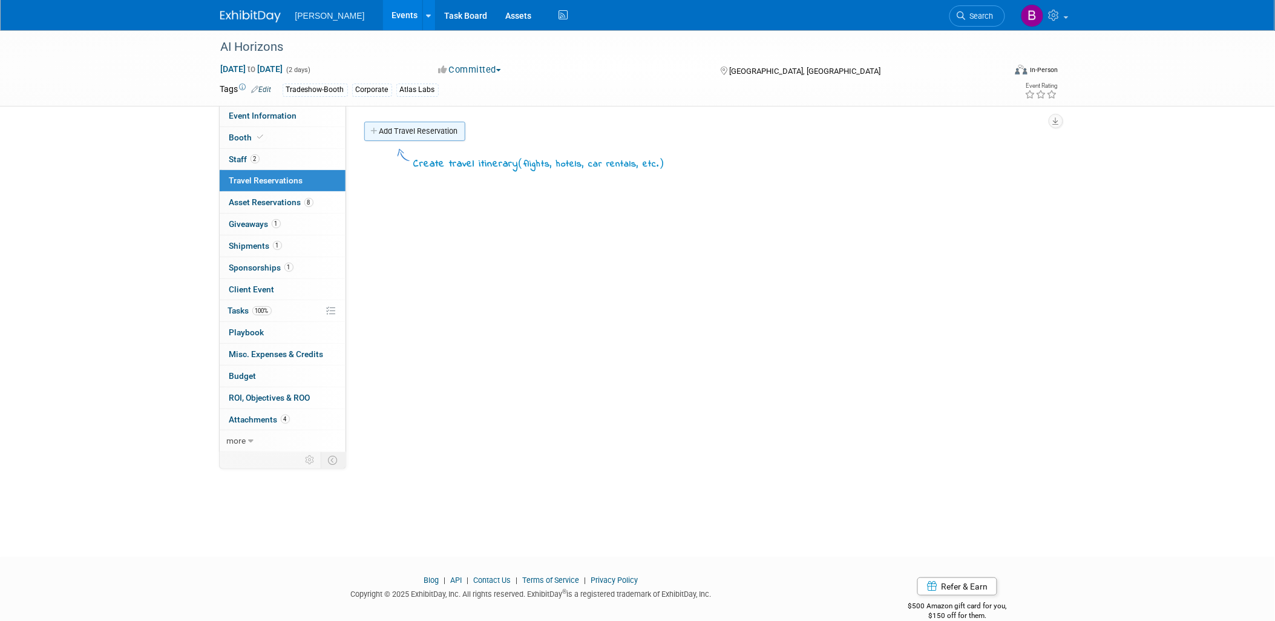
click at [434, 125] on link "Add Travel Reservation" at bounding box center [414, 131] width 101 height 19
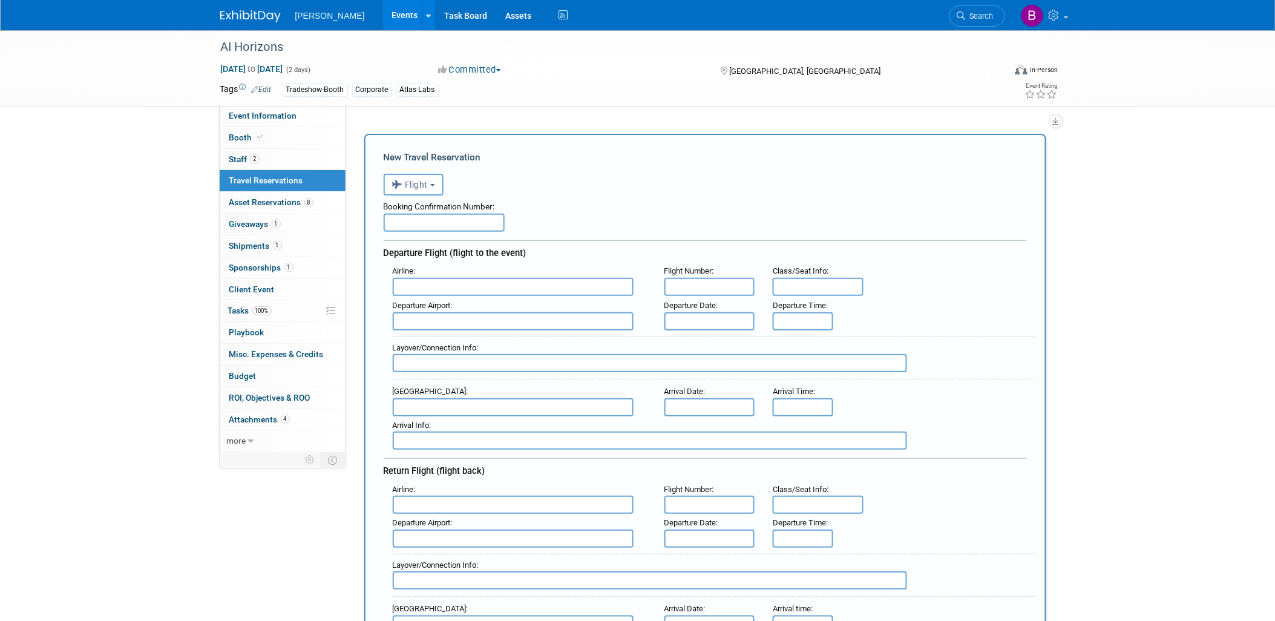
scroll to position [134, 0]
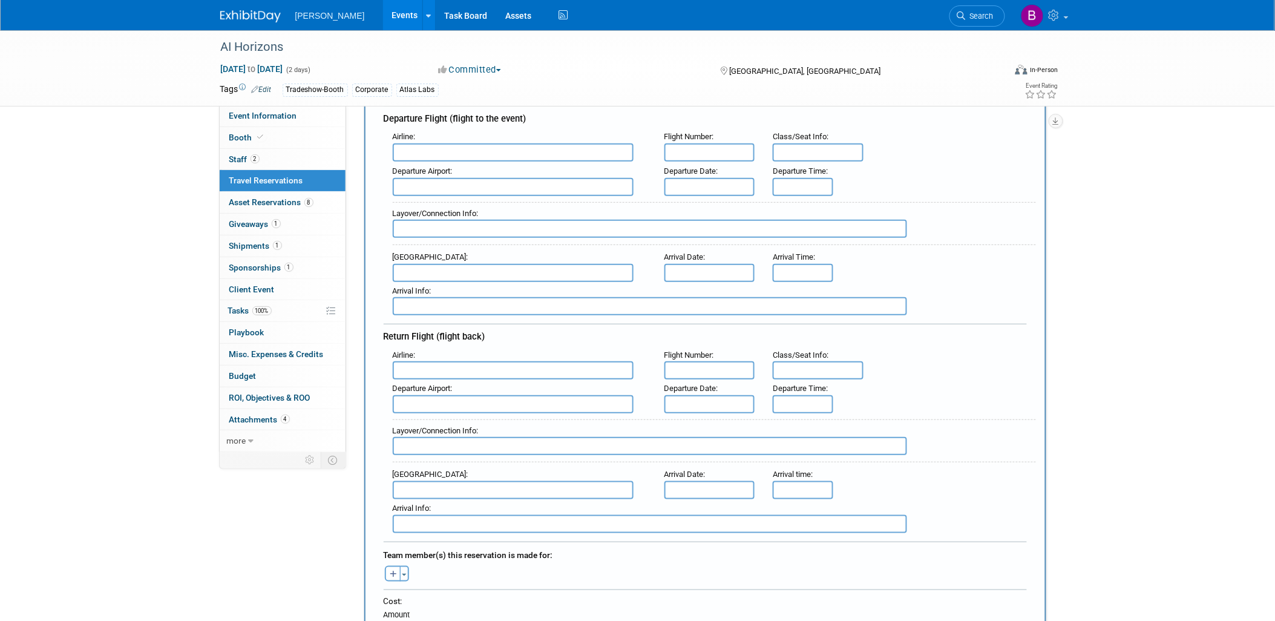
click at [280, 184] on span "Travel Reservations 0" at bounding box center [266, 180] width 74 height 10
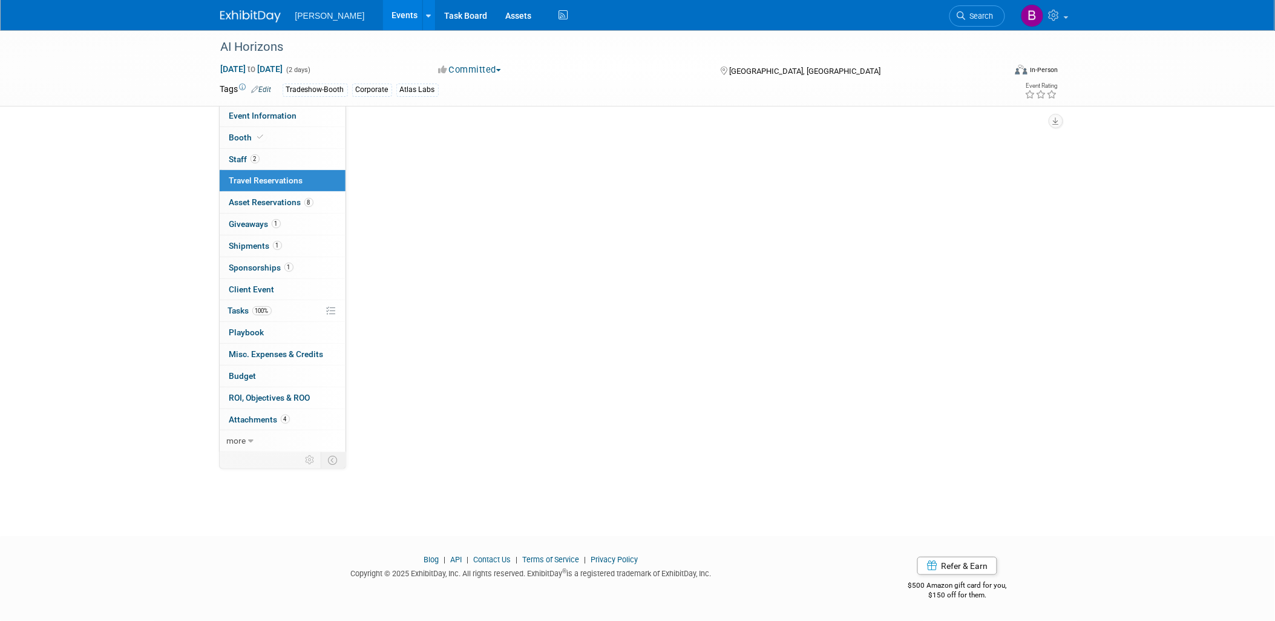
scroll to position [0, 0]
